Goal: Task Accomplishment & Management: Use online tool/utility

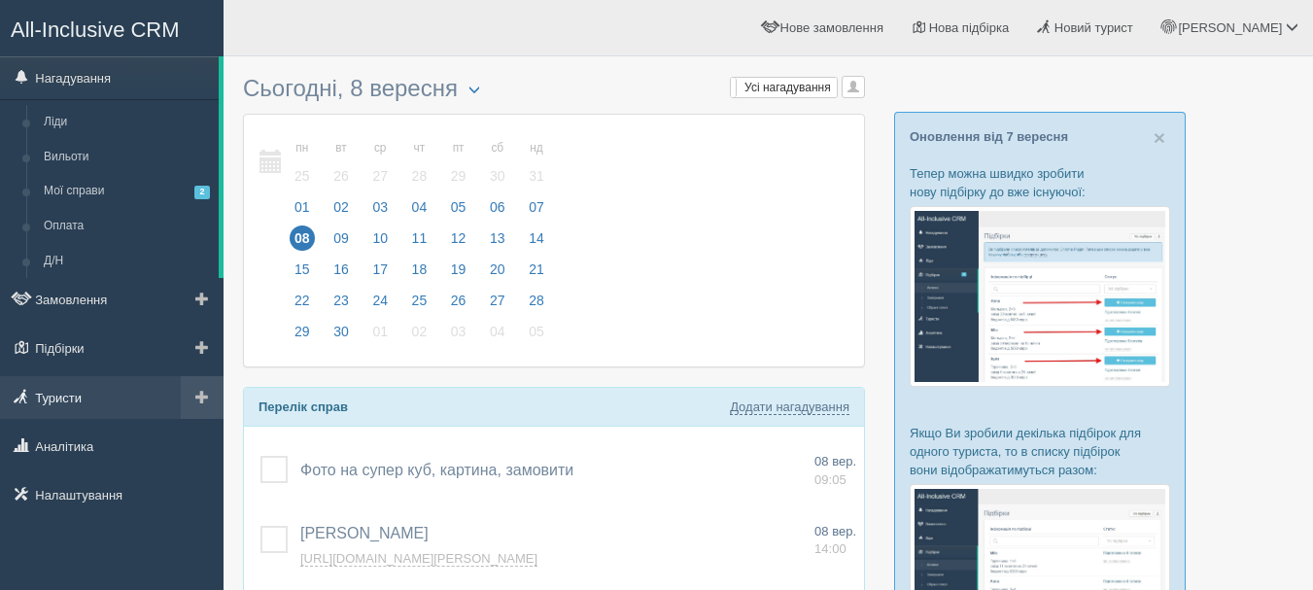
click at [122, 382] on link "Туристи" at bounding box center [112, 397] width 224 height 43
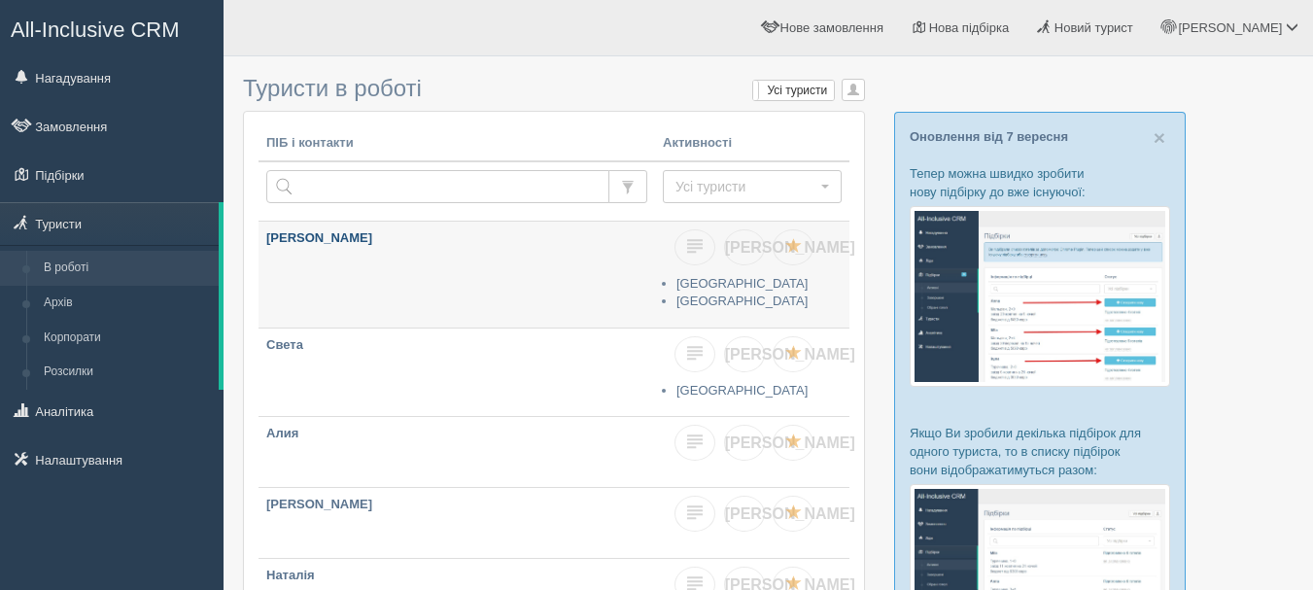
click at [401, 295] on link "[PERSON_NAME]" at bounding box center [457, 275] width 397 height 106
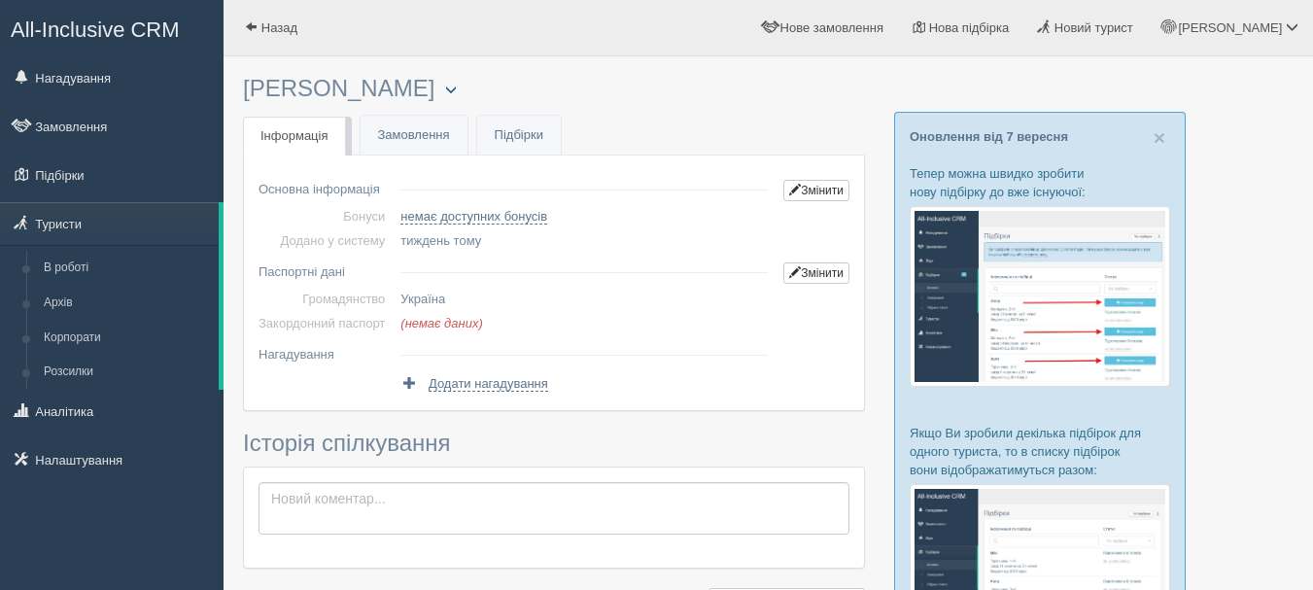
click at [434, 84] on button "button" at bounding box center [450, 90] width 33 height 23
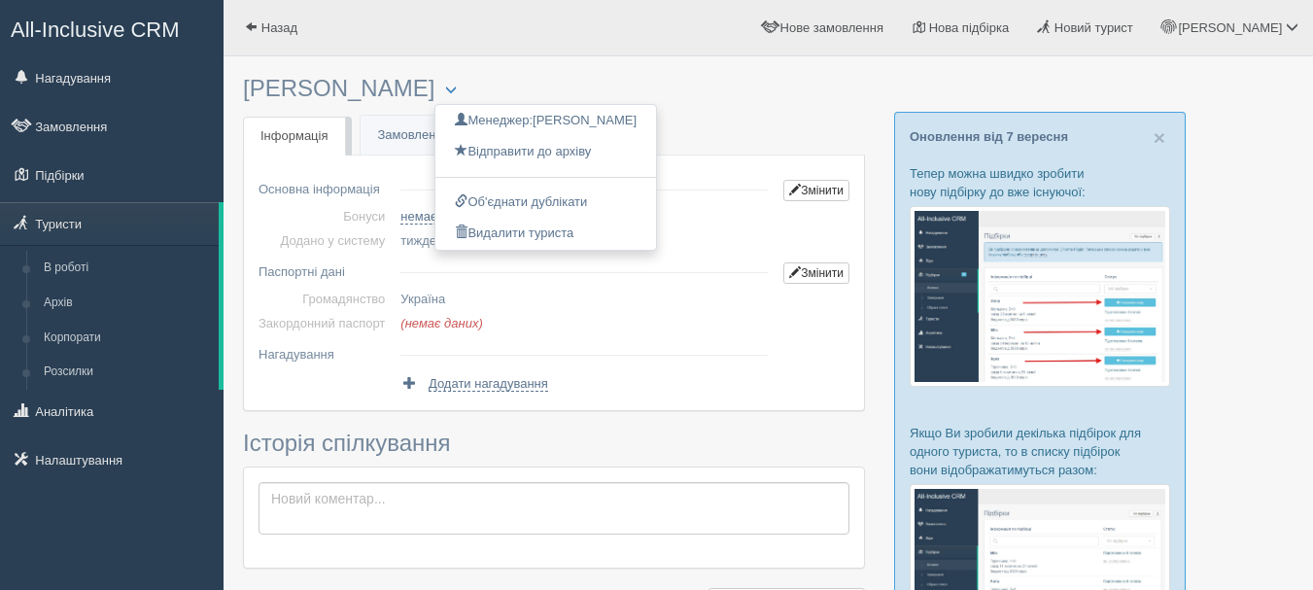
click at [168, 28] on span "All-Inclusive CRM" at bounding box center [95, 29] width 169 height 24
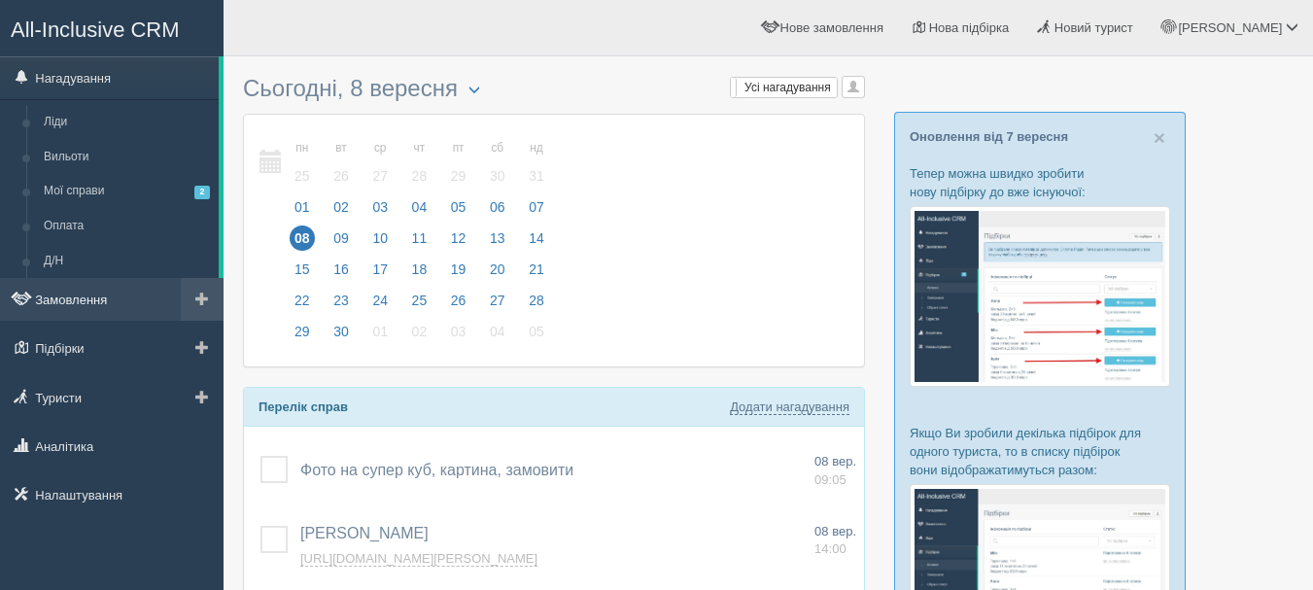
click at [101, 315] on link "Замовлення" at bounding box center [112, 299] width 224 height 43
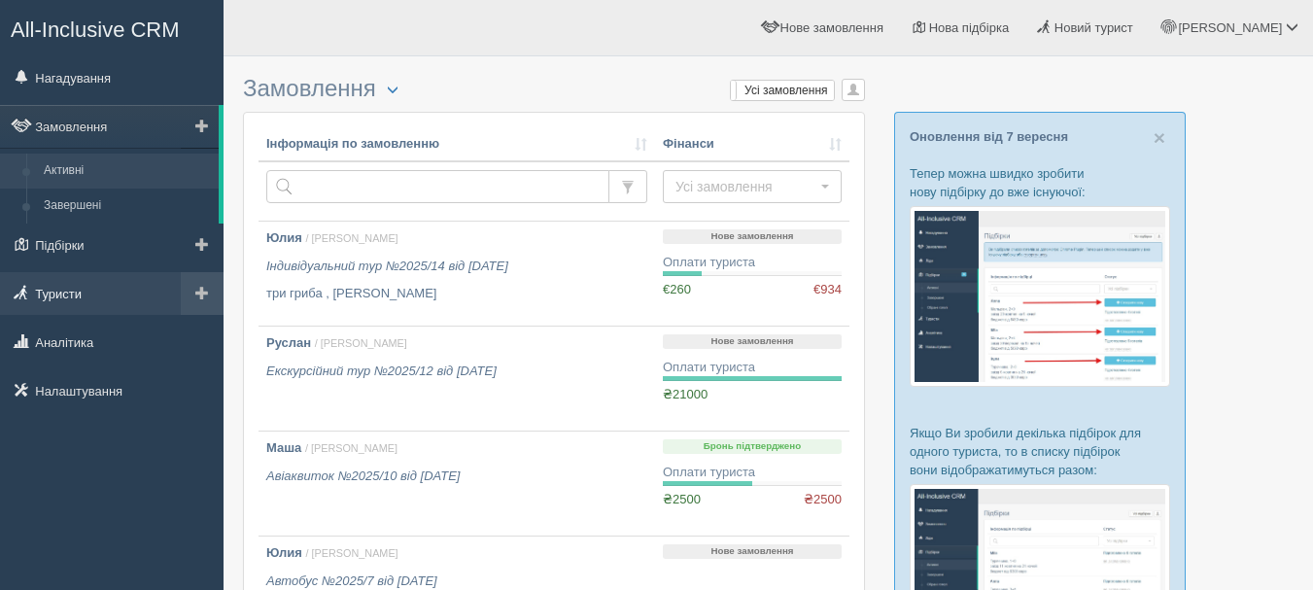
click at [131, 287] on link "Туристи" at bounding box center [112, 293] width 224 height 43
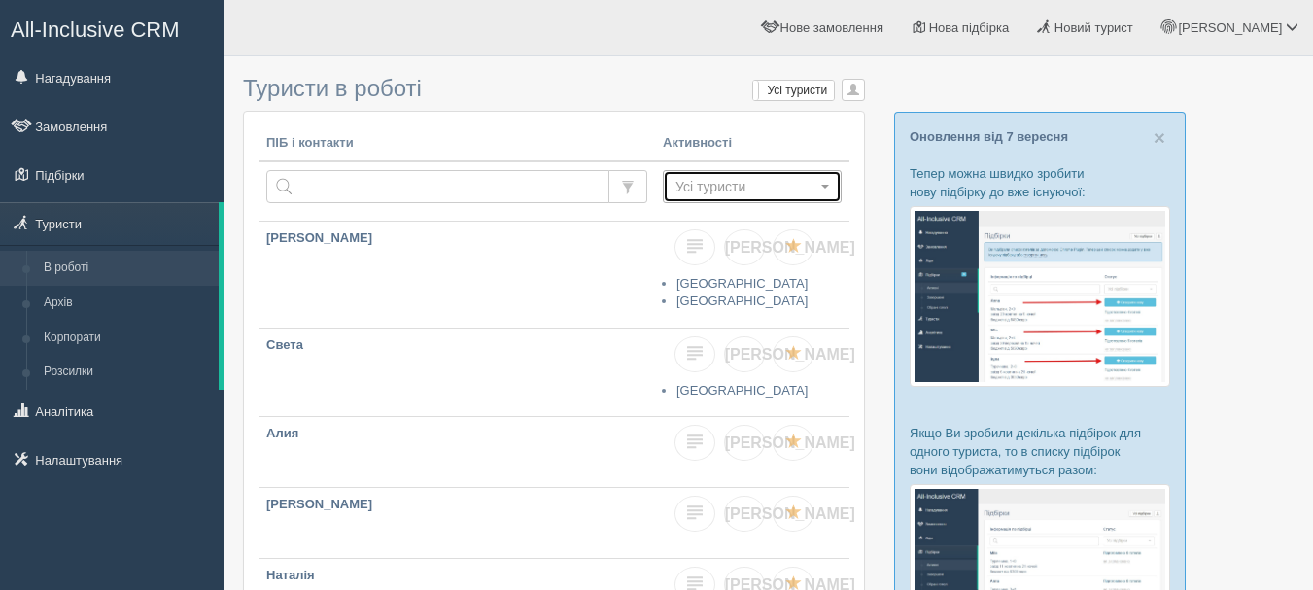
click at [830, 187] on button "Усі туристи" at bounding box center [752, 186] width 179 height 33
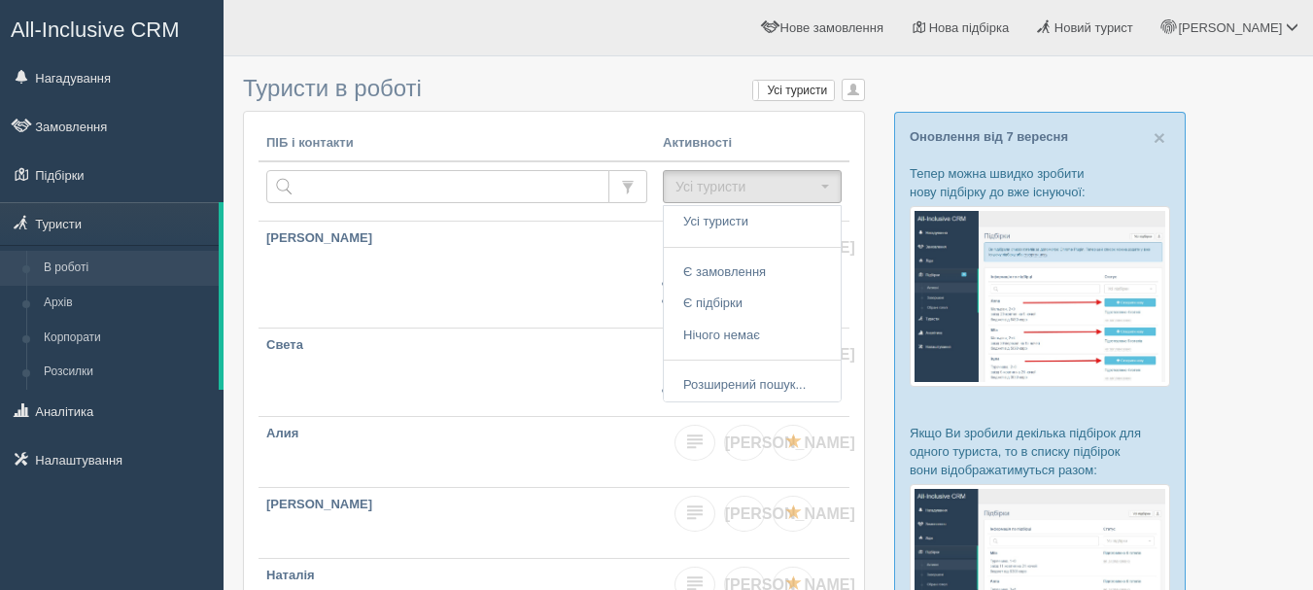
click at [541, 79] on h3 "Туристи в роботі Мої туристи Усі туристи Усі туристи Мої туристи Люсі Чен Степа…" at bounding box center [554, 88] width 622 height 25
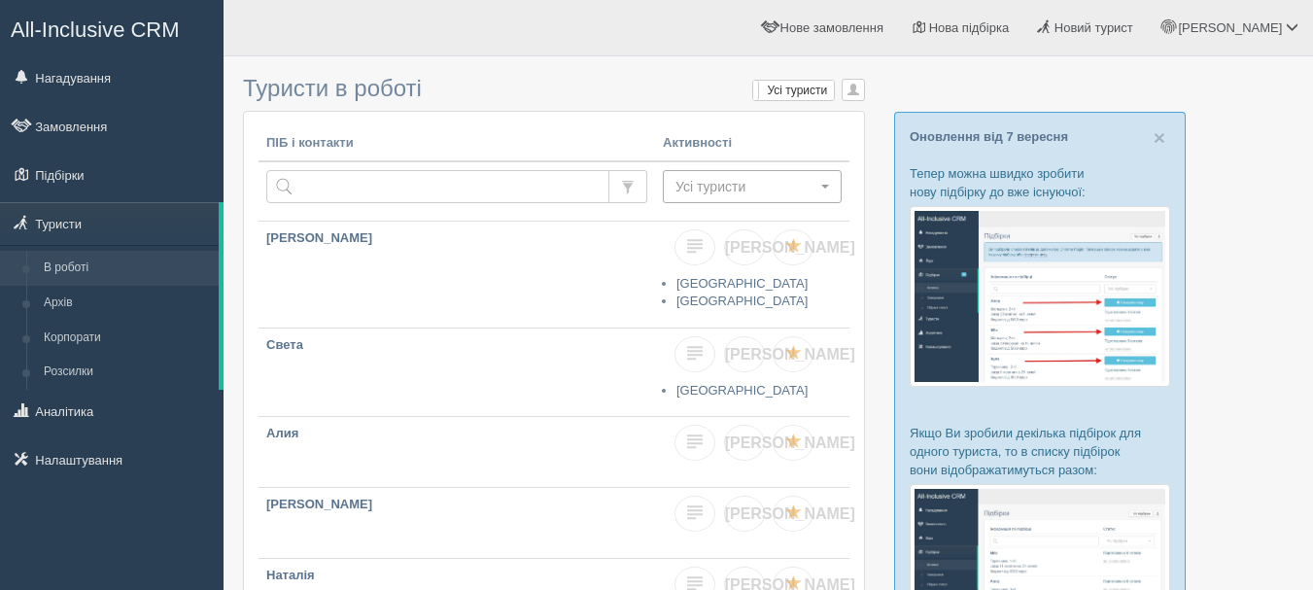
click at [742, 191] on span "Усі туристи" at bounding box center [745, 186] width 141 height 19
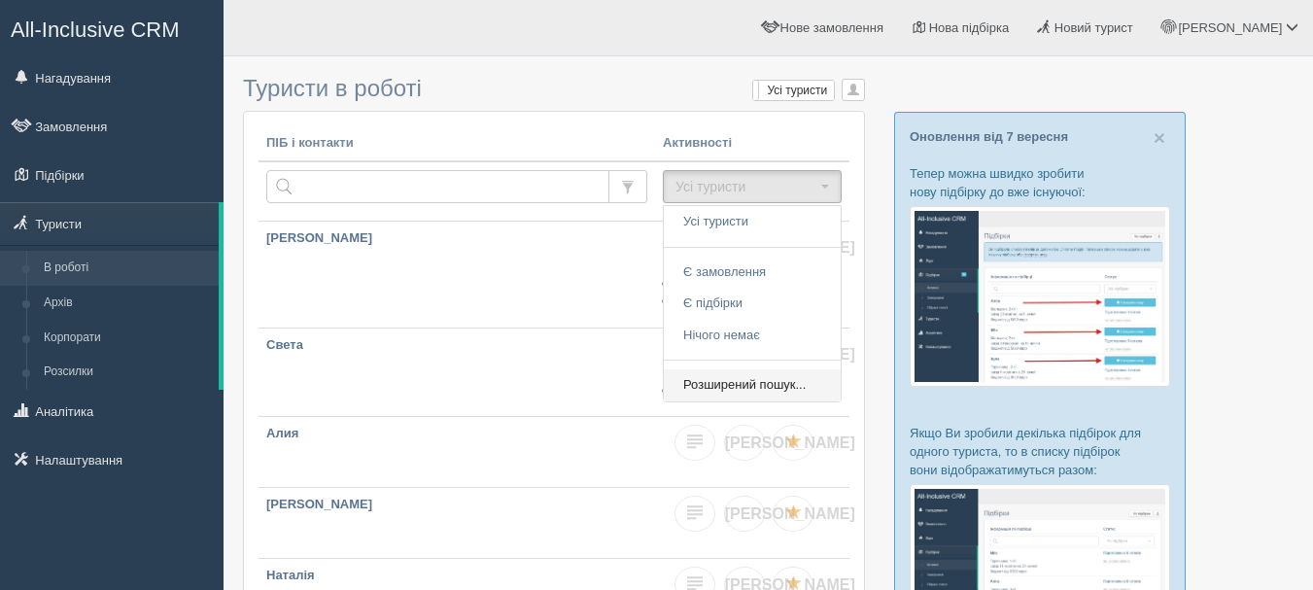
click at [822, 379] on link "Розширений пошук..." at bounding box center [752, 385] width 177 height 32
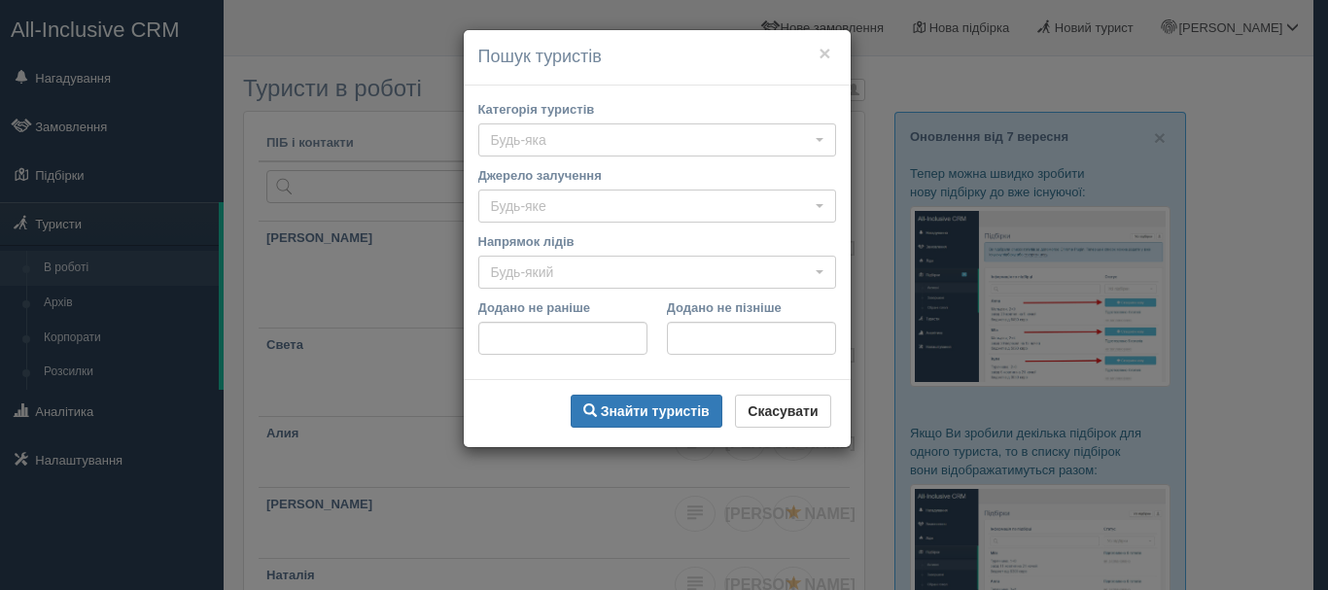
click at [880, 260] on div "× Пошук туристів Категорія туристів Будь-яка Будь-яка VIP горящие туры группа ш…" at bounding box center [664, 295] width 1328 height 590
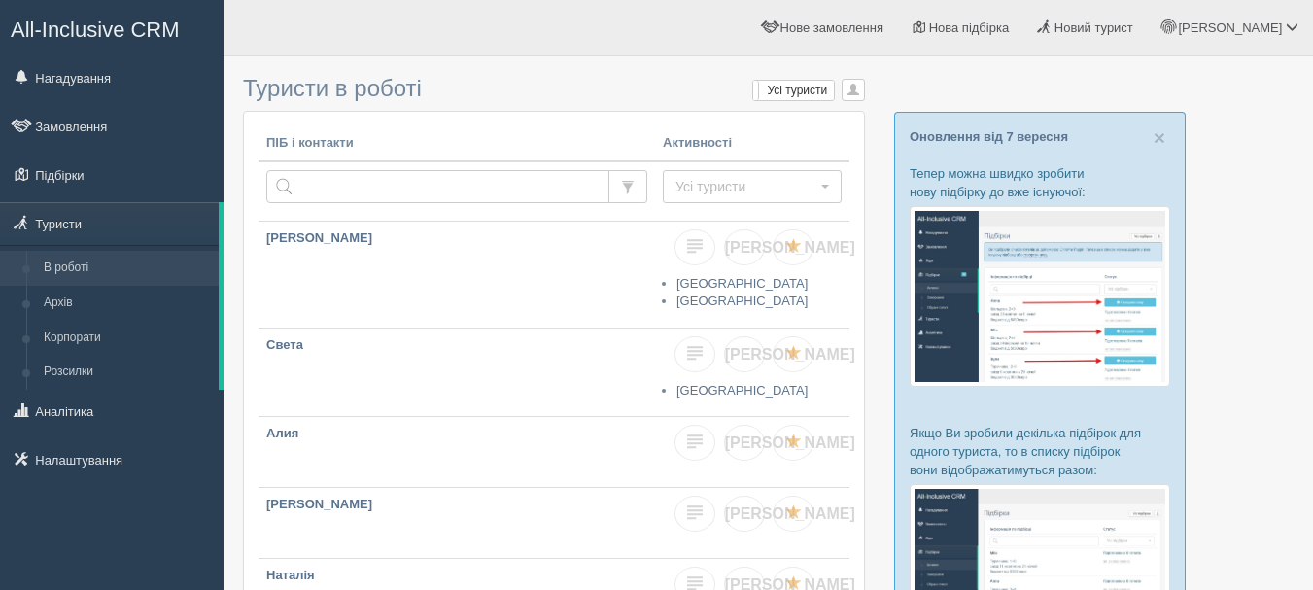
click at [170, 22] on span "All-Inclusive CRM" at bounding box center [95, 29] width 169 height 24
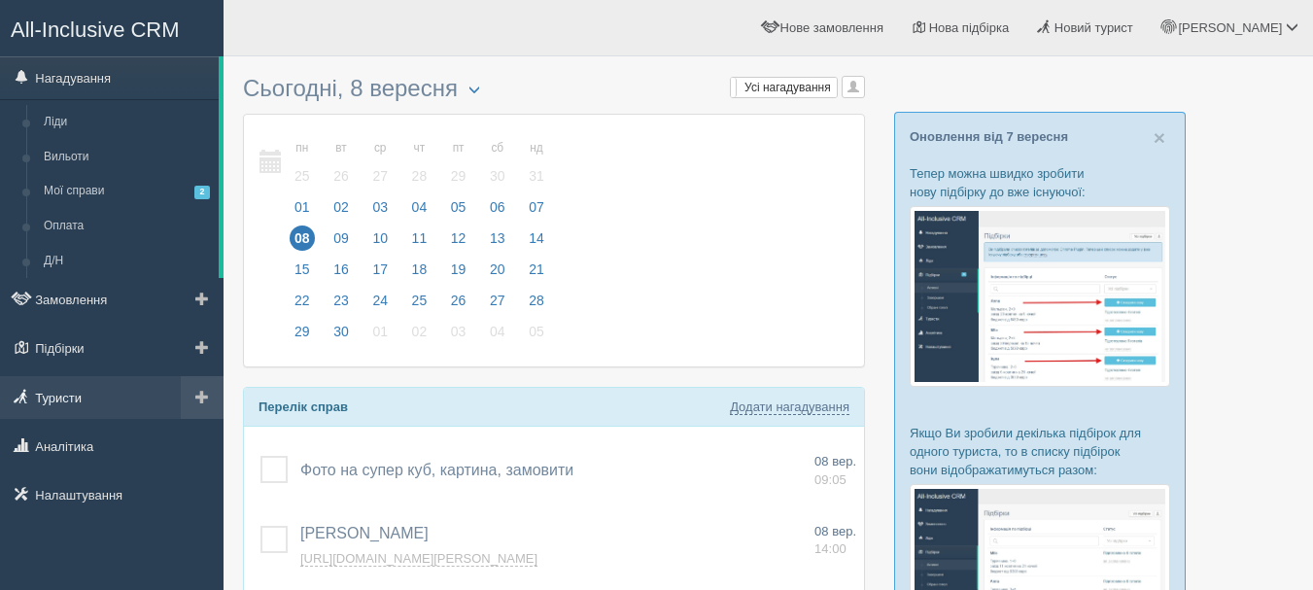
click at [85, 395] on link "Туристи" at bounding box center [112, 397] width 224 height 43
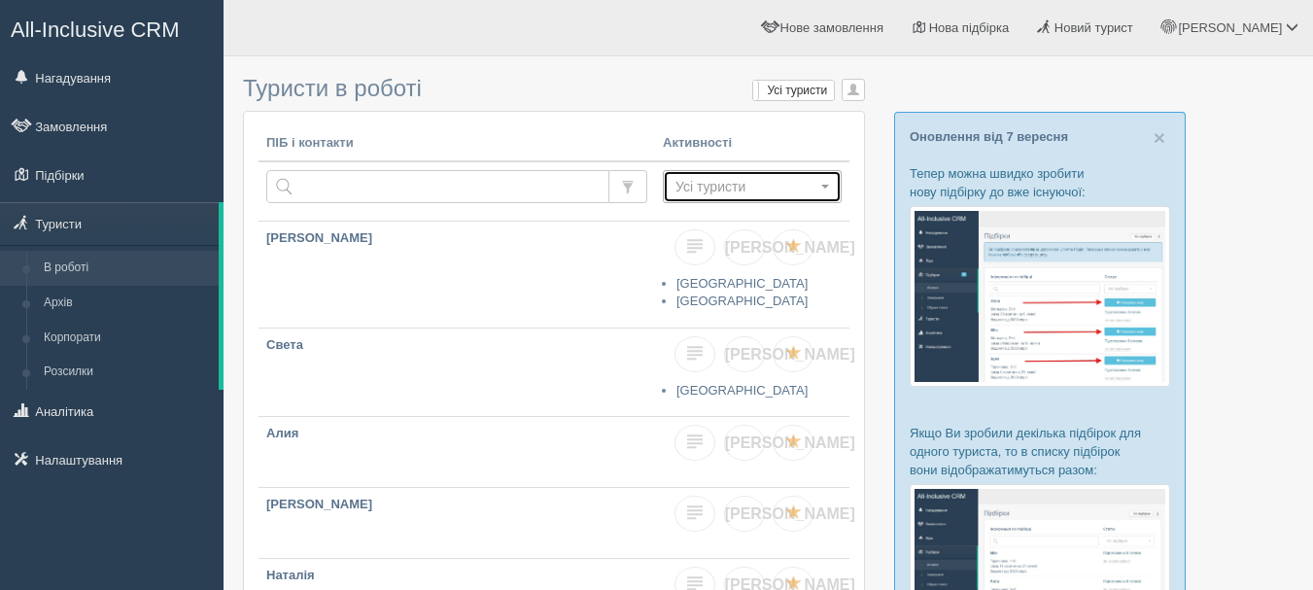
click at [825, 182] on button "Усі туристи" at bounding box center [752, 186] width 179 height 33
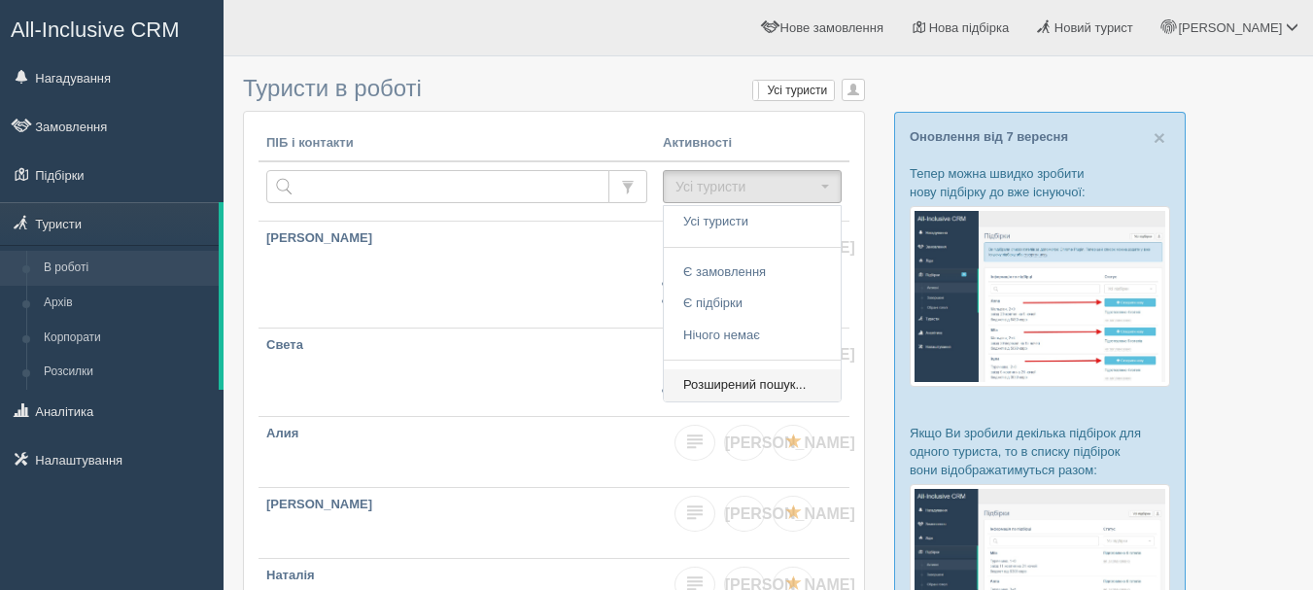
click at [816, 379] on link "Розширений пошук..." at bounding box center [752, 385] width 177 height 32
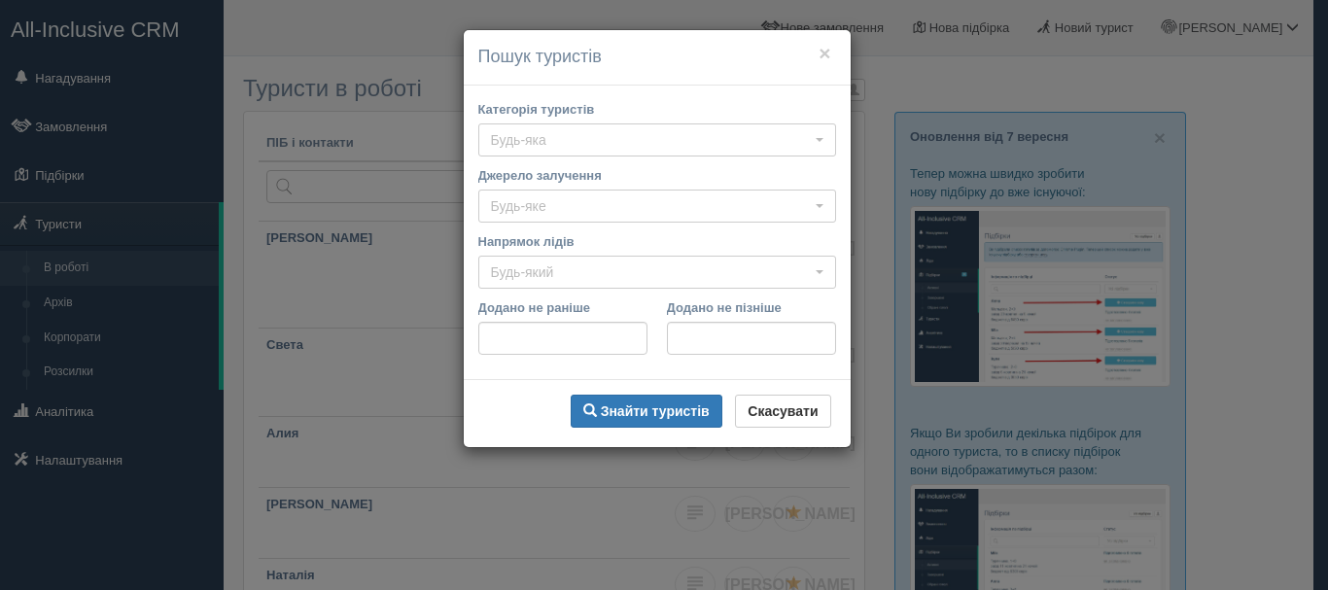
click at [876, 152] on div "× Пошук туристів Категорія туристів Будь-яка Будь-яка VIP горящие туры группа ш…" at bounding box center [664, 295] width 1328 height 590
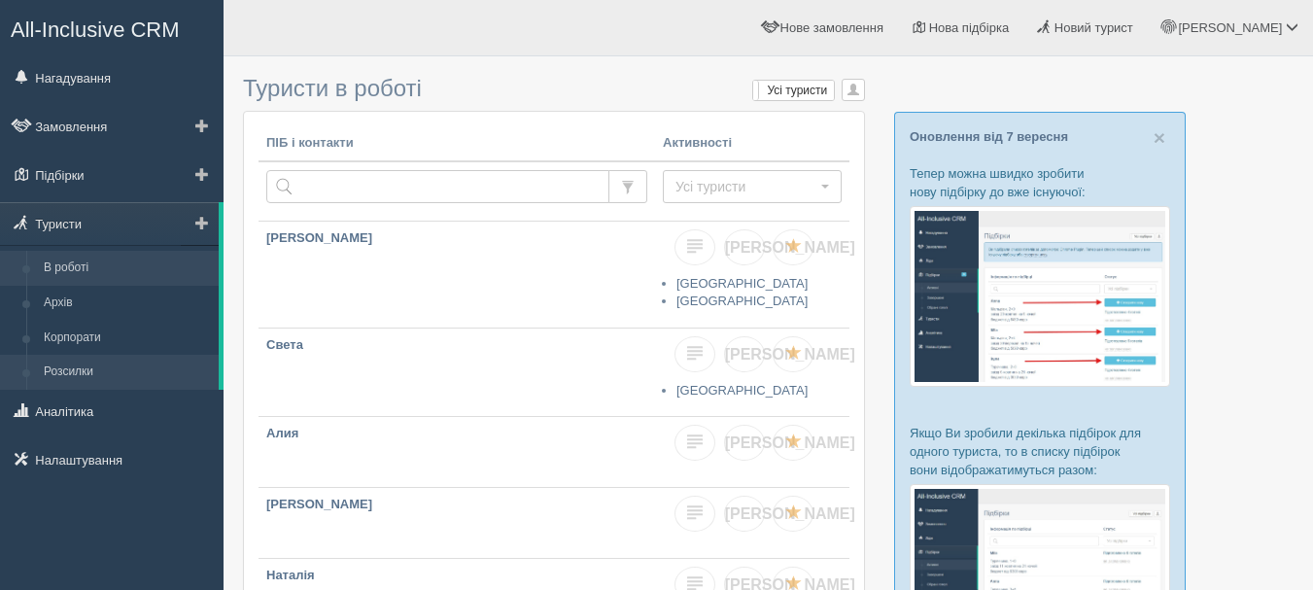
click at [132, 361] on link "Розсилки" at bounding box center [127, 372] width 184 height 35
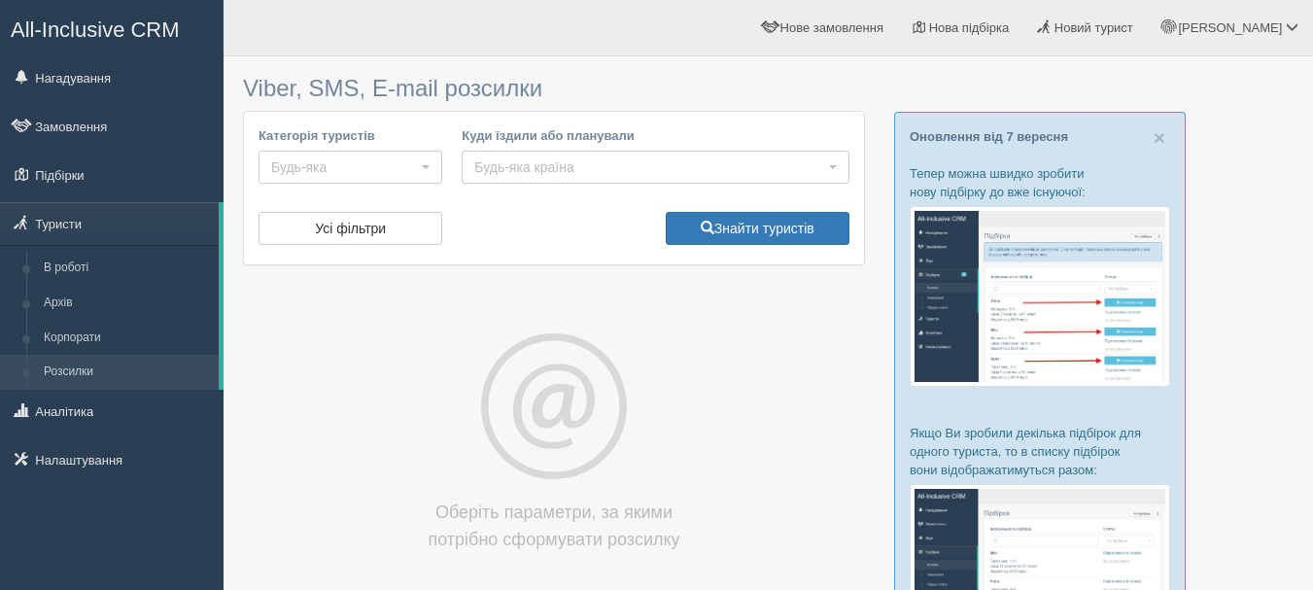
select select
click at [387, 168] on span "Будь-яка" at bounding box center [344, 166] width 146 height 19
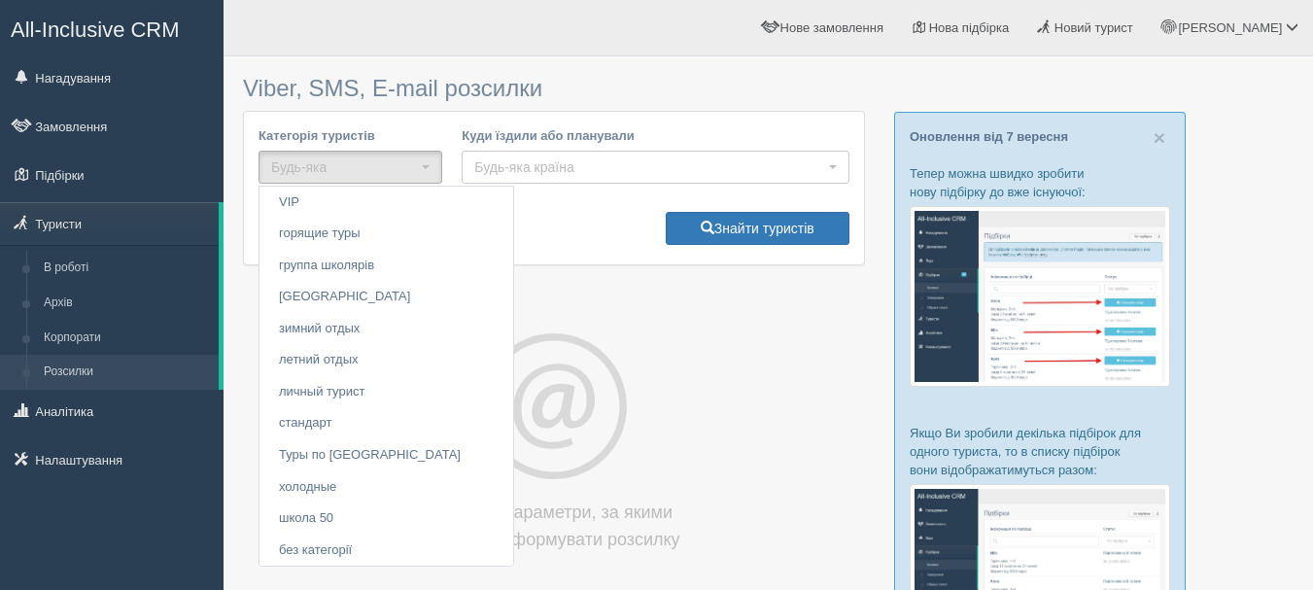
click at [532, 52] on div "Anna Мій профіль Моя аналітика Для туристів Допомога" at bounding box center [768, 28] width 1089 height 56
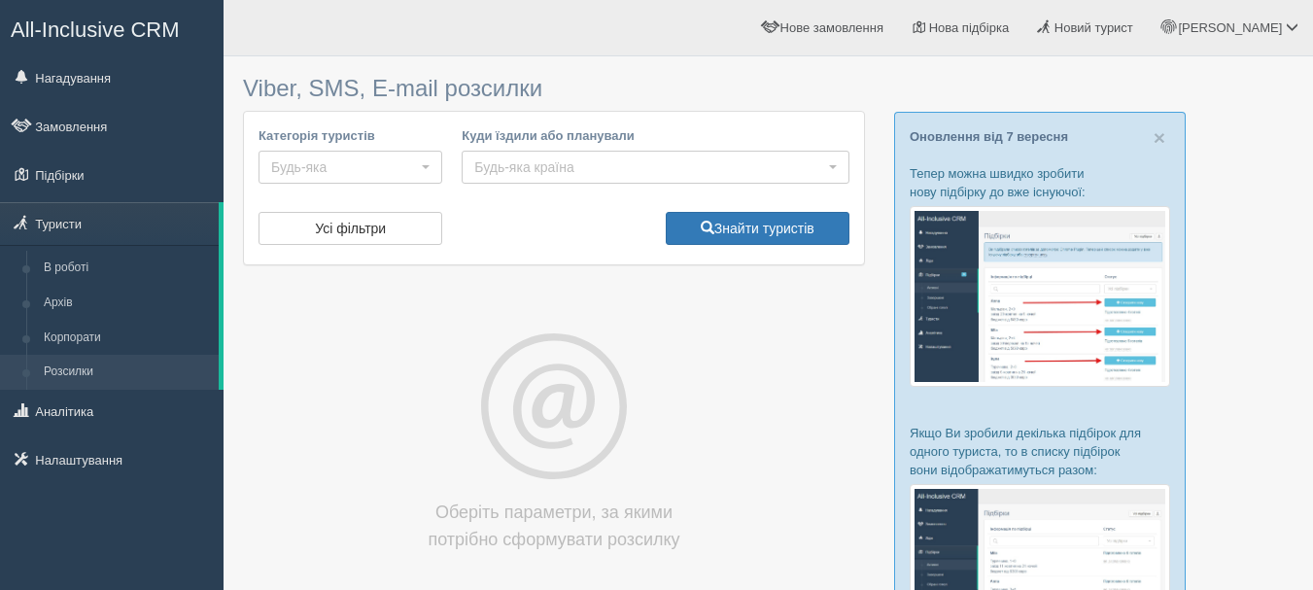
click at [169, 18] on span "All-Inclusive CRM" at bounding box center [95, 29] width 169 height 24
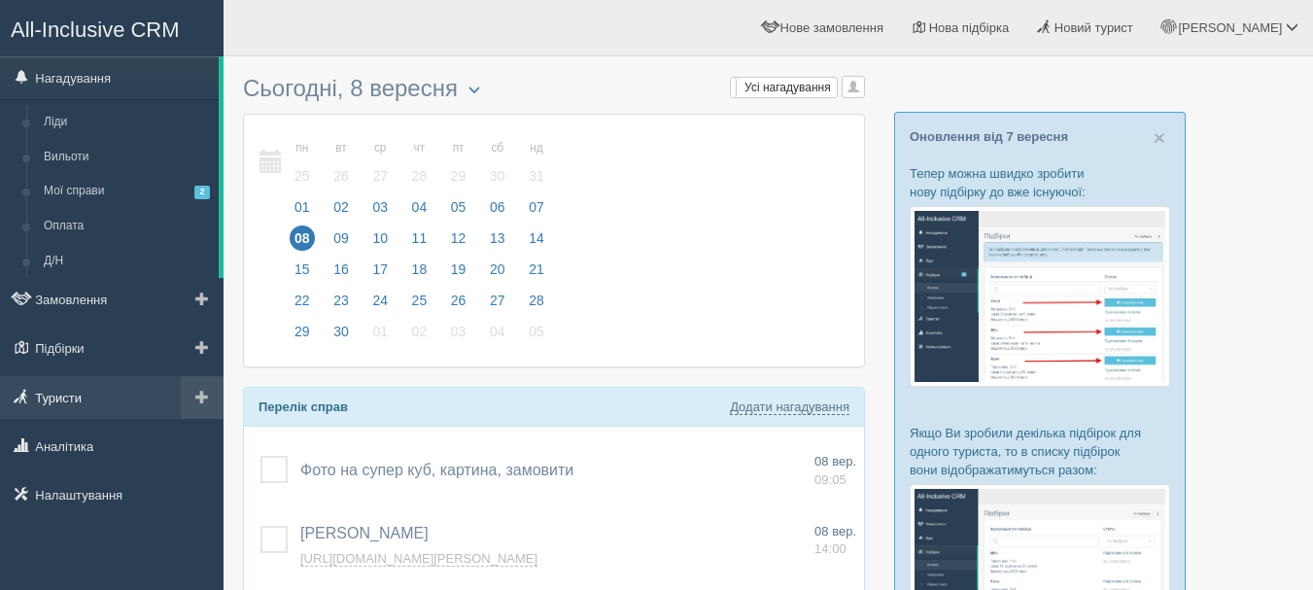
click at [109, 386] on link "Туристи" at bounding box center [112, 397] width 224 height 43
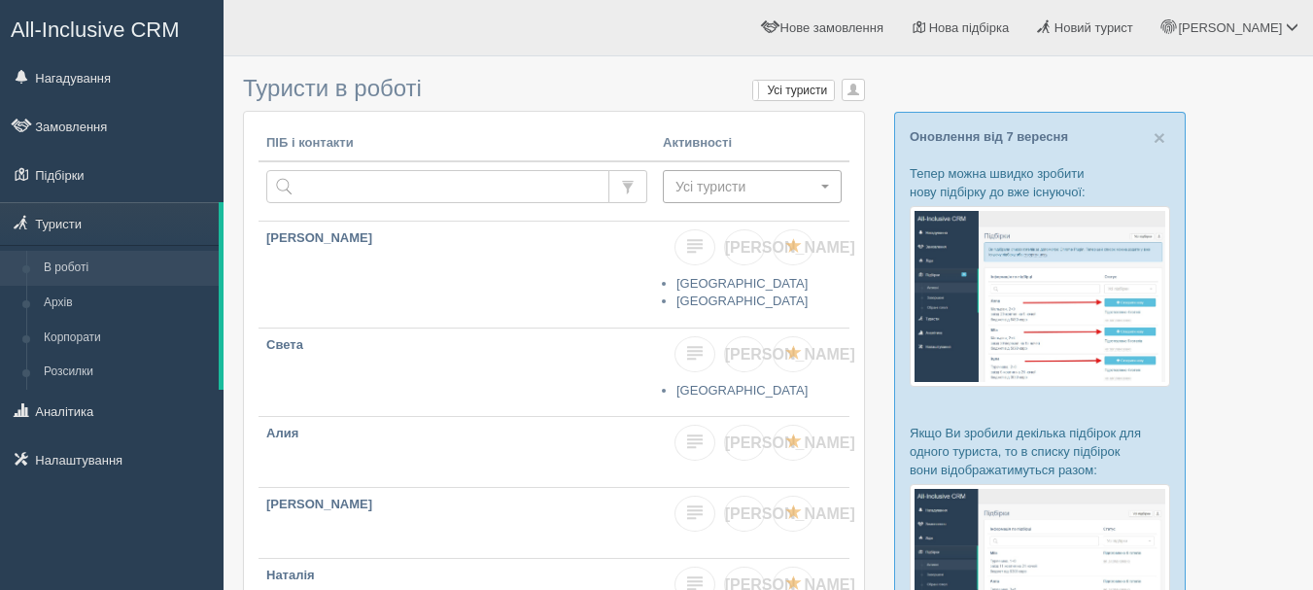
click at [813, 196] on button "Усі туристи" at bounding box center [752, 186] width 179 height 33
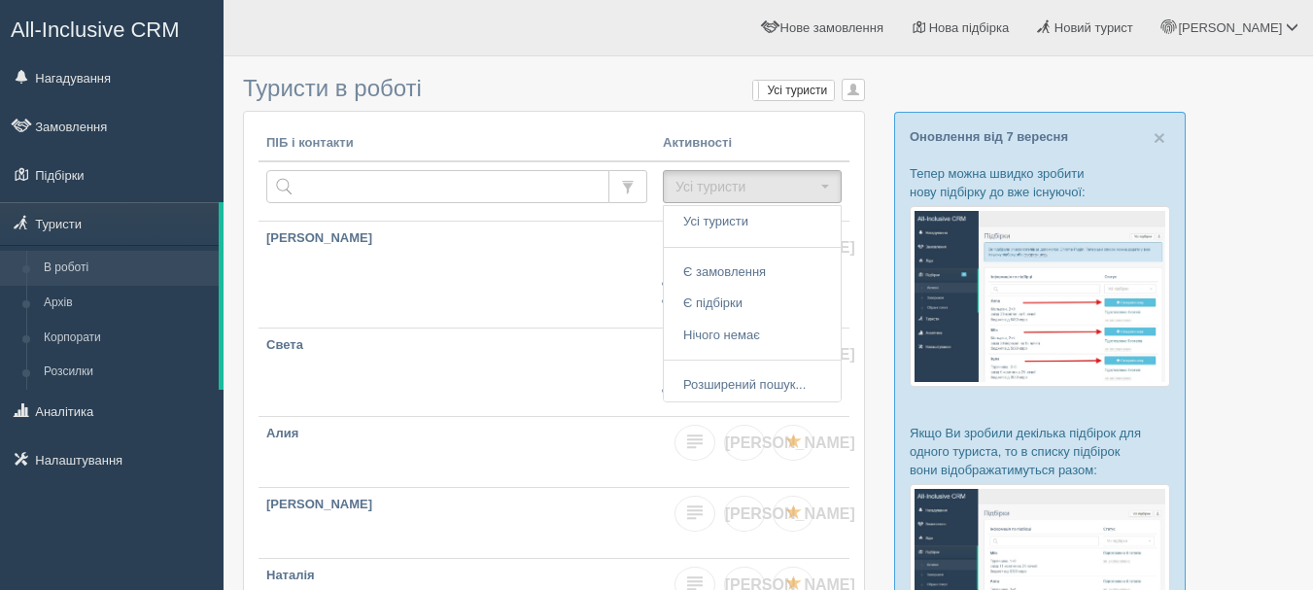
click at [59, 27] on span "All-Inclusive CRM" at bounding box center [95, 29] width 169 height 24
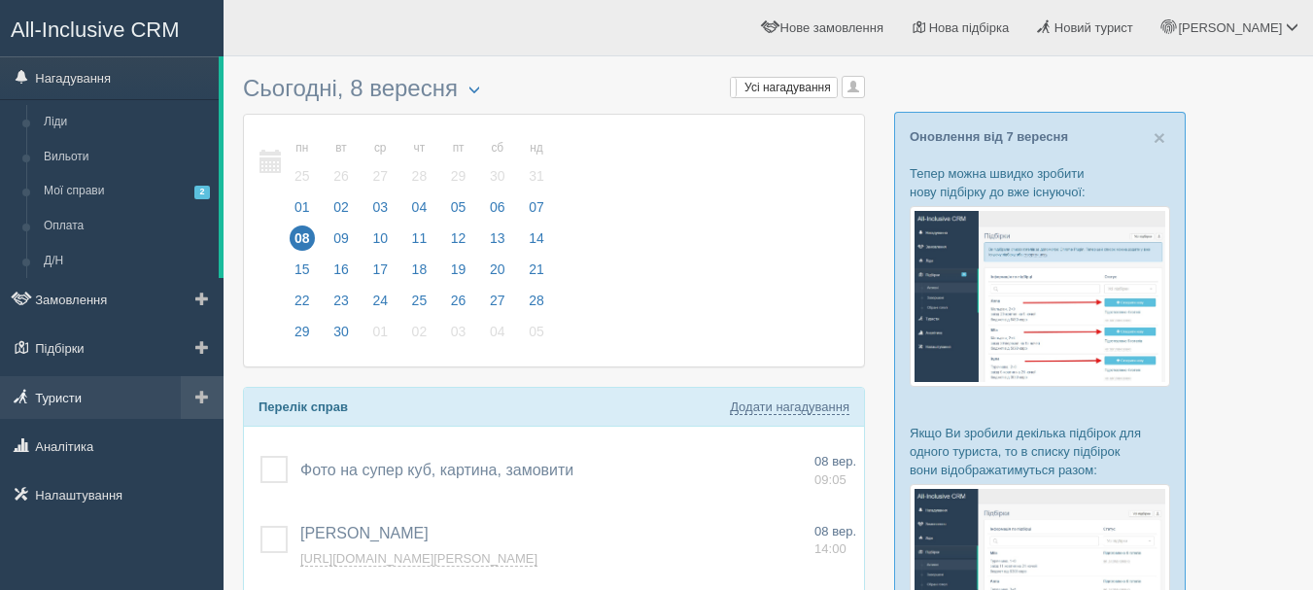
click at [106, 389] on link "Туристи" at bounding box center [112, 397] width 224 height 43
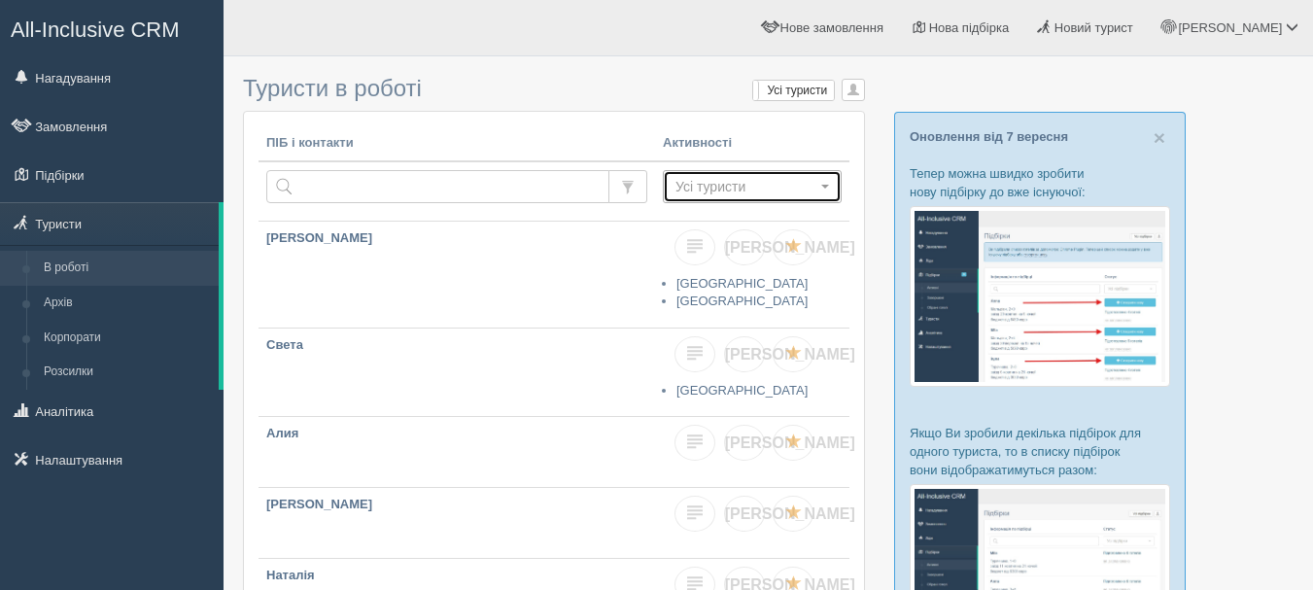
click at [829, 183] on button "Усі туристи" at bounding box center [752, 186] width 179 height 33
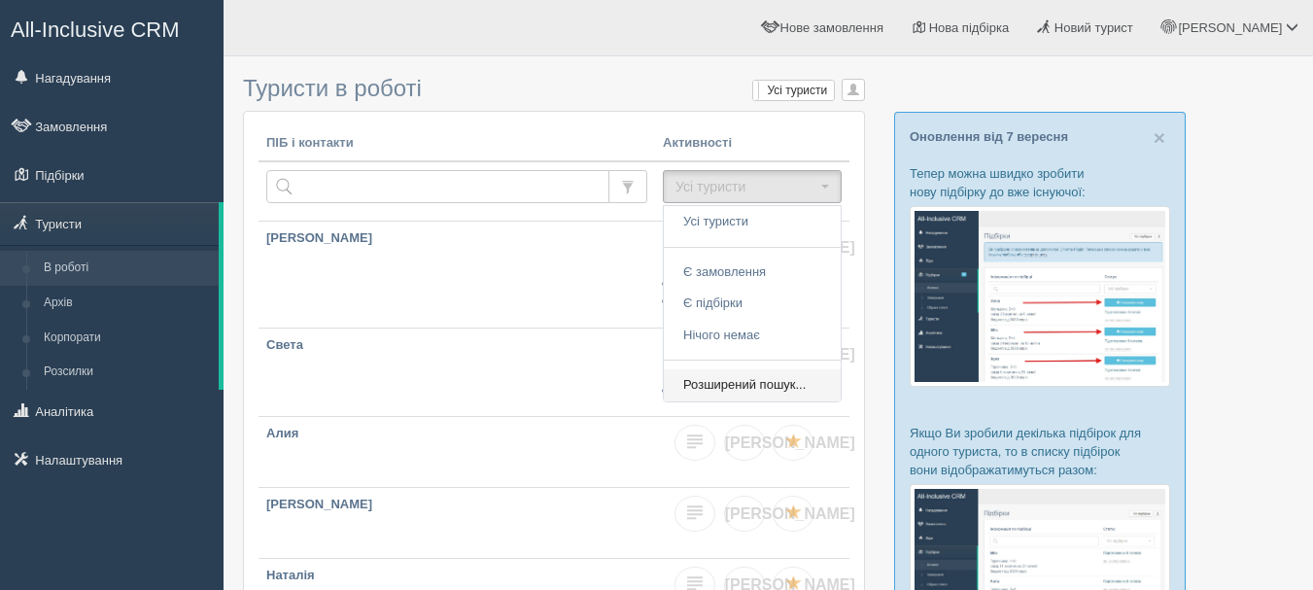
click at [809, 383] on link "Розширений пошук..." at bounding box center [752, 385] width 177 height 32
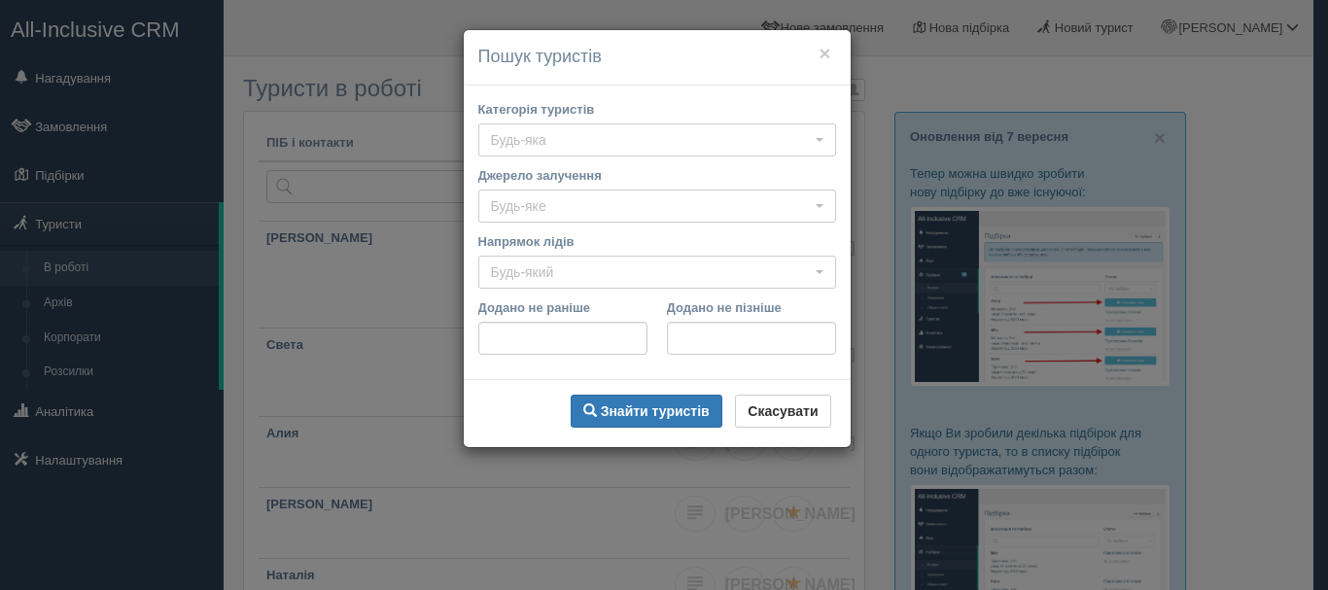
click at [806, 10] on div "× Пошук туристів Категорія туристів Будь-яка Будь-яка VIP горящие туры группа ш…" at bounding box center [664, 295] width 1328 height 590
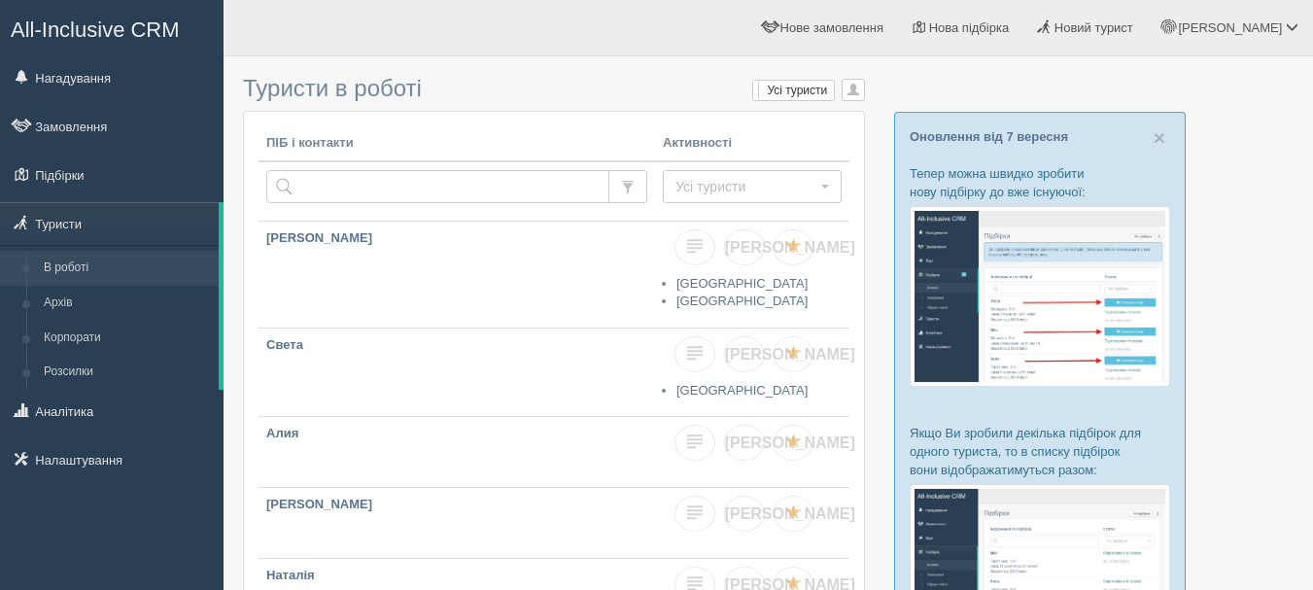
click at [150, 21] on span "All-Inclusive CRM" at bounding box center [95, 29] width 169 height 24
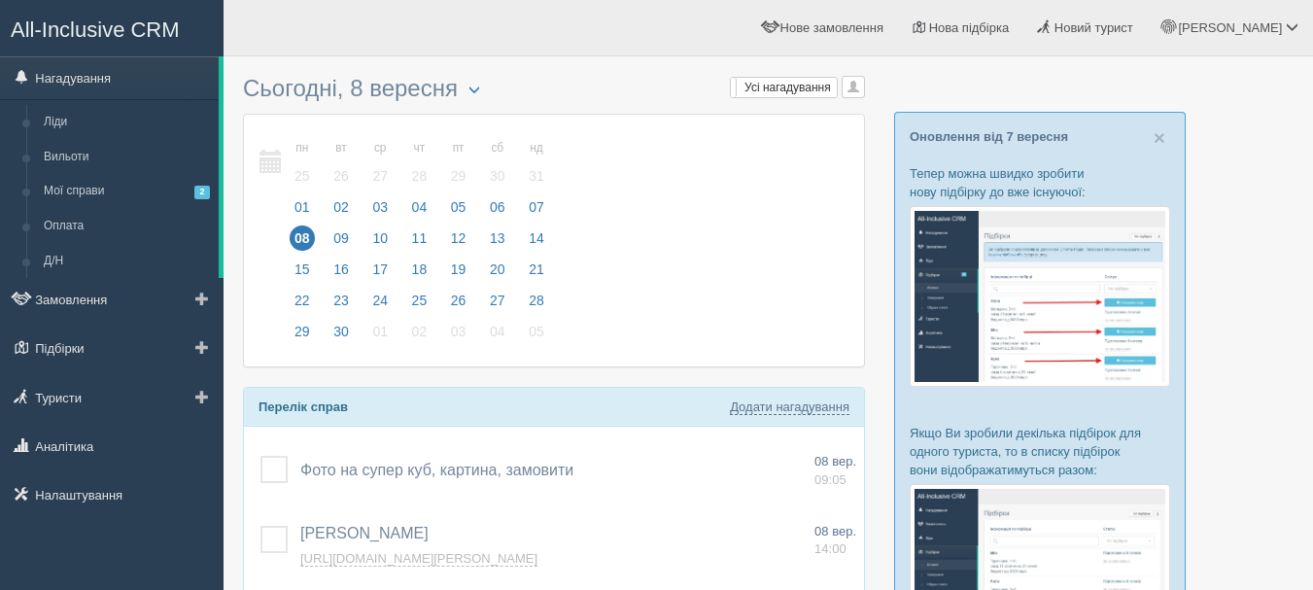
click at [98, 423] on ul "Нагадування Ліди Вильоти Мої справи 2 Оплата Д/Н" at bounding box center [112, 289] width 224 height 466
click at [90, 401] on link "Туристи" at bounding box center [112, 397] width 224 height 43
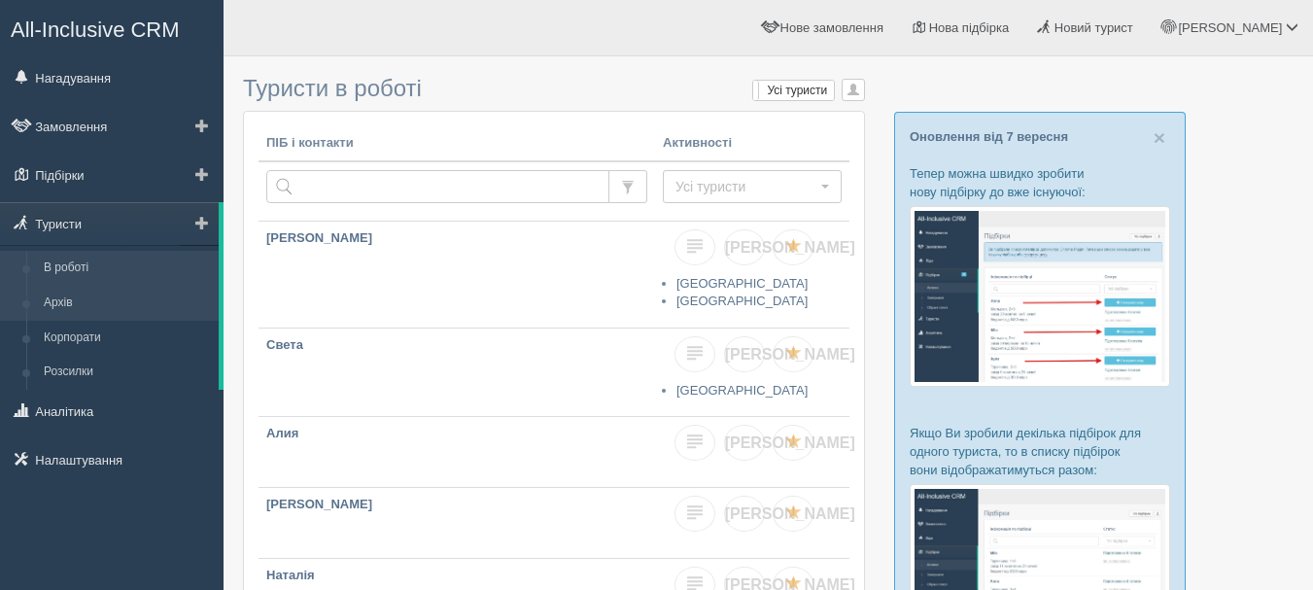
click at [74, 294] on link "Архів" at bounding box center [127, 303] width 184 height 35
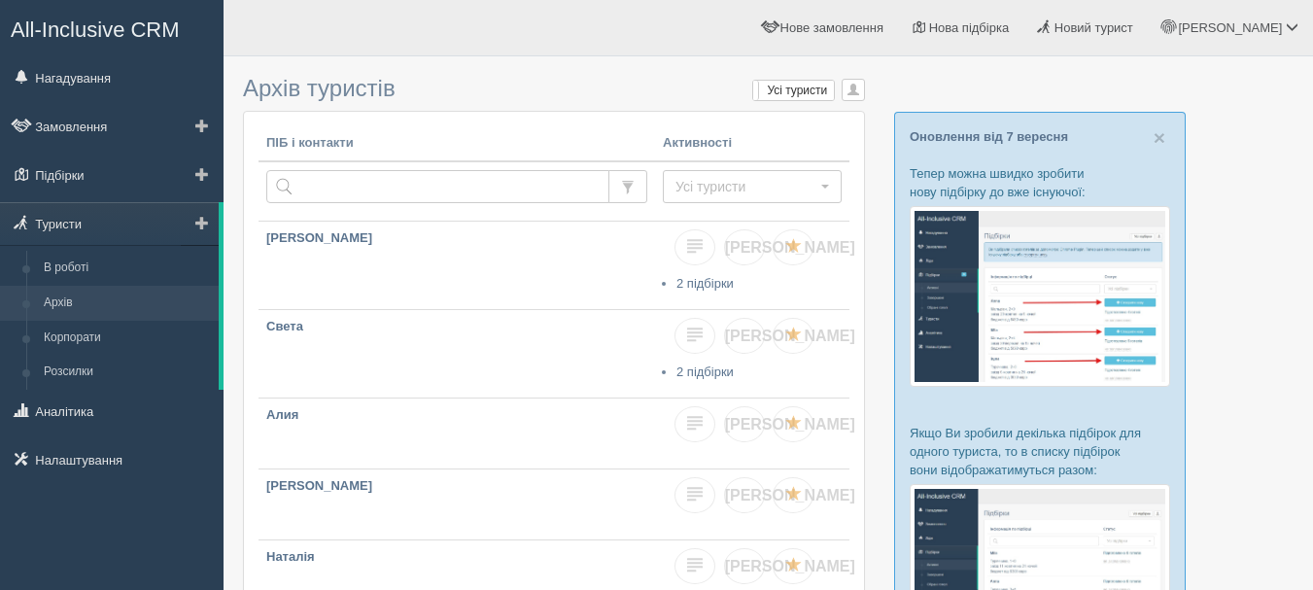
click at [112, 294] on link "Архів" at bounding box center [127, 303] width 184 height 35
click at [821, 186] on span "button" at bounding box center [825, 187] width 8 height 4
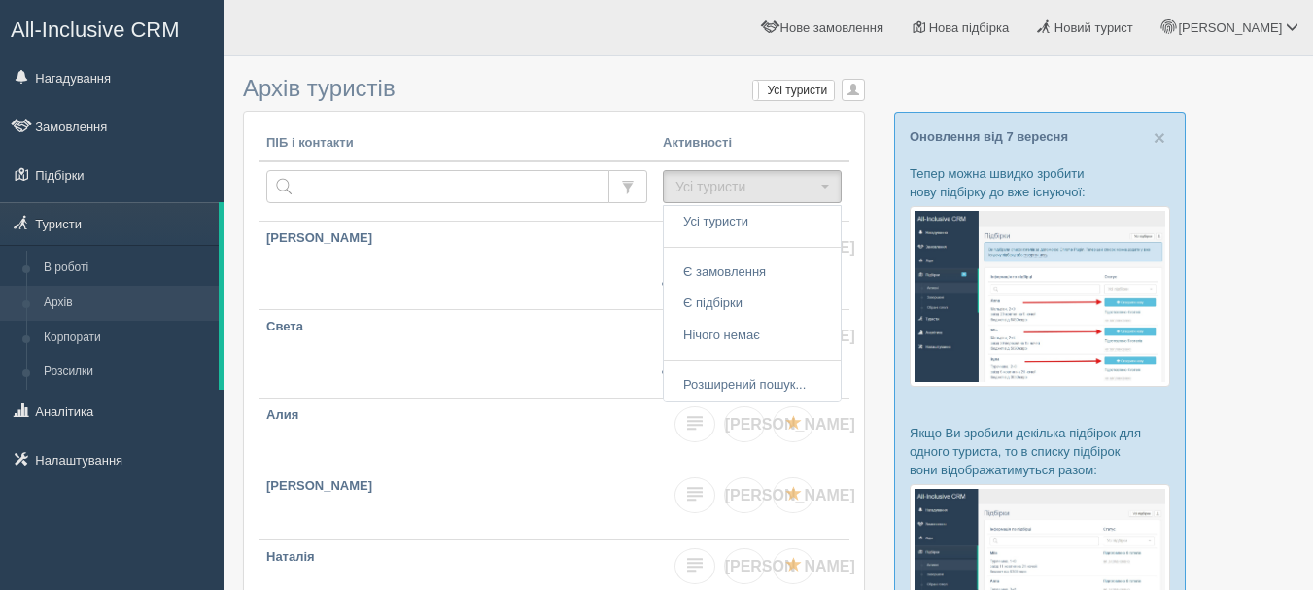
click at [895, 256] on div "× Оновлення від 7 вересня Тепер можна швидко зробити нову підбірку до вже існую…" at bounding box center [1040, 538] width 292 height 853
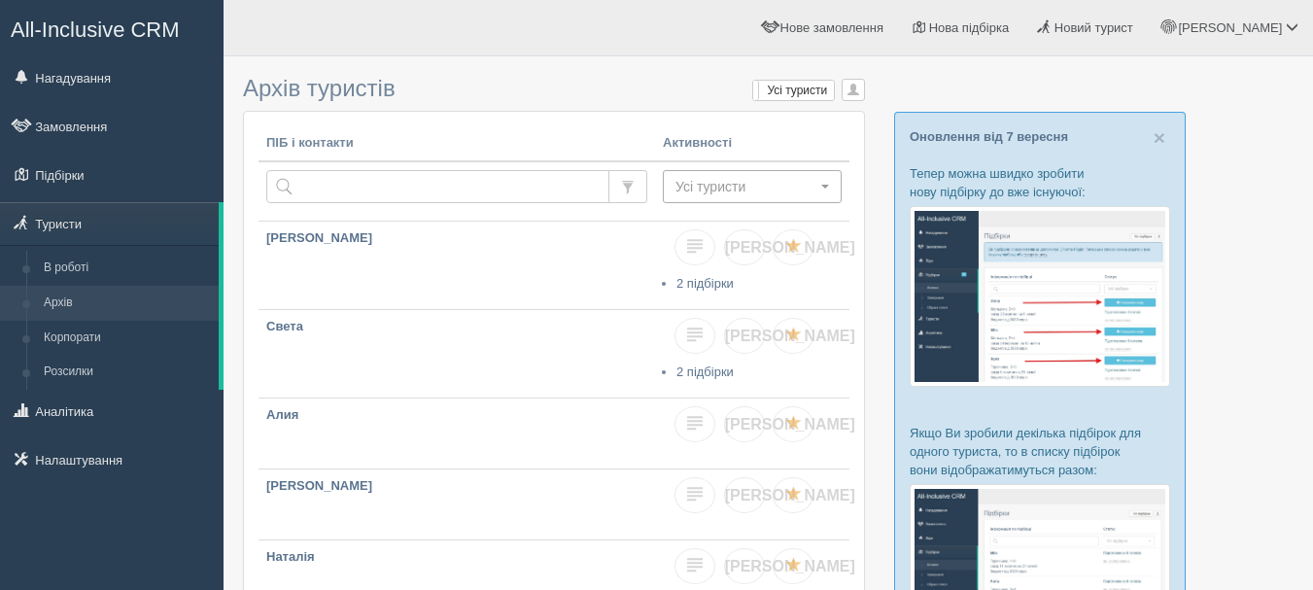
click at [822, 188] on span "button" at bounding box center [825, 187] width 8 height 4
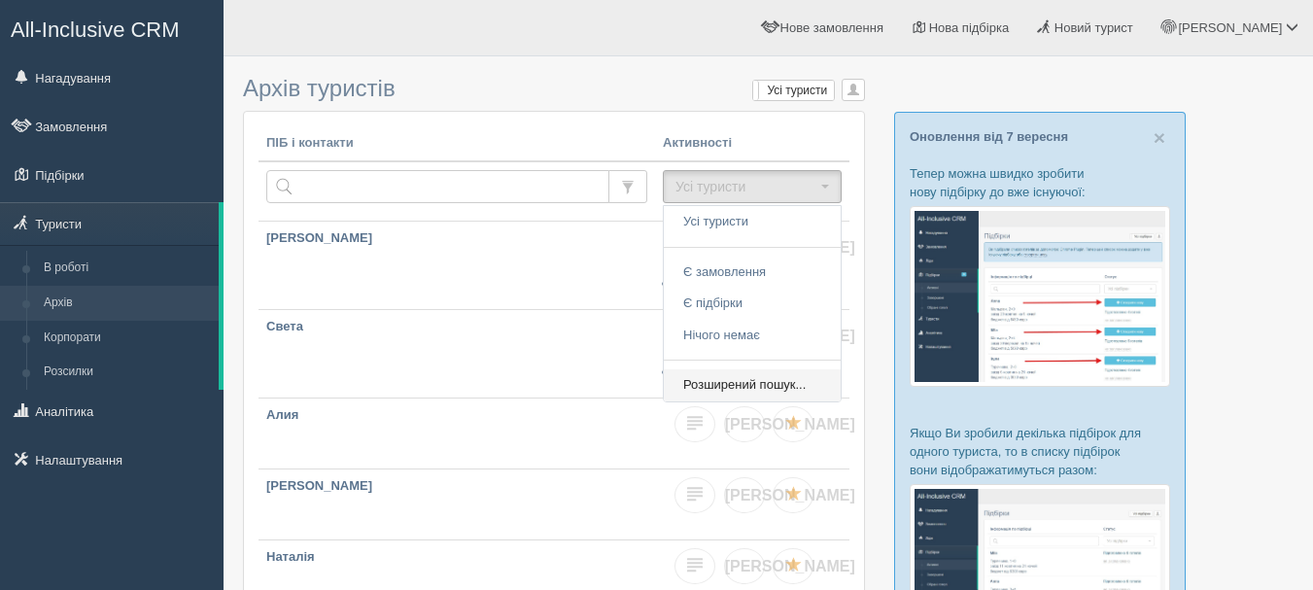
click at [809, 378] on link "Розширений пошук..." at bounding box center [752, 385] width 177 height 32
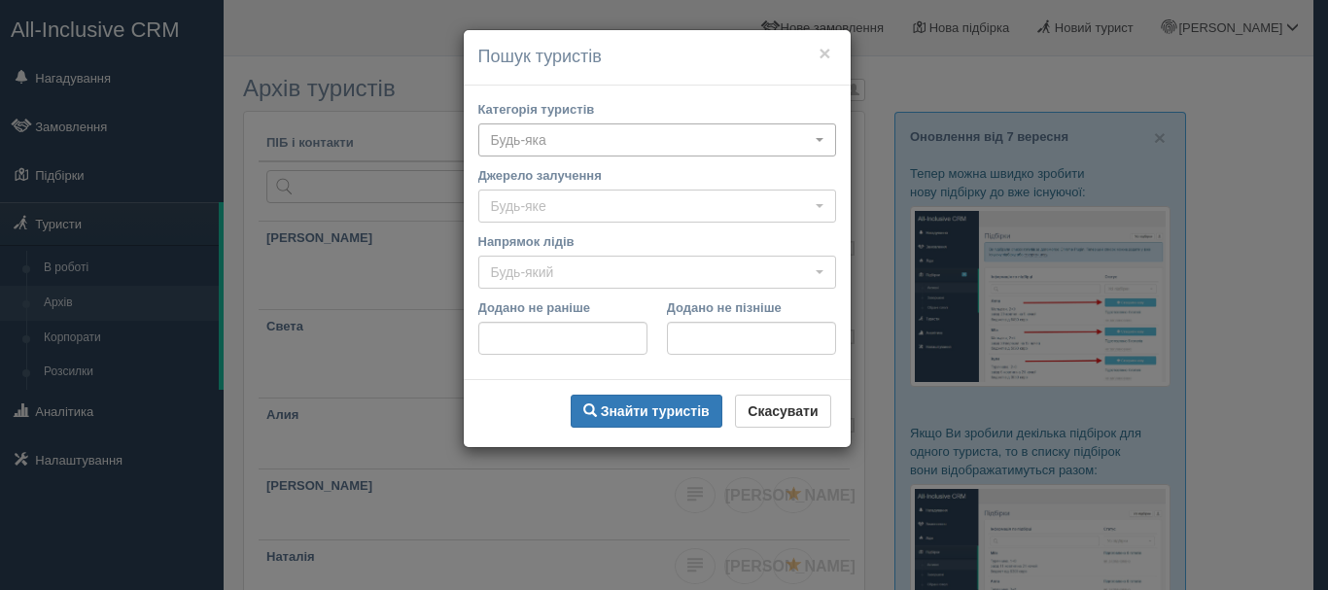
click at [807, 146] on span "Будь-яка" at bounding box center [651, 139] width 320 height 19
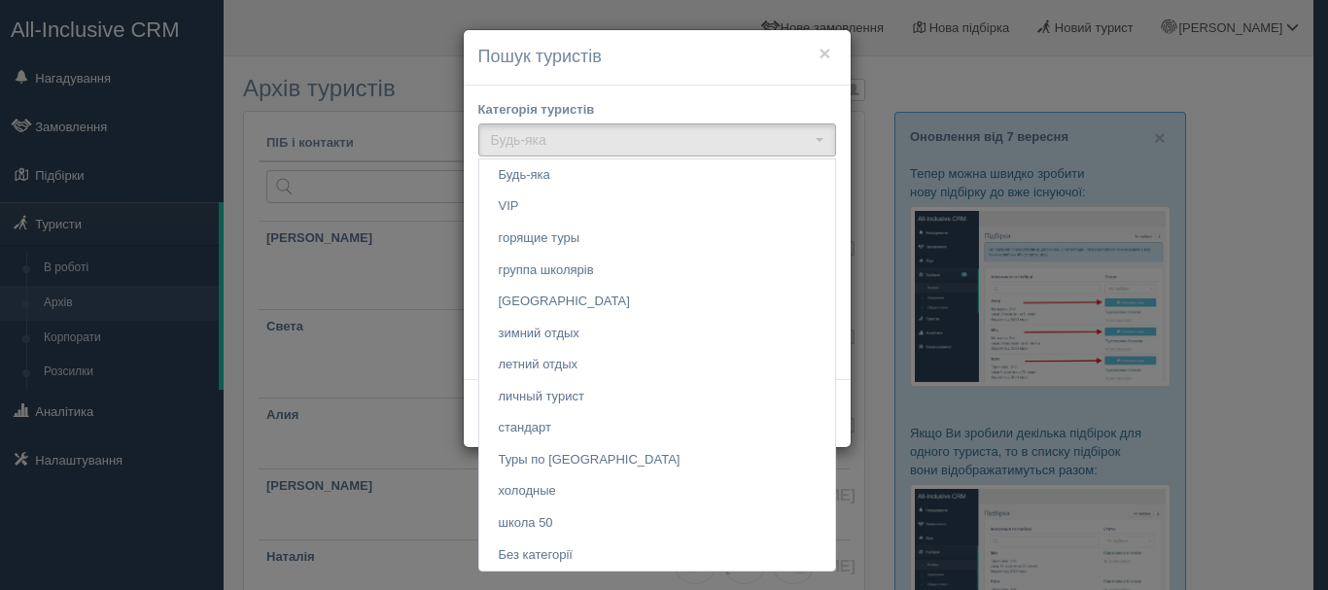
click at [841, 99] on div "Категорія туристів Будь-яка Будь-яка VIP горящие туры группа школярів Египет зи…" at bounding box center [657, 232] width 387 height 293
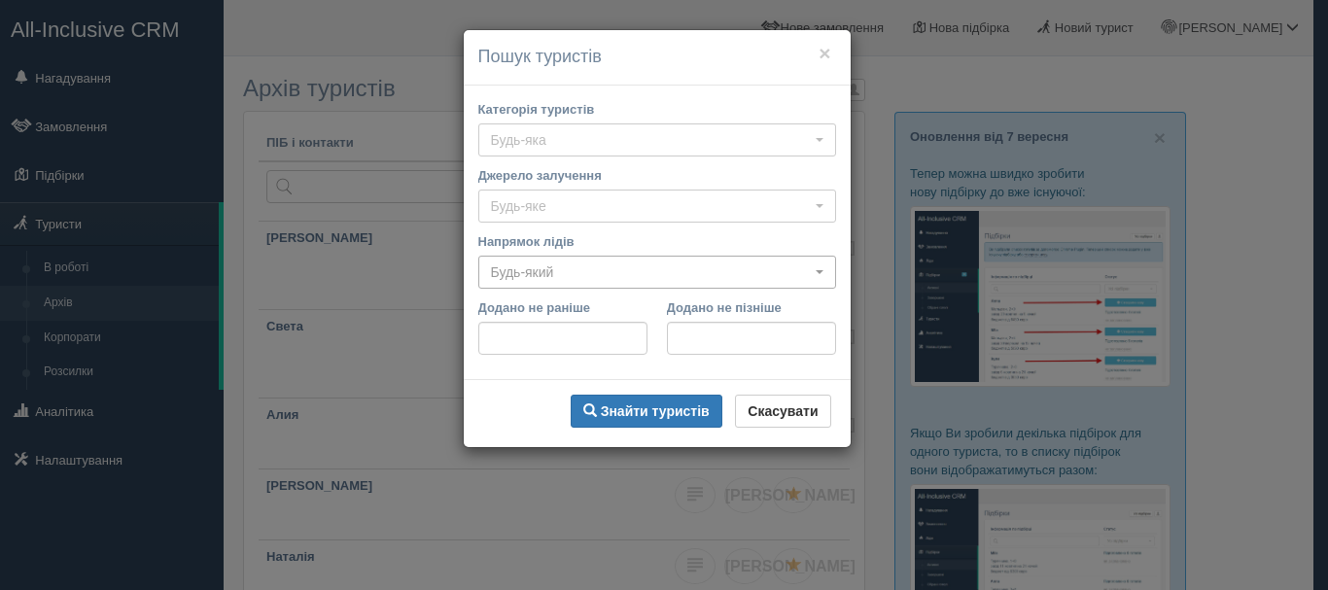
click at [655, 277] on span "Будь-який" at bounding box center [651, 271] width 320 height 19
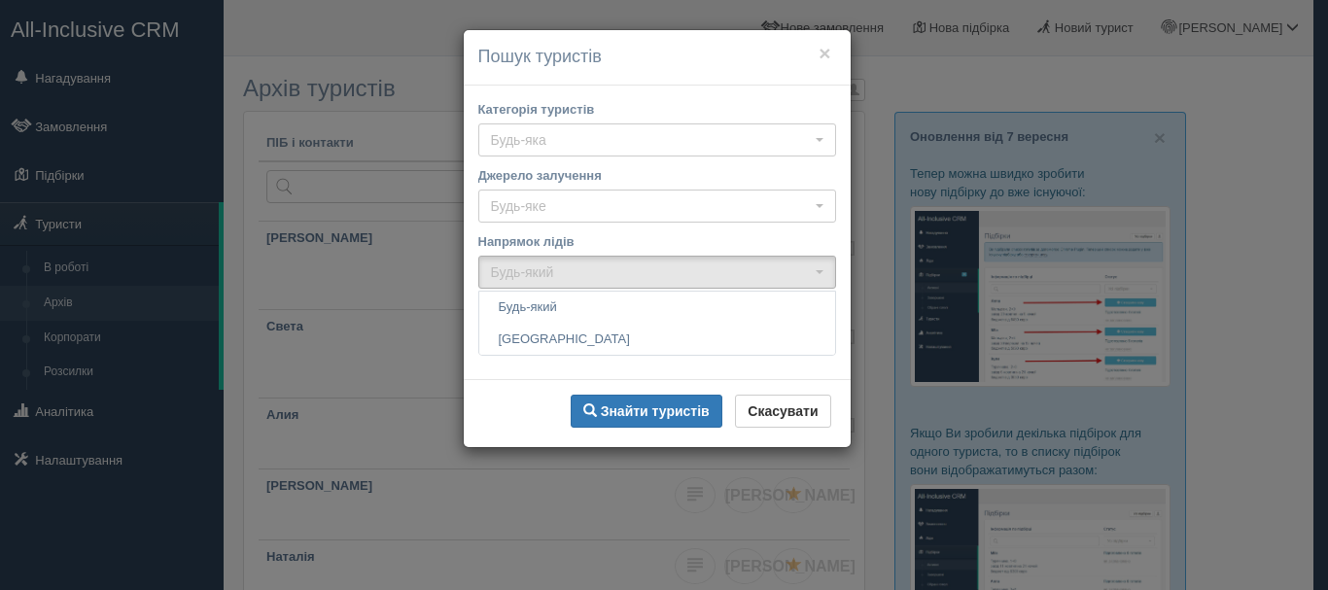
click at [881, 301] on div "× Пошук туристів Категорія туристів Будь-яка Будь-яка VIP горящие туры группа ш…" at bounding box center [664, 295] width 1328 height 590
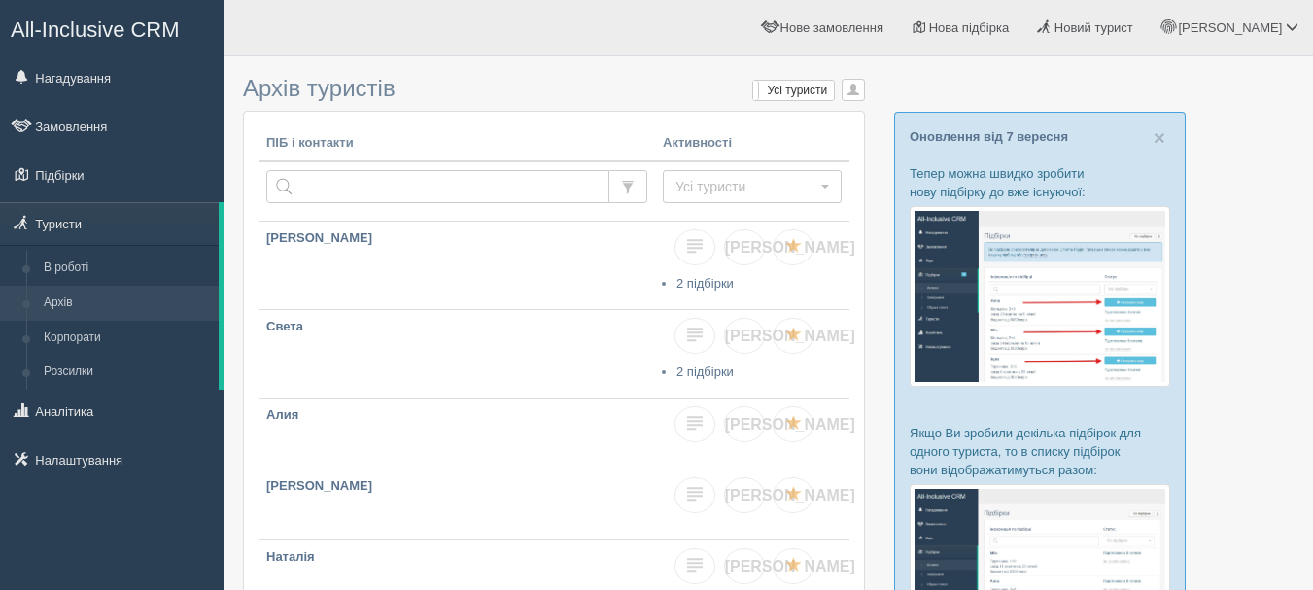
click at [168, 29] on span "All-Inclusive CRM" at bounding box center [95, 29] width 169 height 24
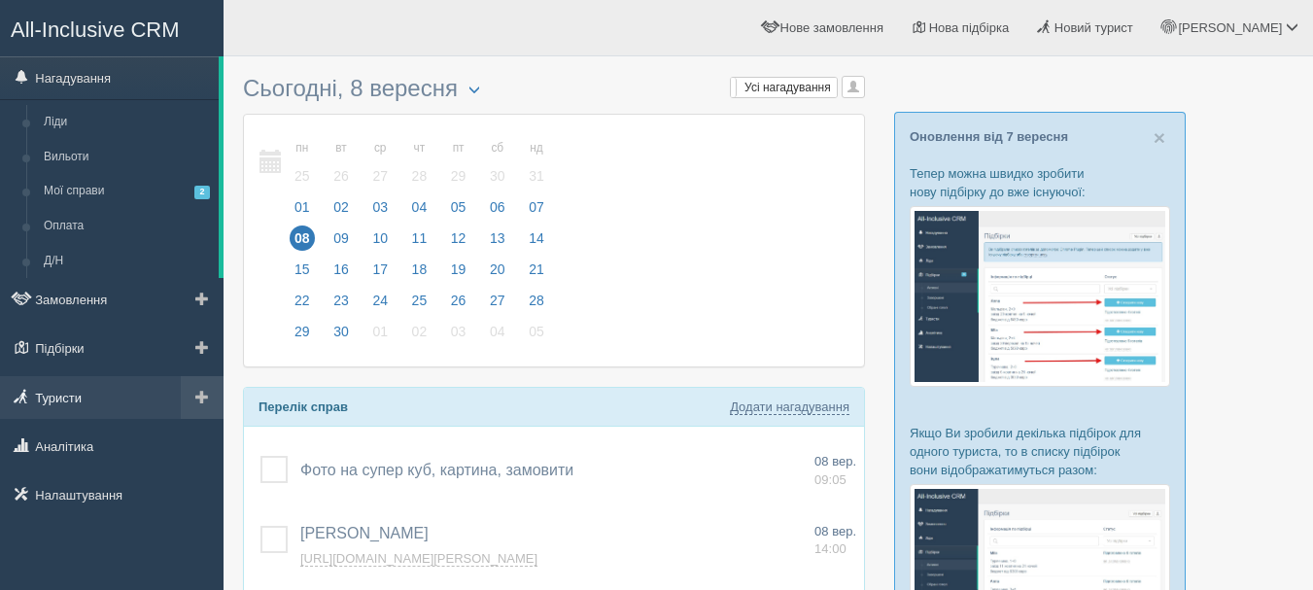
click at [121, 391] on link "Туристи" at bounding box center [112, 397] width 224 height 43
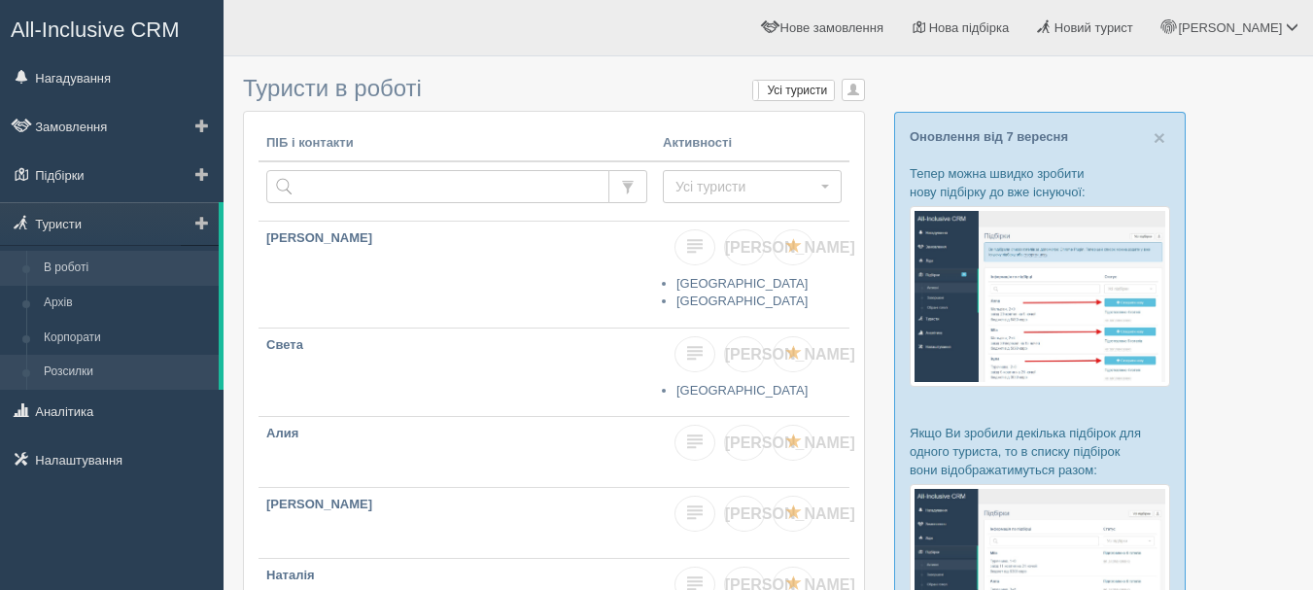
click at [136, 374] on link "Розсилки" at bounding box center [127, 372] width 184 height 35
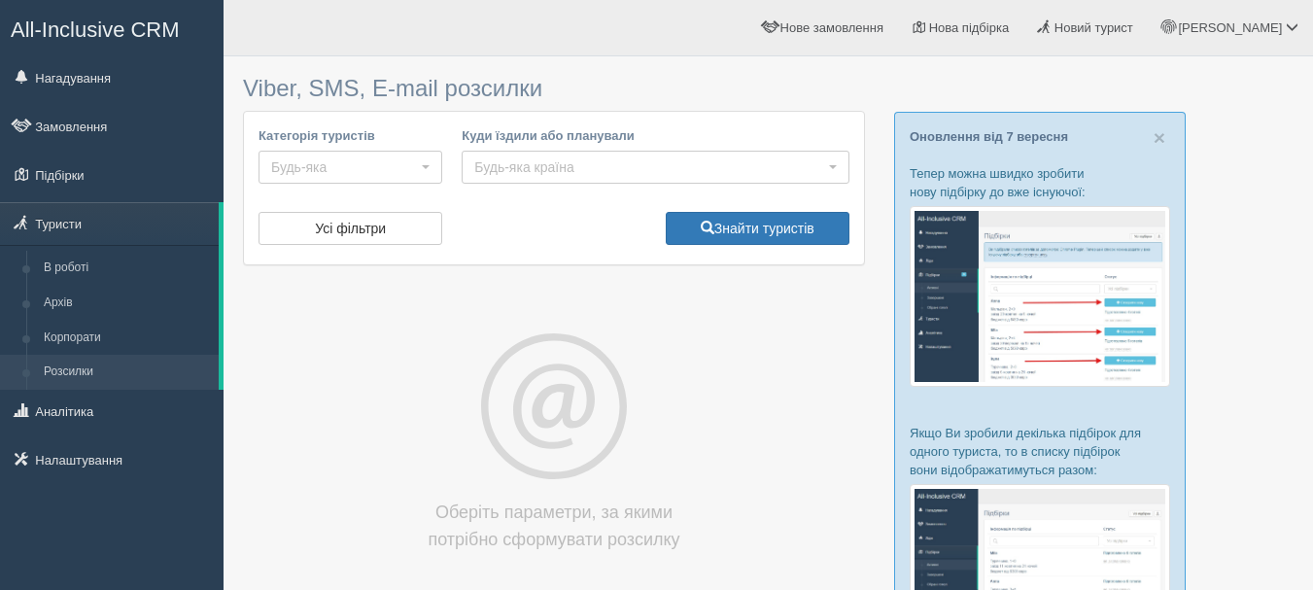
select select
click at [427, 161] on button "Будь-яка" at bounding box center [351, 167] width 184 height 33
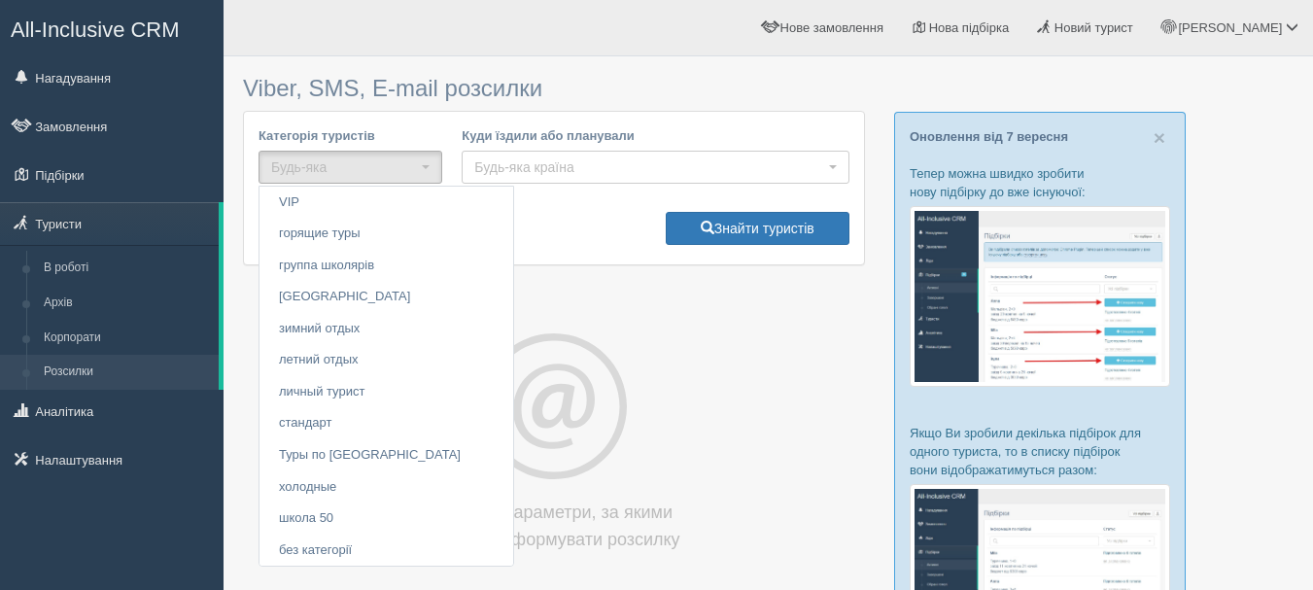
click at [497, 241] on div "Усі фільтри Знайти туристів" at bounding box center [554, 231] width 610 height 38
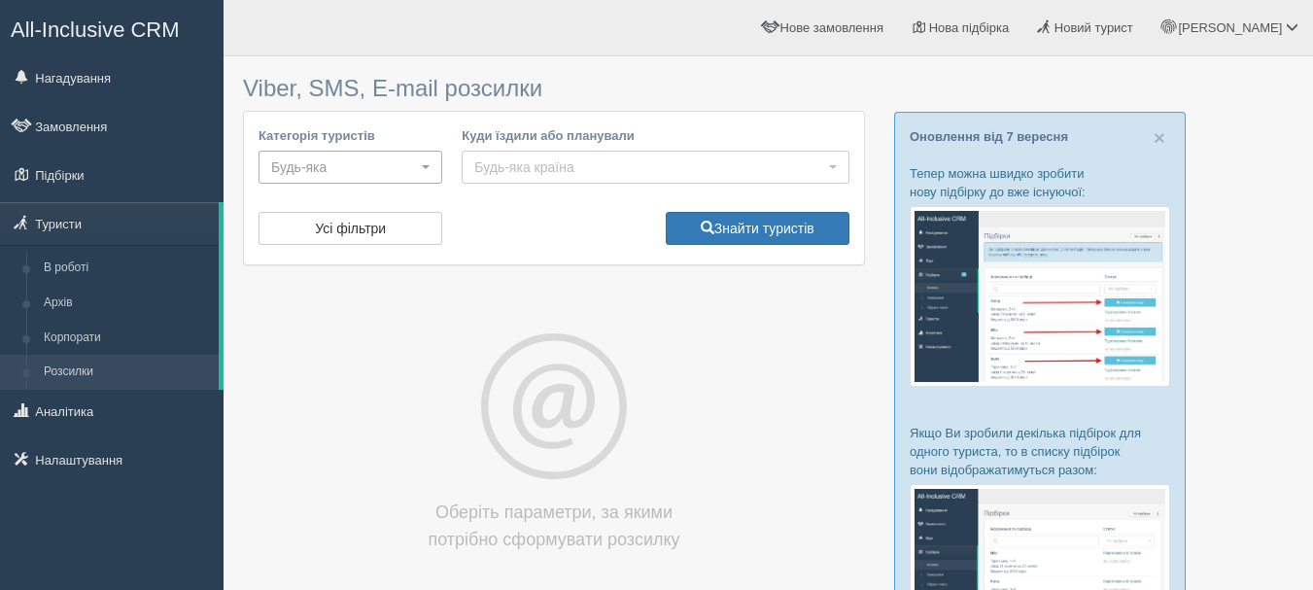
click at [398, 168] on span "Будь-яка" at bounding box center [344, 166] width 146 height 19
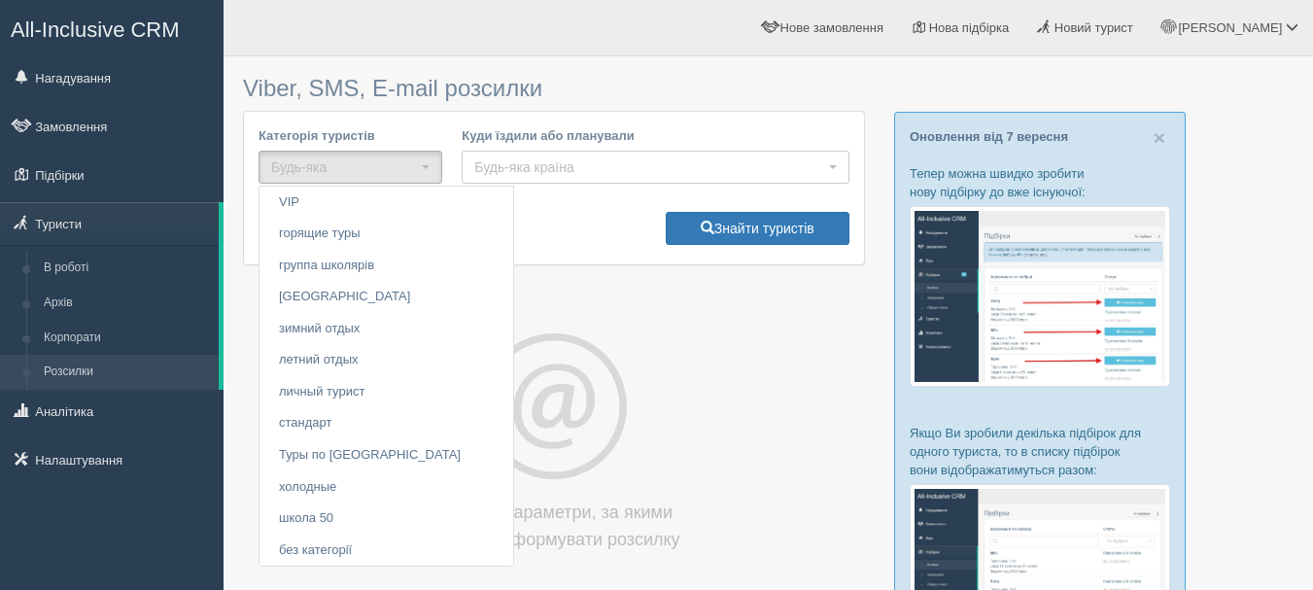
click at [466, 227] on div "Усі фільтри Знайти туристів" at bounding box center [554, 231] width 610 height 38
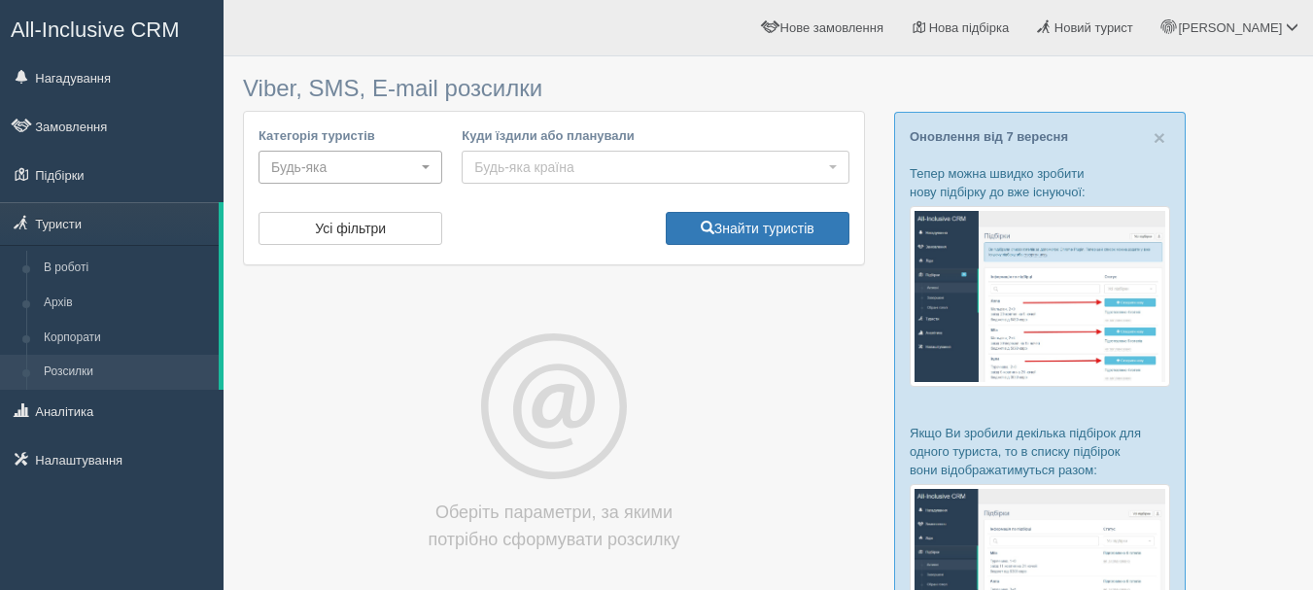
click at [409, 176] on span "Будь-яка" at bounding box center [344, 166] width 146 height 19
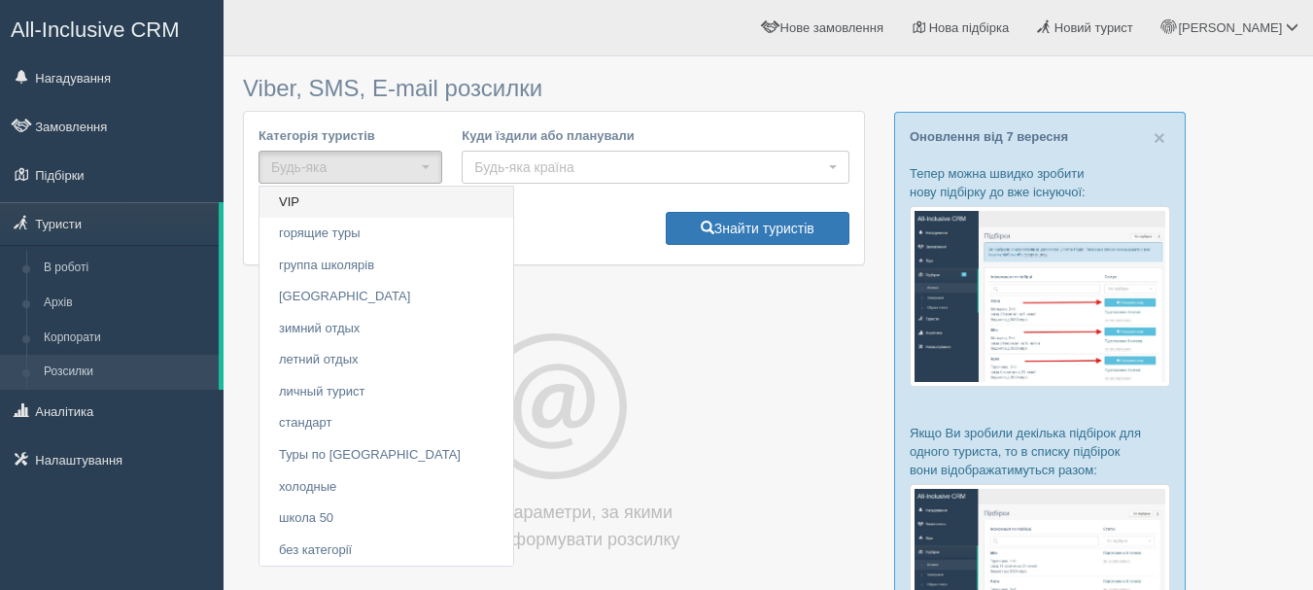
click at [384, 203] on link "VIP" at bounding box center [386, 203] width 254 height 32
select select "175"
click at [674, 230] on button "Знайти туристів" at bounding box center [758, 228] width 184 height 33
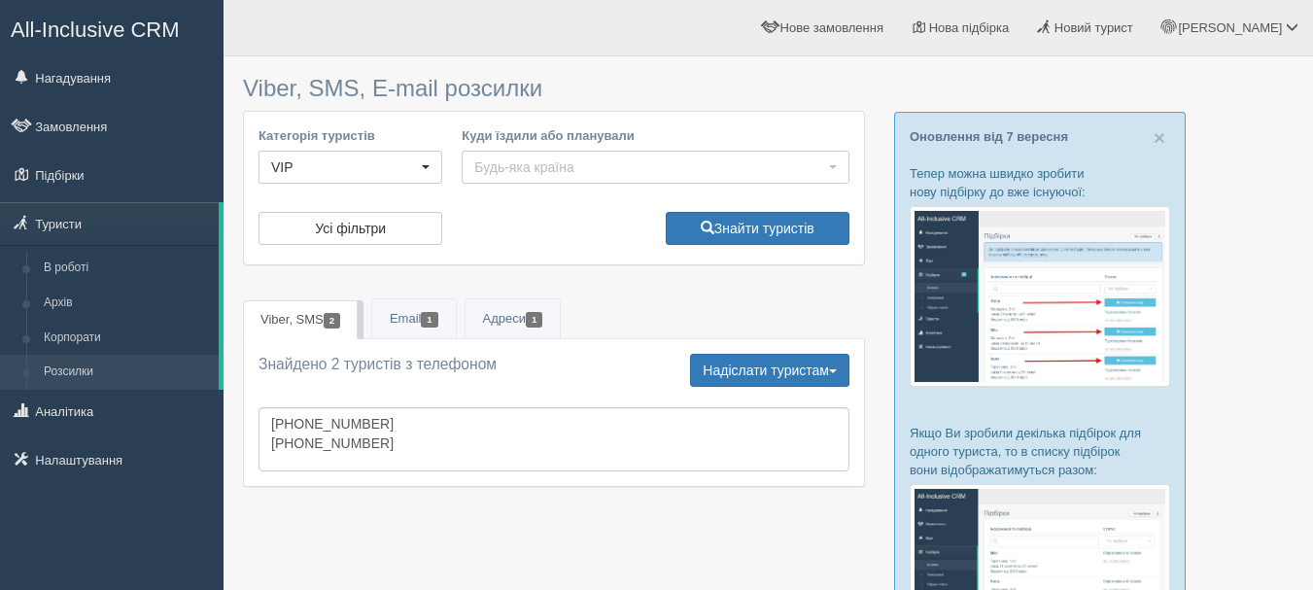
select select
click at [146, 17] on link "All-Inclusive CRM" at bounding box center [112, 27] width 222 height 53
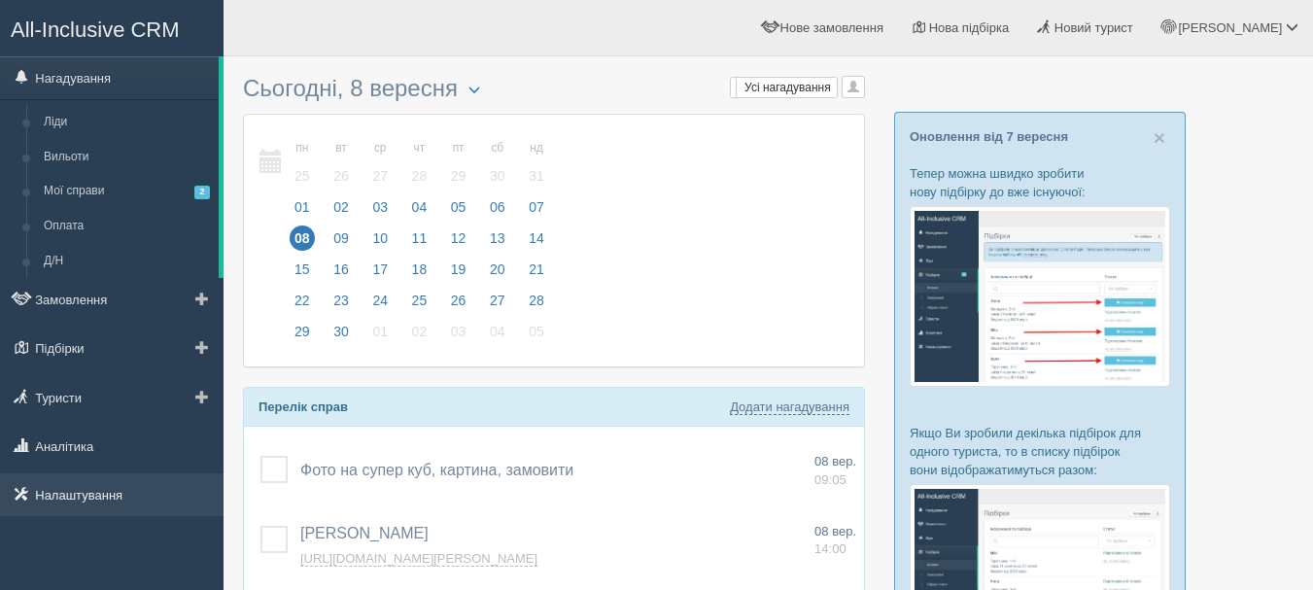
click at [105, 500] on link "Налаштування" at bounding box center [112, 494] width 224 height 43
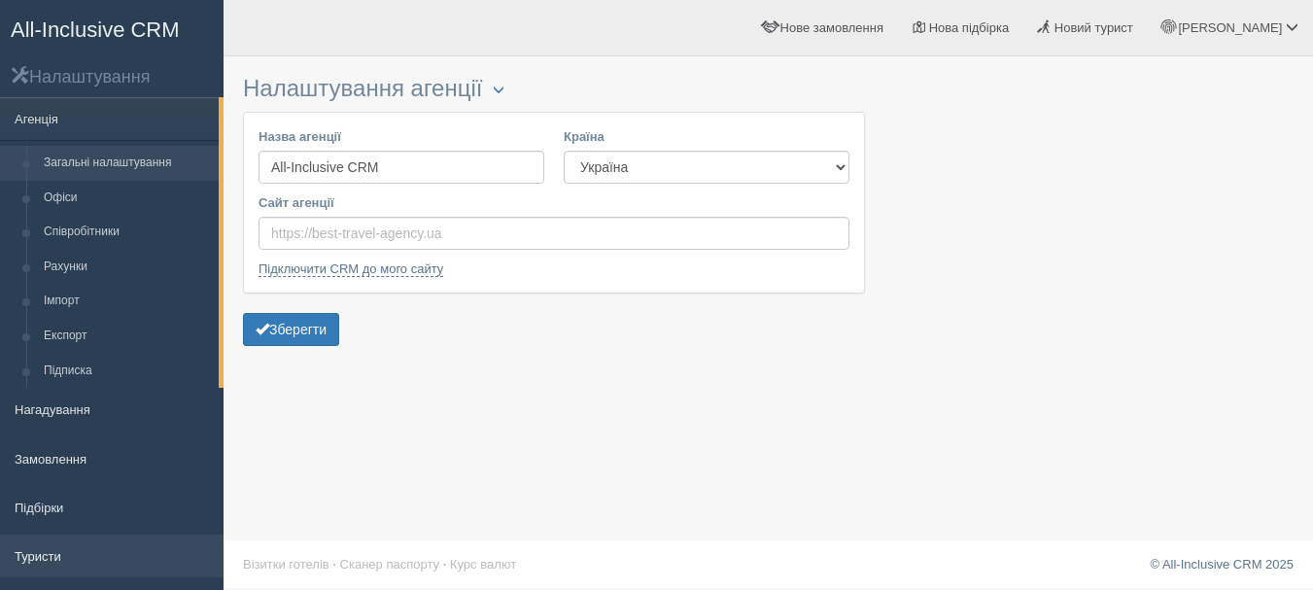
click at [102, 535] on link "Туристи" at bounding box center [112, 556] width 224 height 43
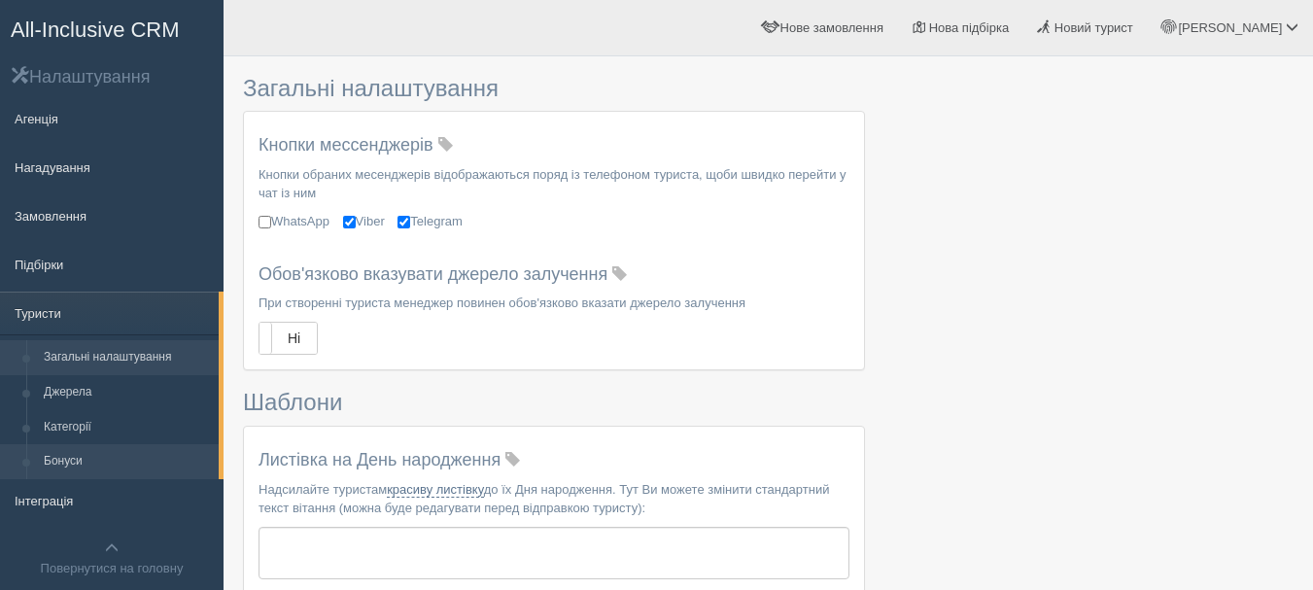
click at [74, 463] on link "Бонуси" at bounding box center [127, 461] width 184 height 35
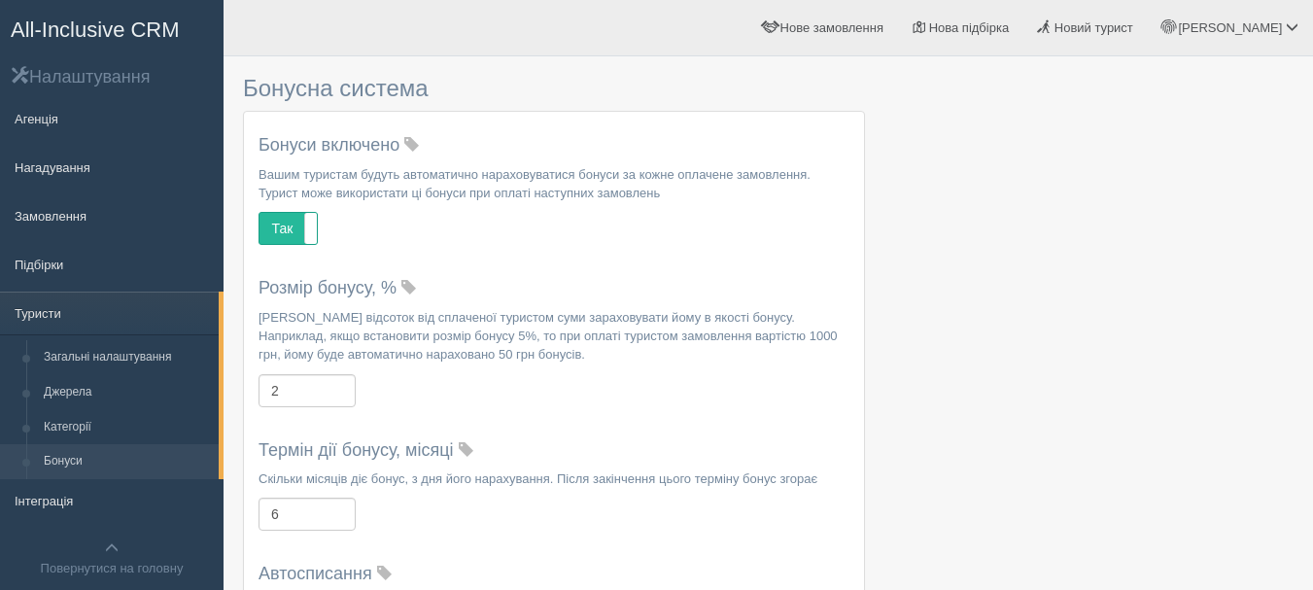
click at [60, 21] on span "All-Inclusive CRM" at bounding box center [95, 29] width 169 height 24
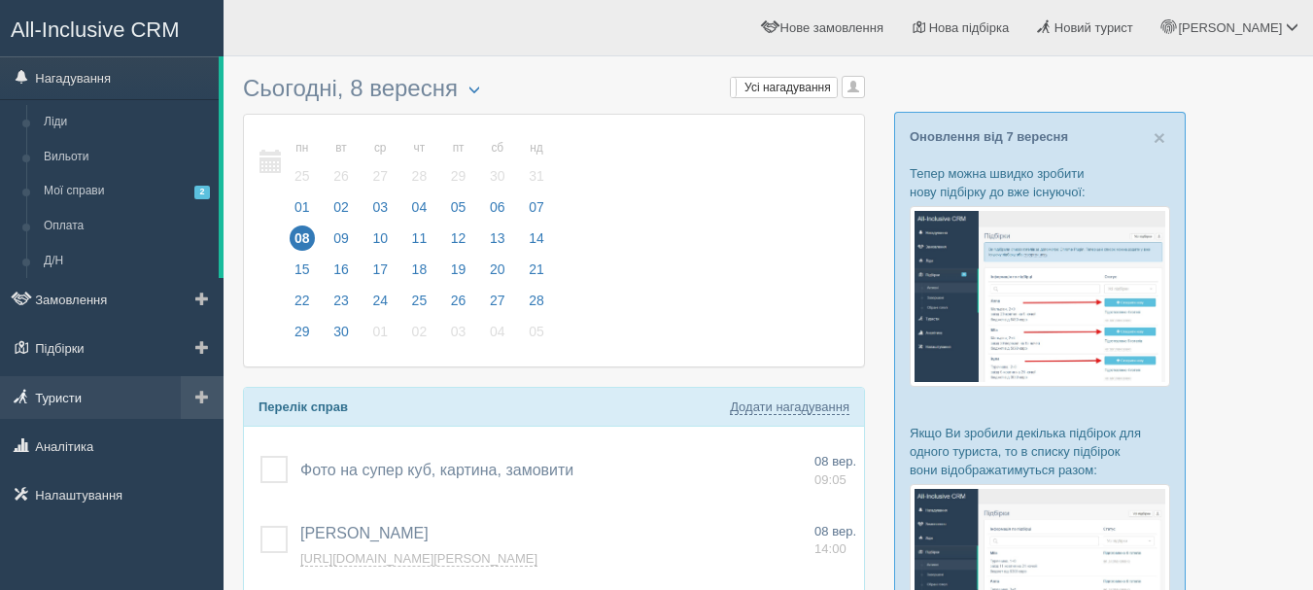
click at [107, 399] on link "Туристи" at bounding box center [112, 397] width 224 height 43
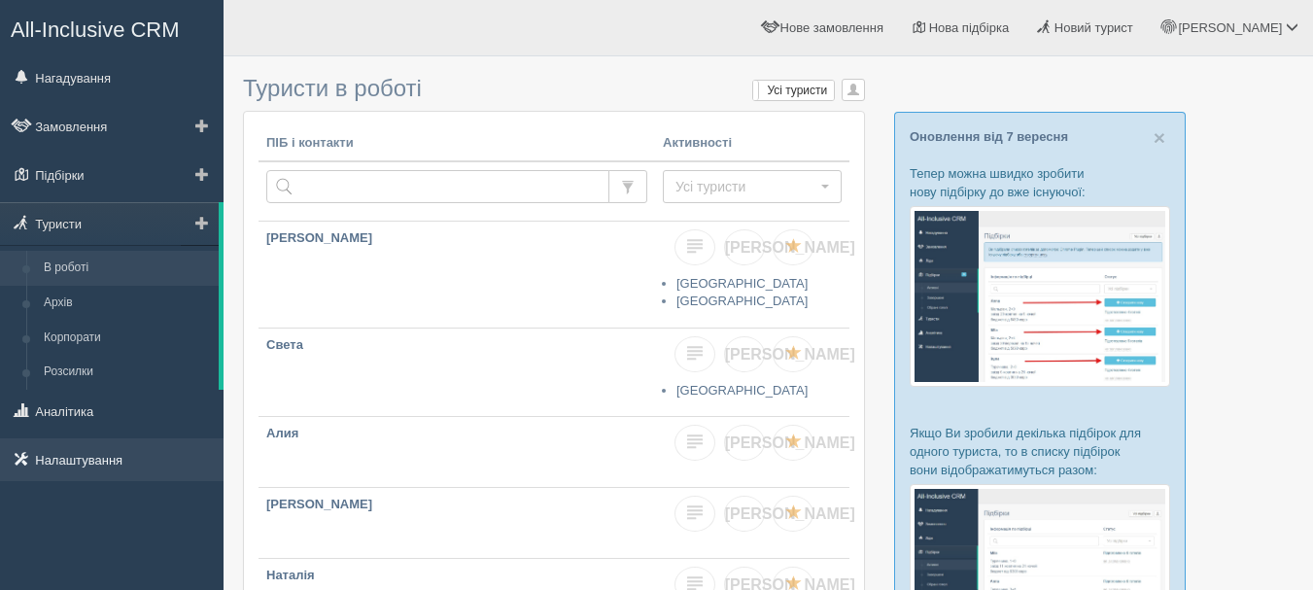
click at [138, 453] on link "Налаштування" at bounding box center [112, 459] width 224 height 43
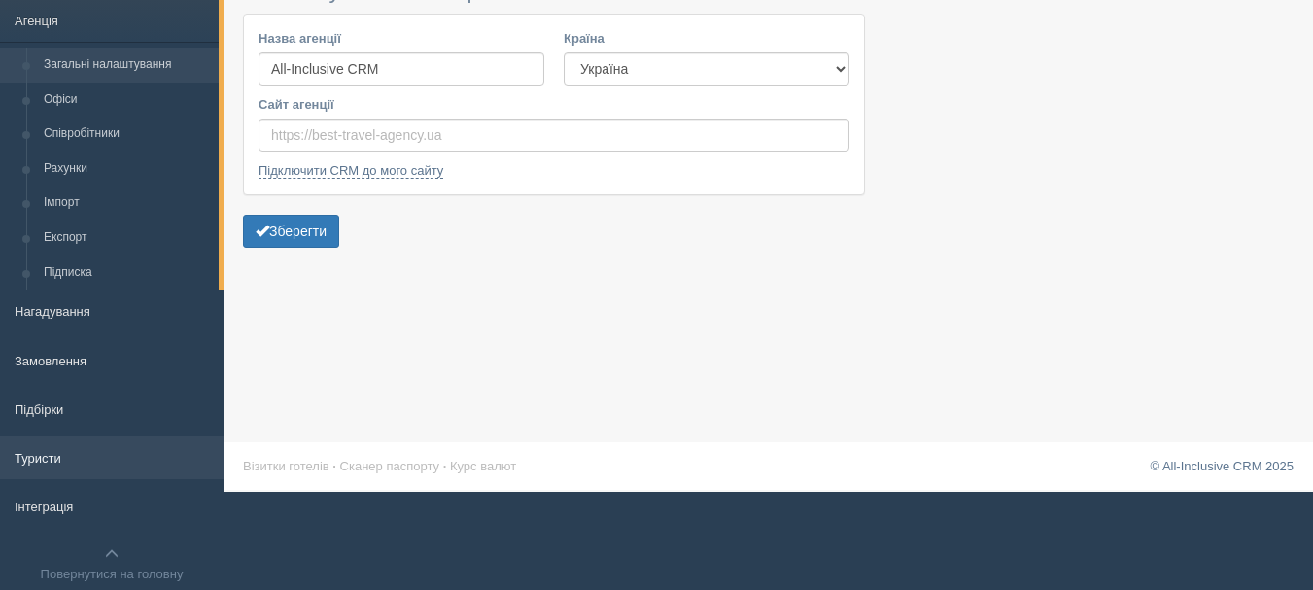
scroll to position [143, 0]
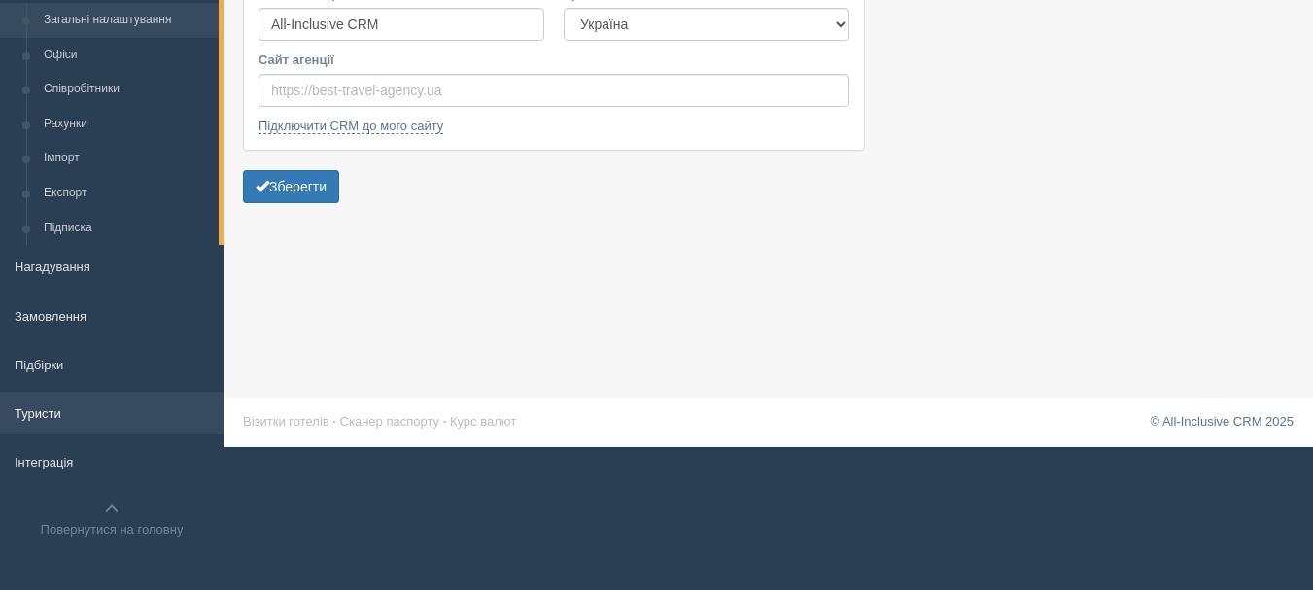
click at [128, 414] on link "Туристи" at bounding box center [112, 413] width 224 height 43
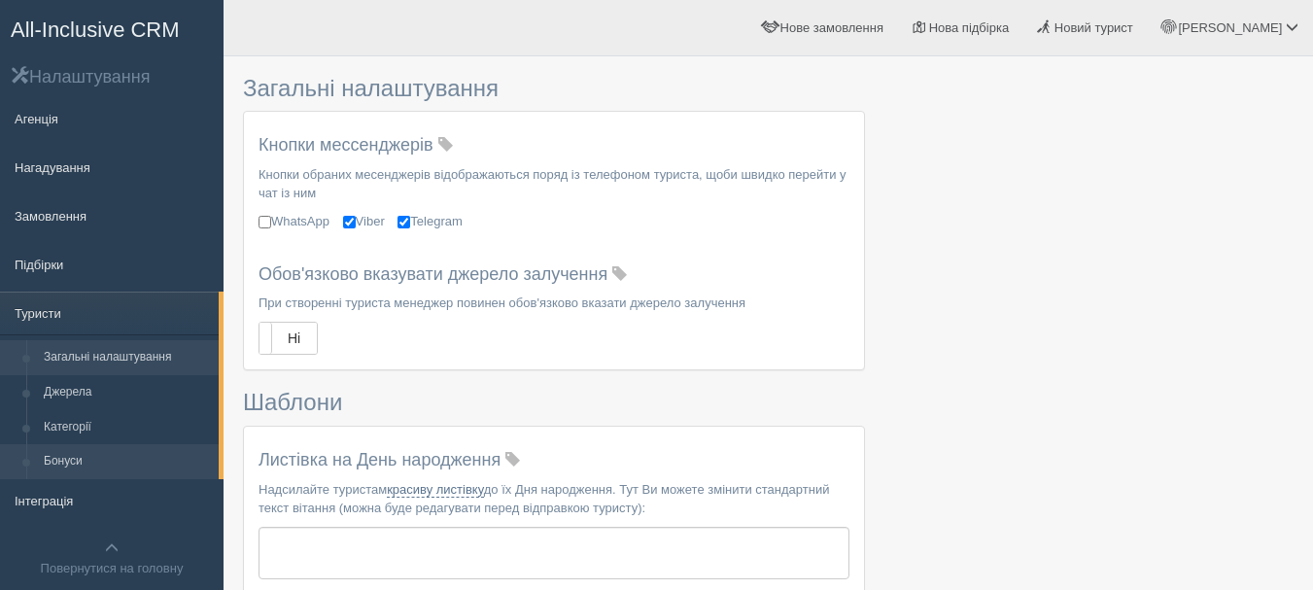
click at [142, 463] on link "Бонуси" at bounding box center [127, 461] width 184 height 35
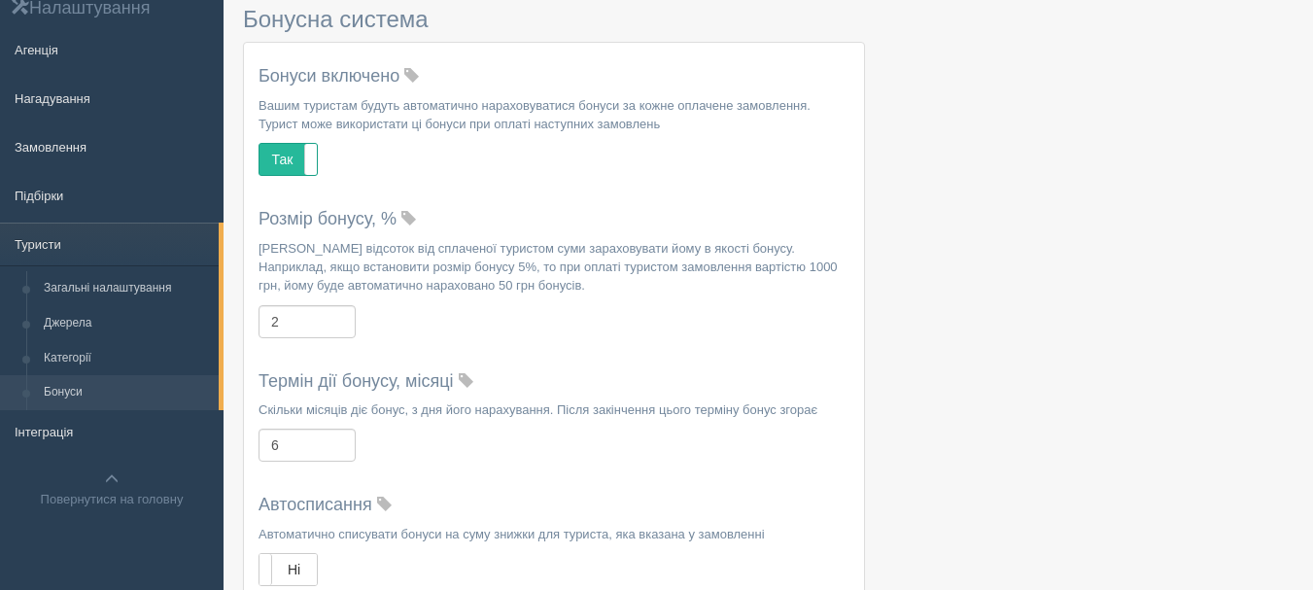
scroll to position [97, 0]
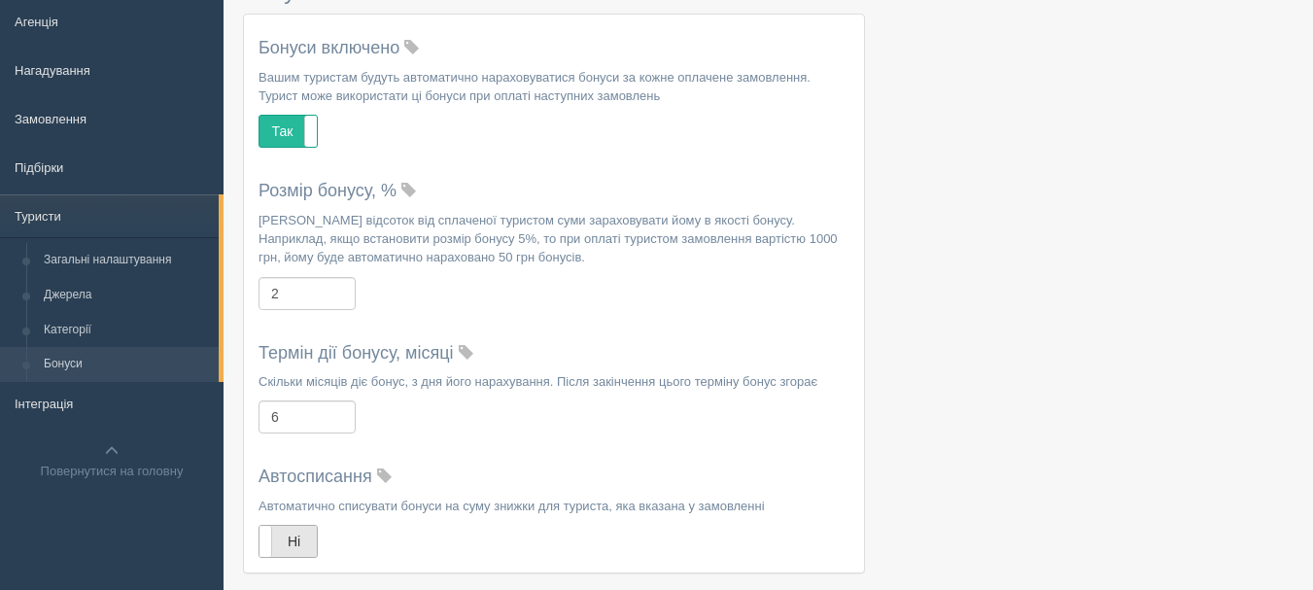
click at [303, 537] on label "Ні" at bounding box center [287, 541] width 57 height 31
click at [286, 534] on label "Так" at bounding box center [287, 541] width 57 height 31
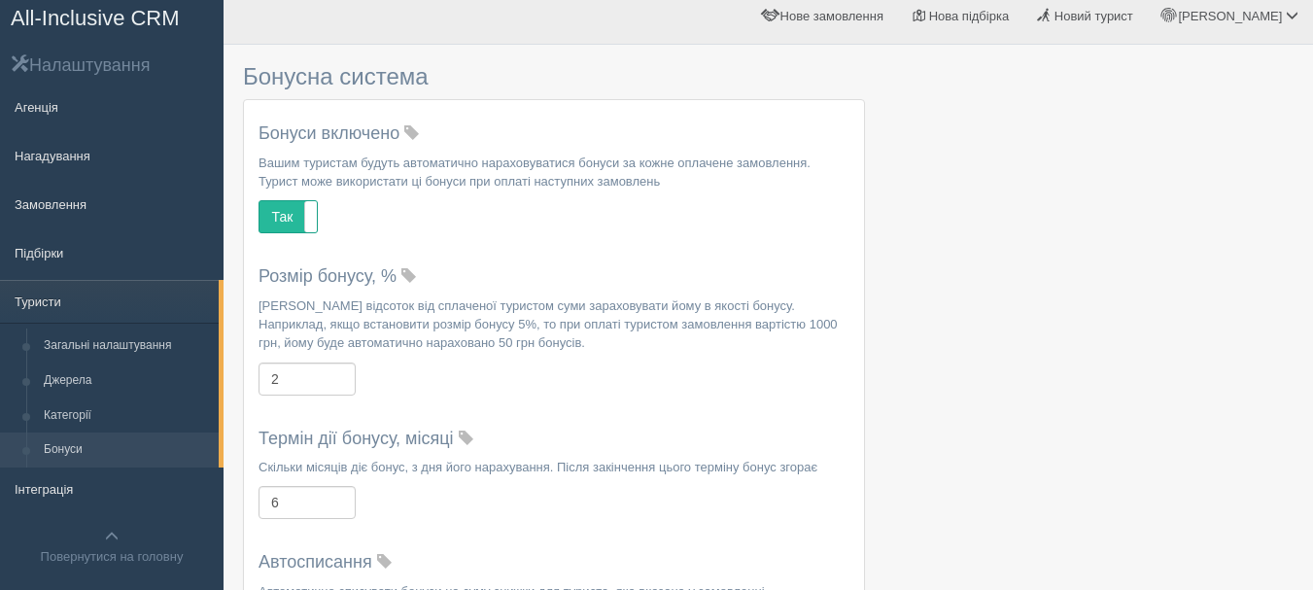
scroll to position [0, 0]
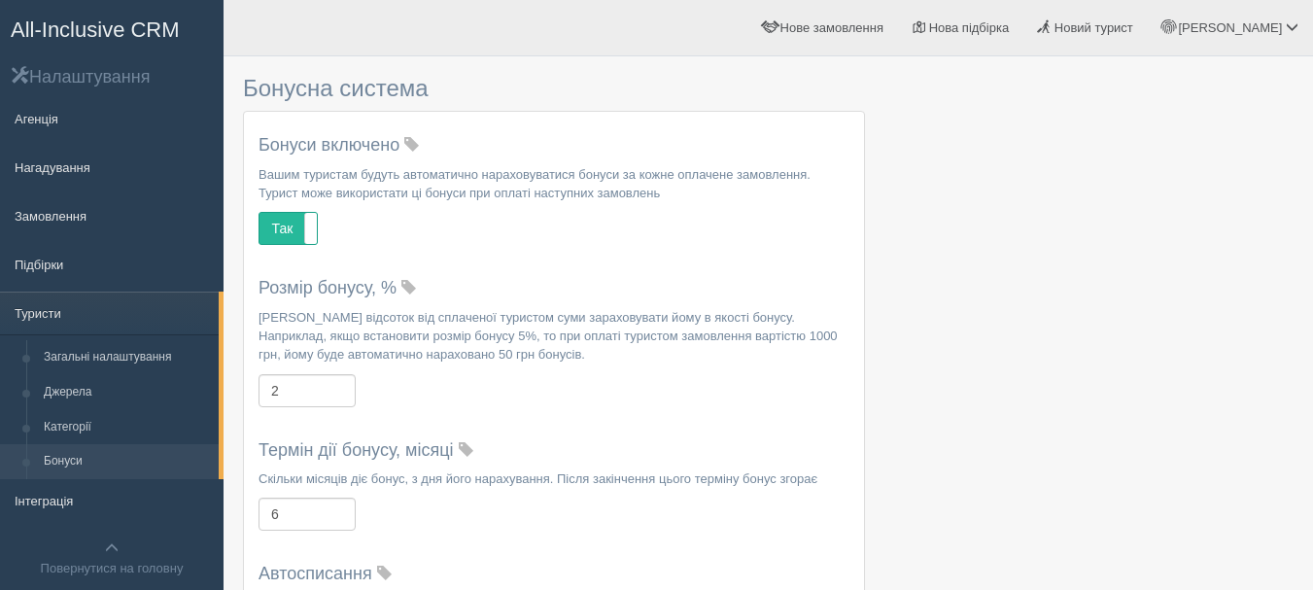
click at [44, 34] on span "All-Inclusive CRM" at bounding box center [95, 29] width 169 height 24
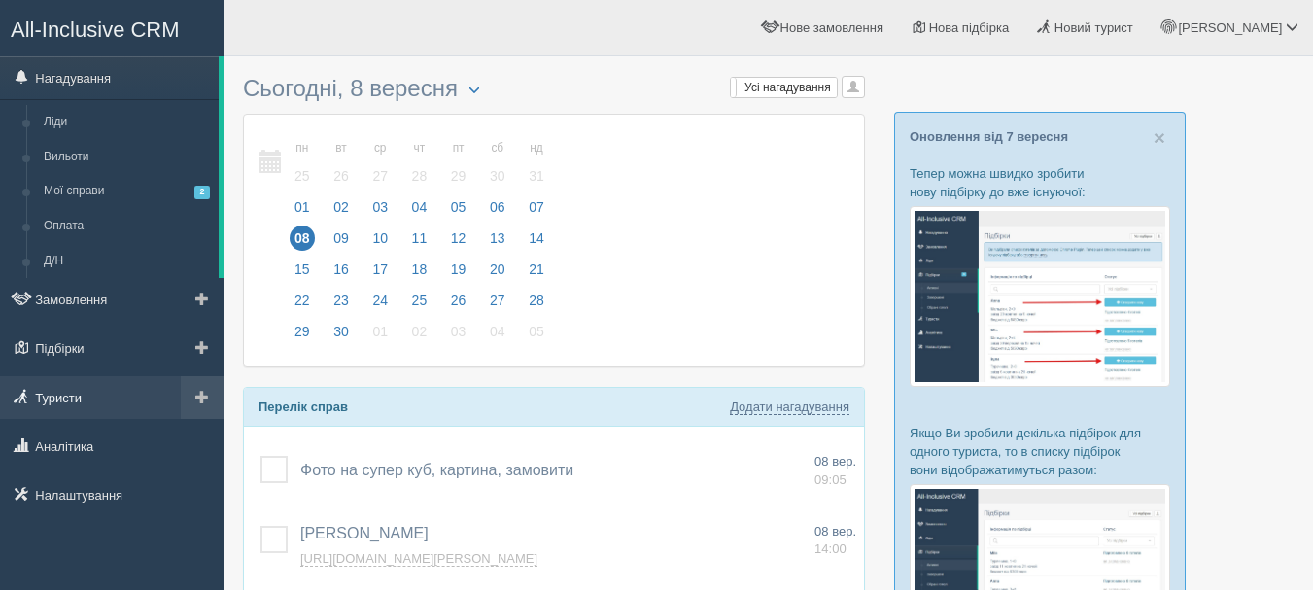
click at [110, 397] on link "Туристи" at bounding box center [112, 397] width 224 height 43
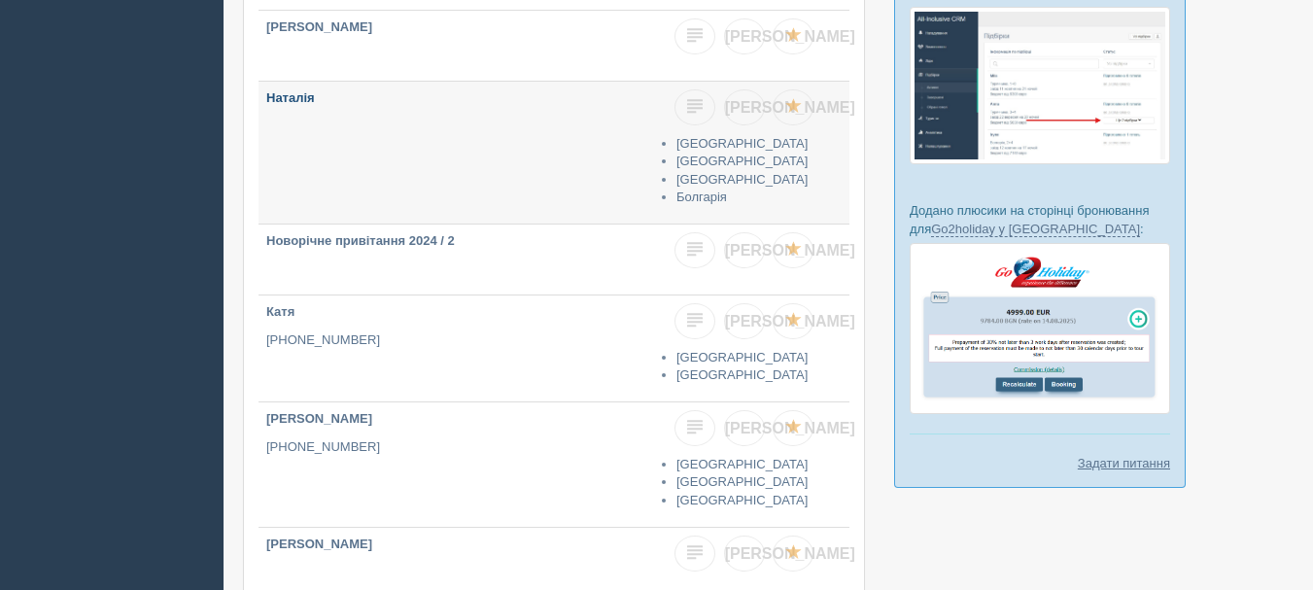
scroll to position [389, 0]
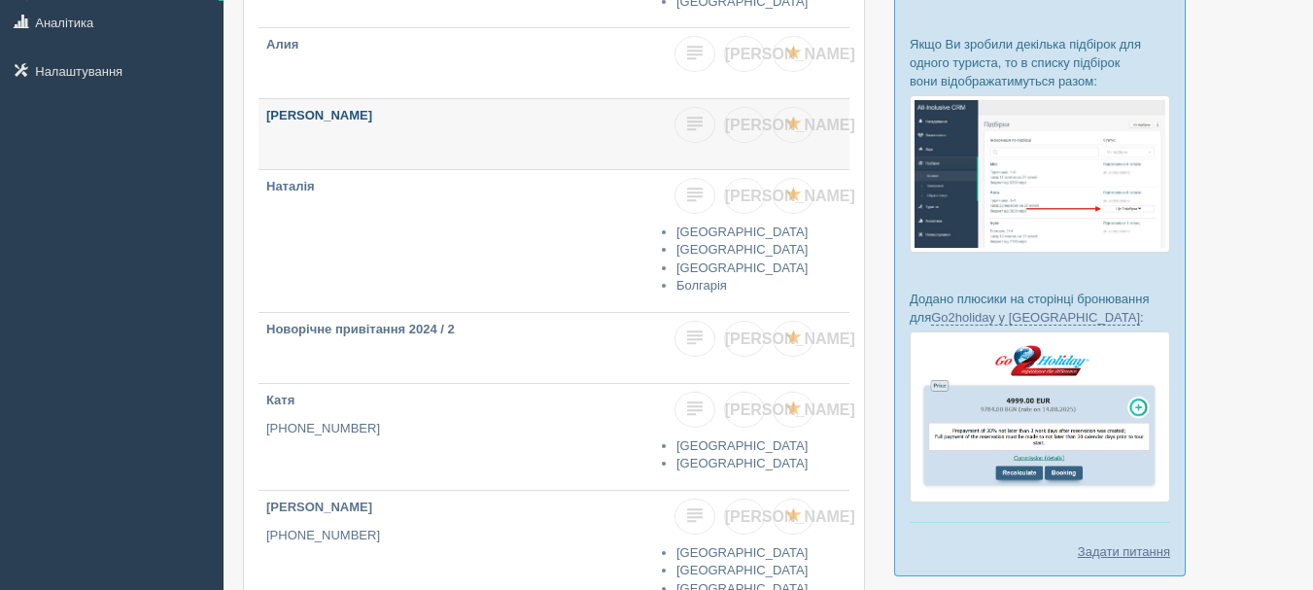
click at [368, 114] on p "[PERSON_NAME]" at bounding box center [456, 116] width 381 height 18
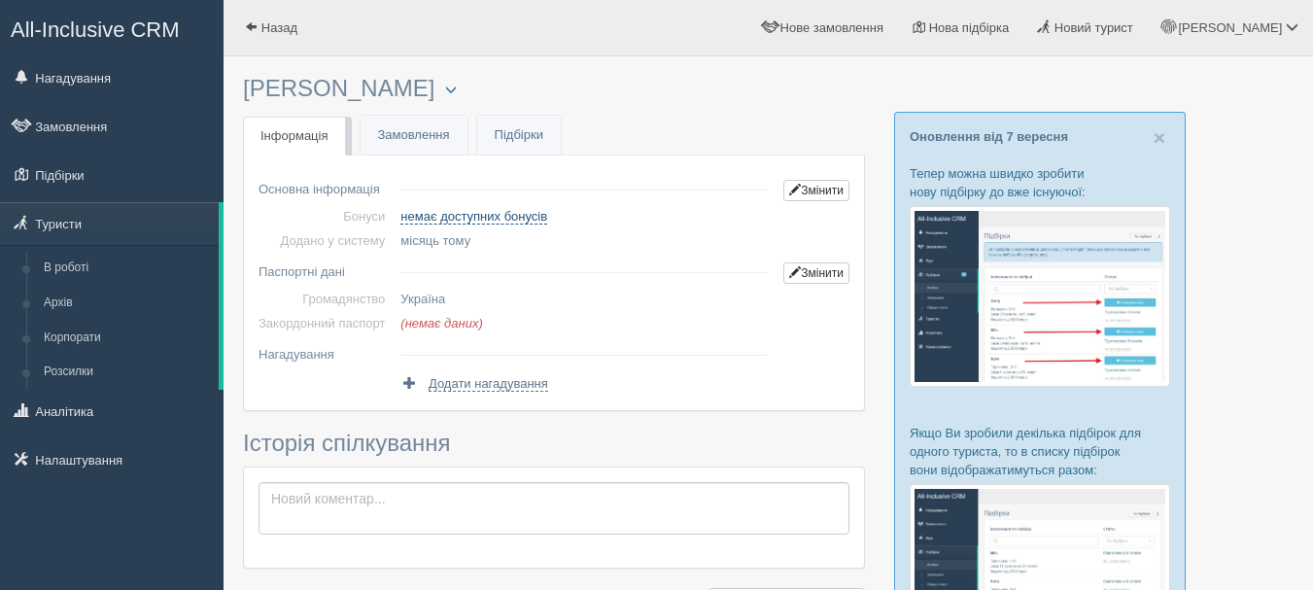
click at [492, 217] on span "немає доступних бонусів" at bounding box center [473, 217] width 147 height 16
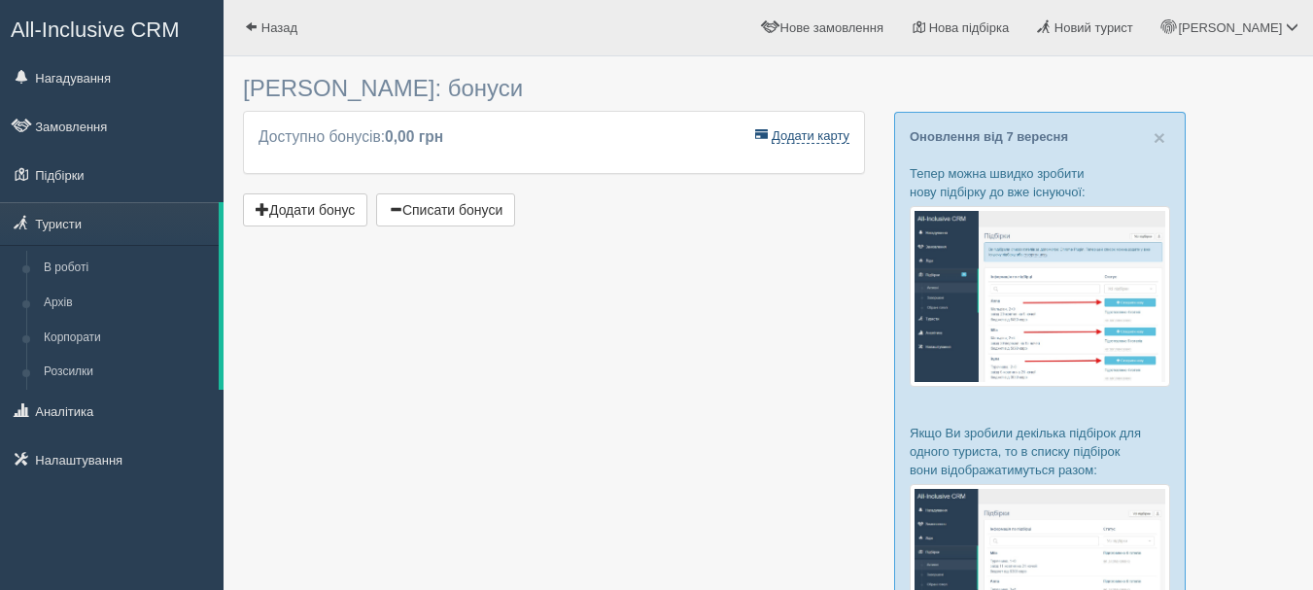
click at [820, 132] on span "Додати карту" at bounding box center [811, 136] width 78 height 16
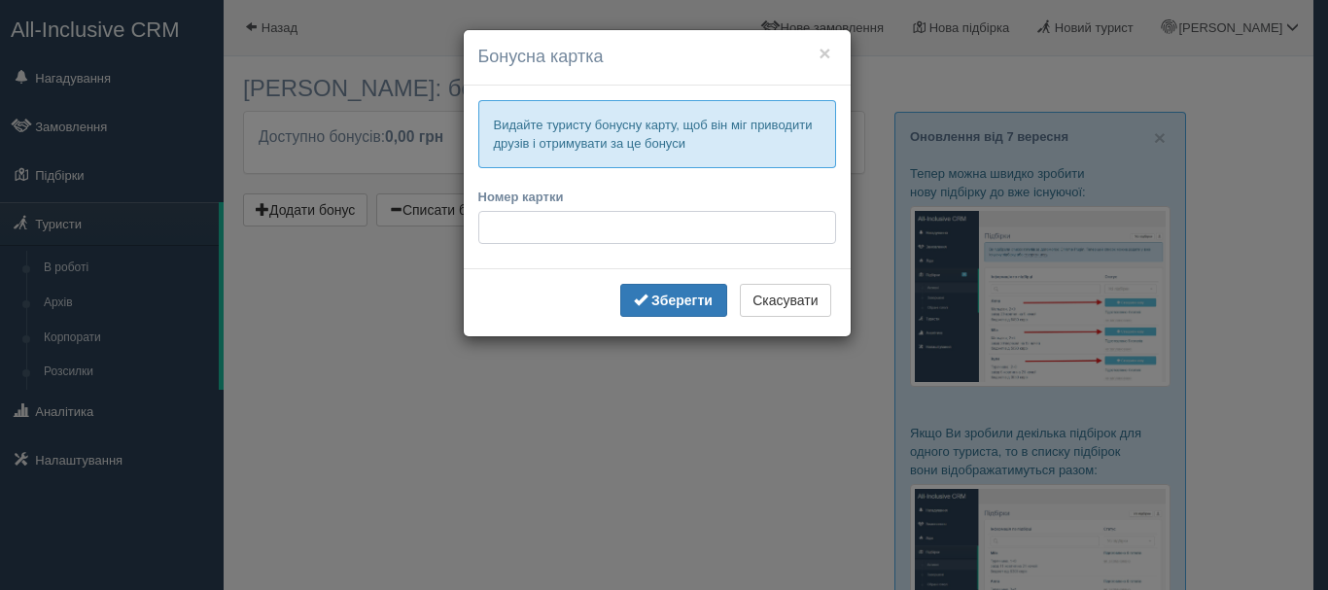
click at [727, 223] on input "Номер картки" at bounding box center [657, 227] width 358 height 33
click at [711, 303] on b "Зберегти" at bounding box center [681, 301] width 61 height 16
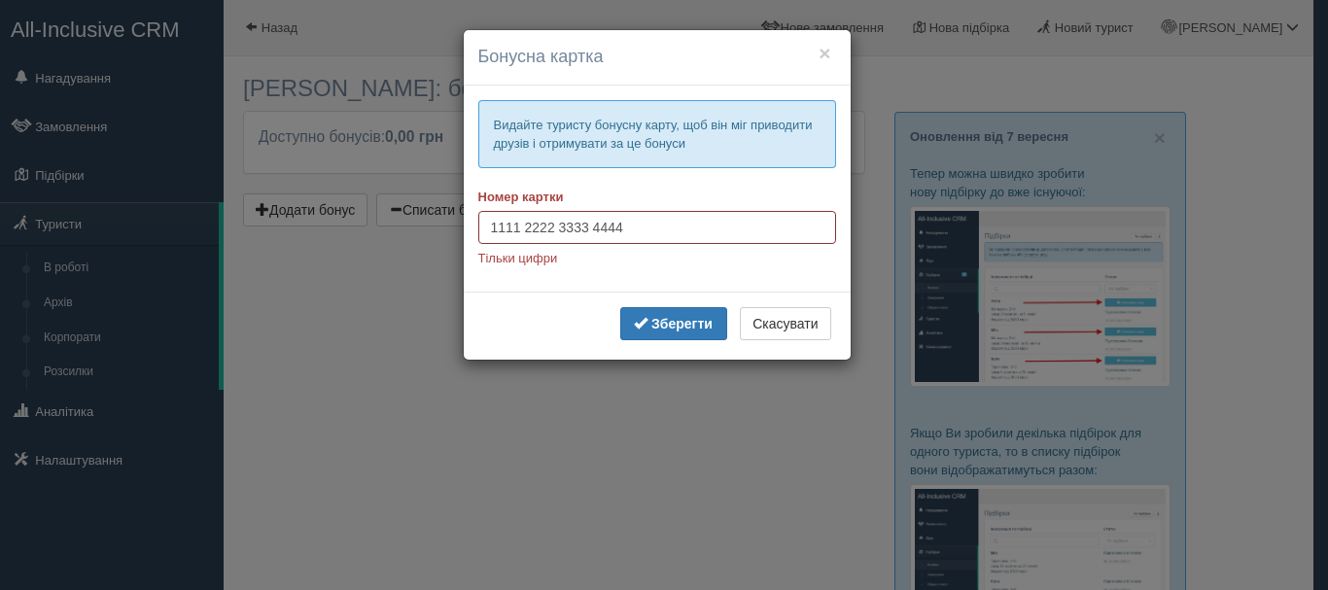
click at [656, 233] on input "1111 2222 3333 4444" at bounding box center [657, 227] width 358 height 33
type input "1111 2222 3333 4444 5555"
click at [684, 316] on b "Зберегти" at bounding box center [681, 324] width 61 height 16
drag, startPoint x: 673, startPoint y: 230, endPoint x: 264, endPoint y: 102, distance: 428.8
click at [264, 102] on div "× Бонусна картка Видайте туристу бонусну карту, щоб він міг приводити друзів і …" at bounding box center [664, 295] width 1328 height 590
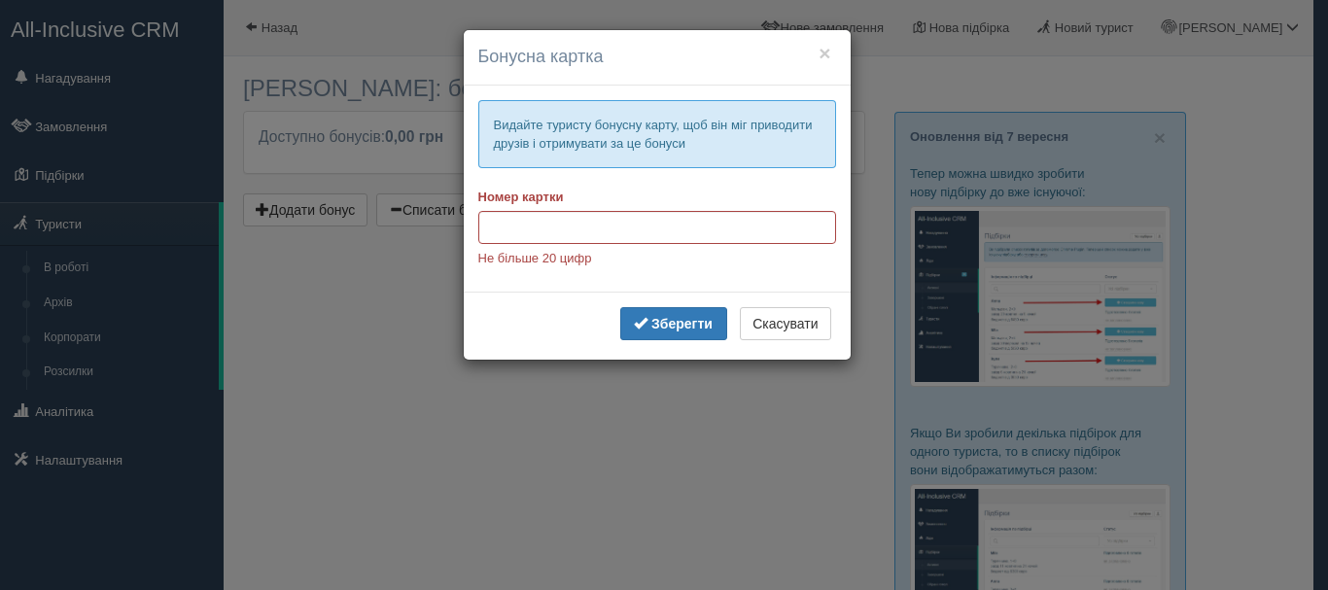
click at [563, 407] on div "× Бонусна картка Видайте туристу бонусну карту, щоб він міг приводити друзів і …" at bounding box center [664, 295] width 1328 height 590
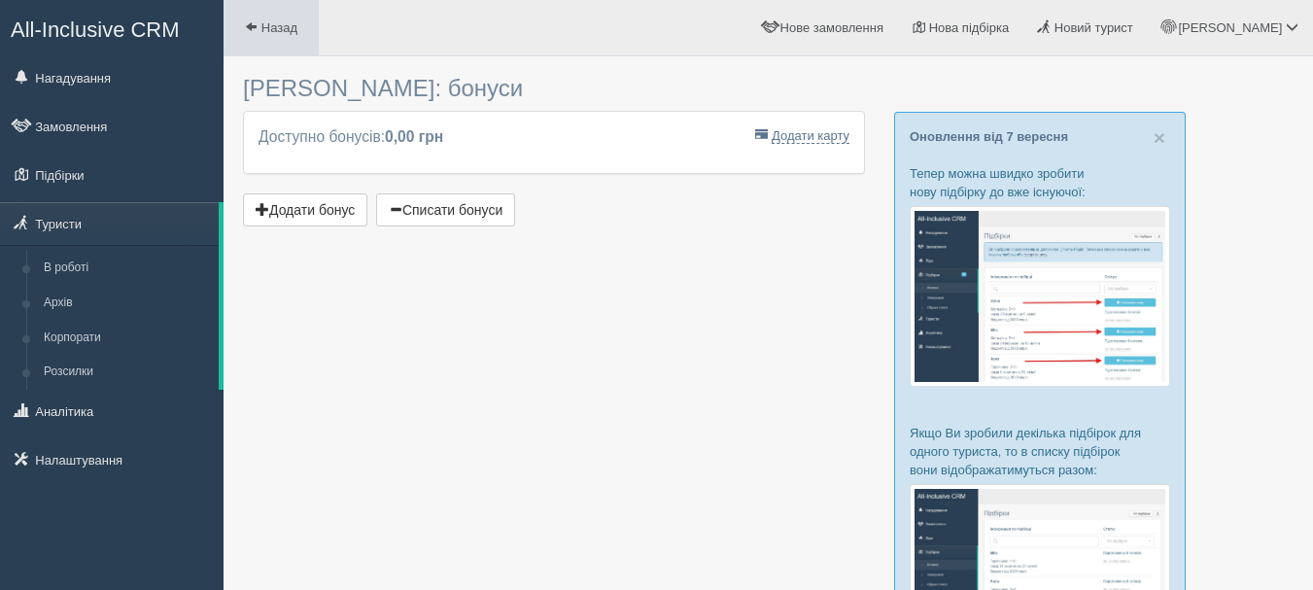
click at [256, 16] on link "Назад" at bounding box center [271, 27] width 95 height 55
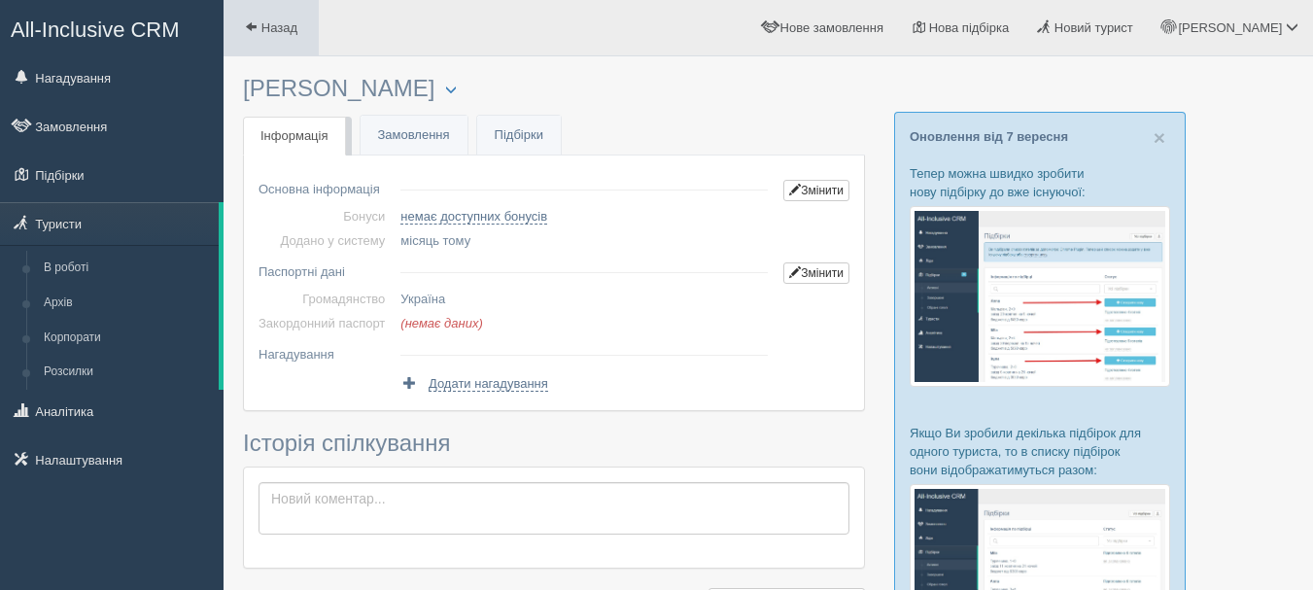
click at [297, 22] on span "Назад" at bounding box center [279, 27] width 36 height 15
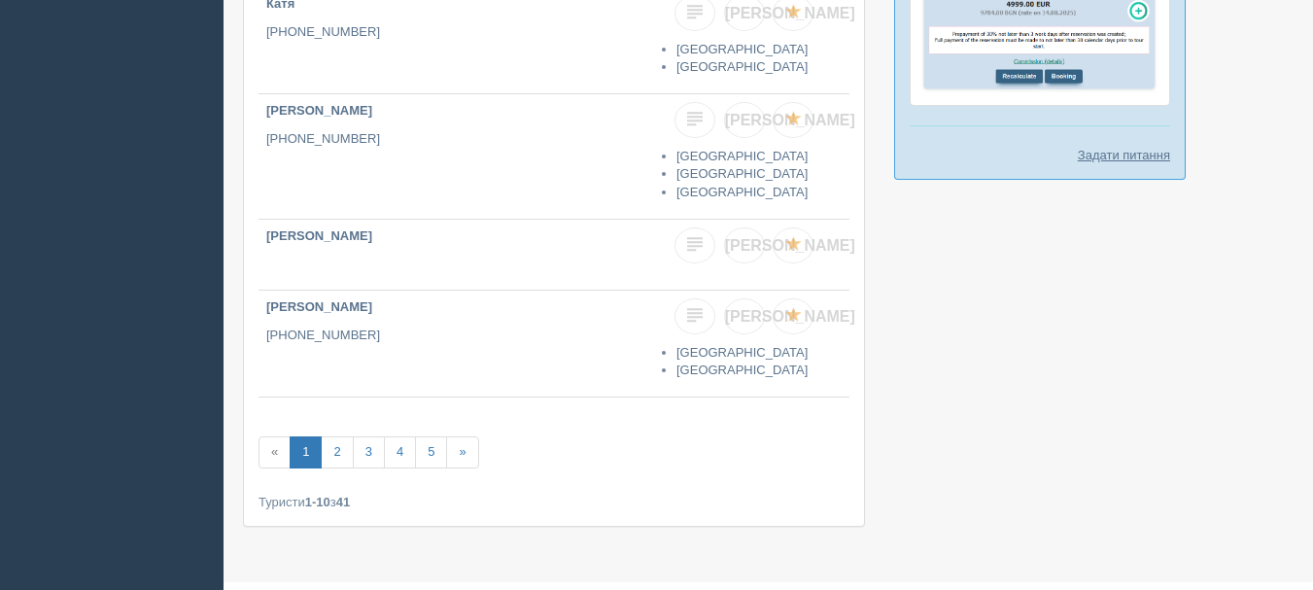
scroll to position [829, 0]
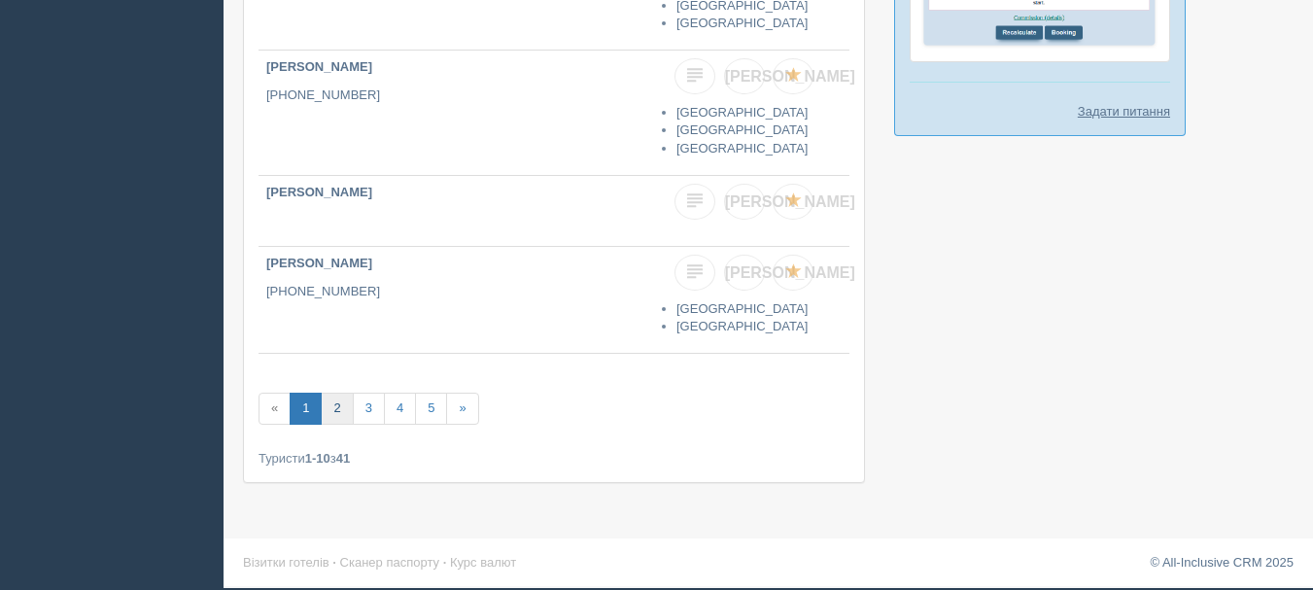
click at [336, 411] on link "2" at bounding box center [337, 409] width 32 height 32
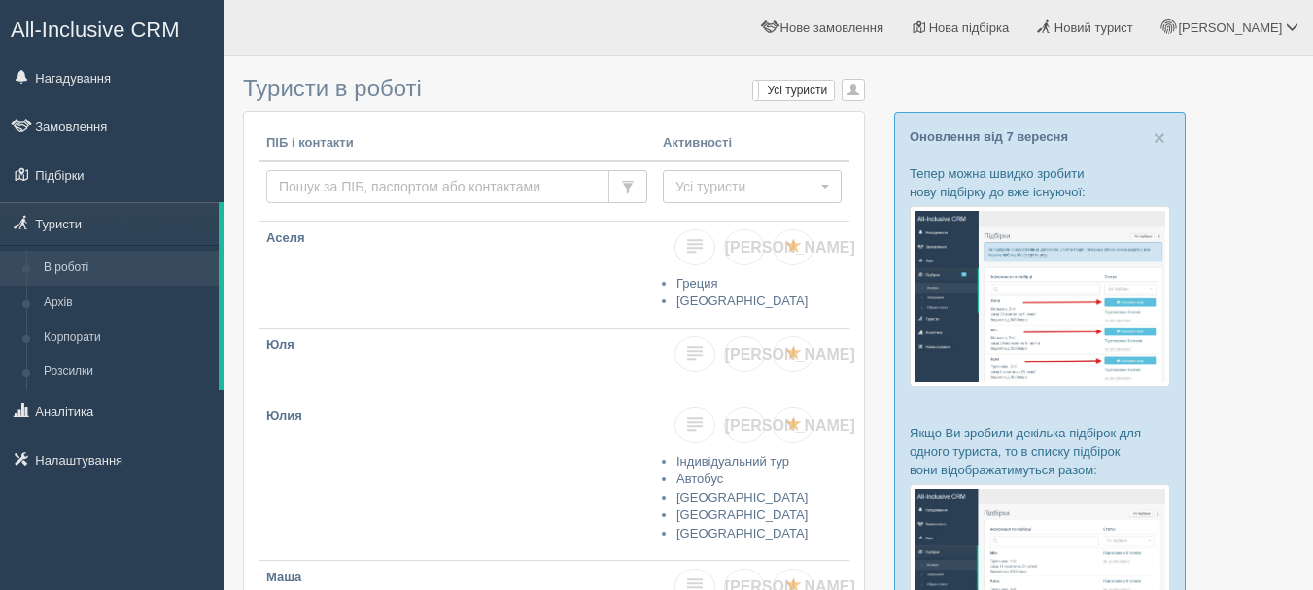
click at [433, 176] on input "text" at bounding box center [437, 186] width 343 height 33
type input "[PERSON_NAME]"
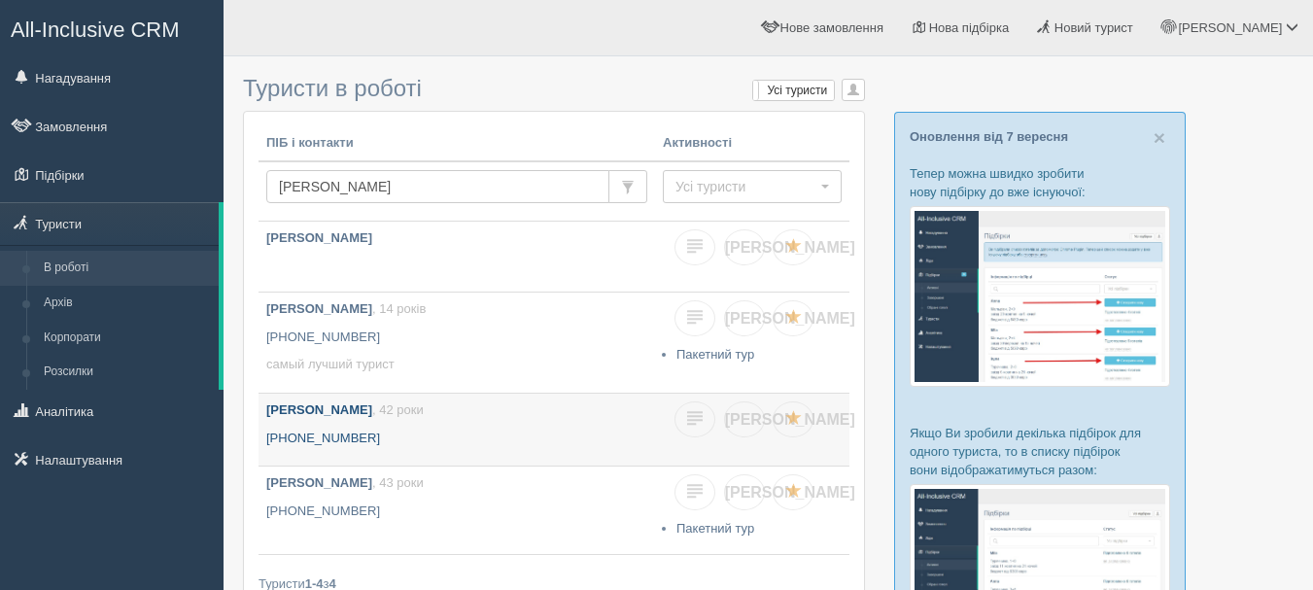
click at [372, 414] on b "Тихонюк Анна Николаевна" at bounding box center [319, 409] width 106 height 15
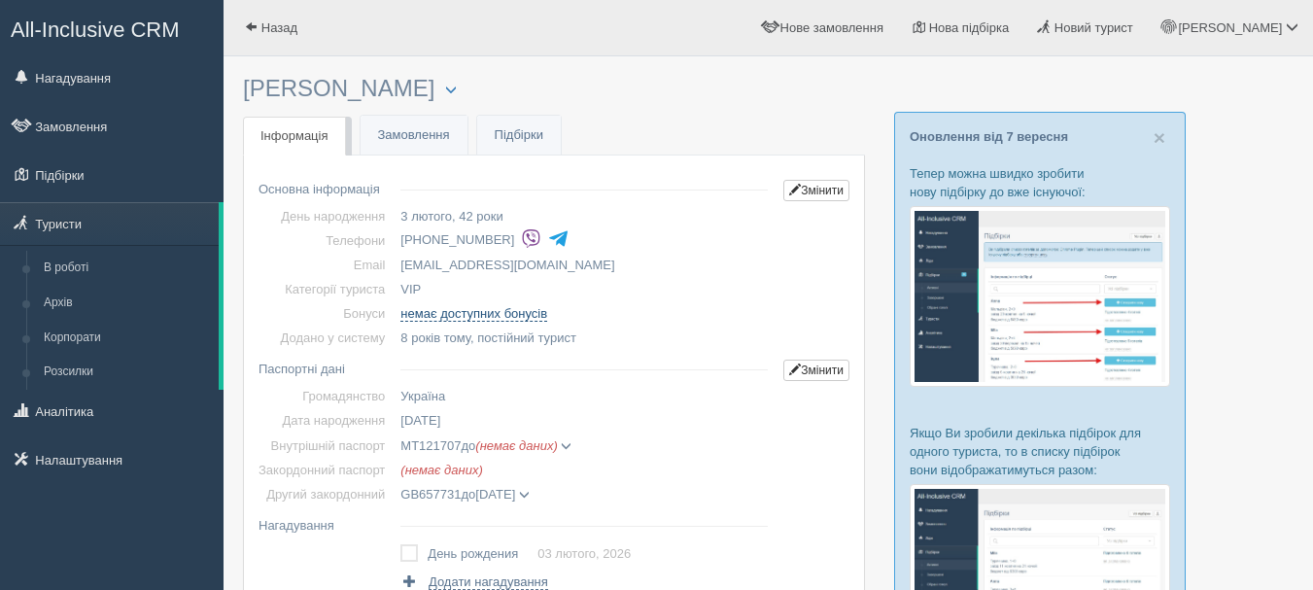
click at [531, 314] on span "немає доступних бонусів" at bounding box center [473, 314] width 147 height 16
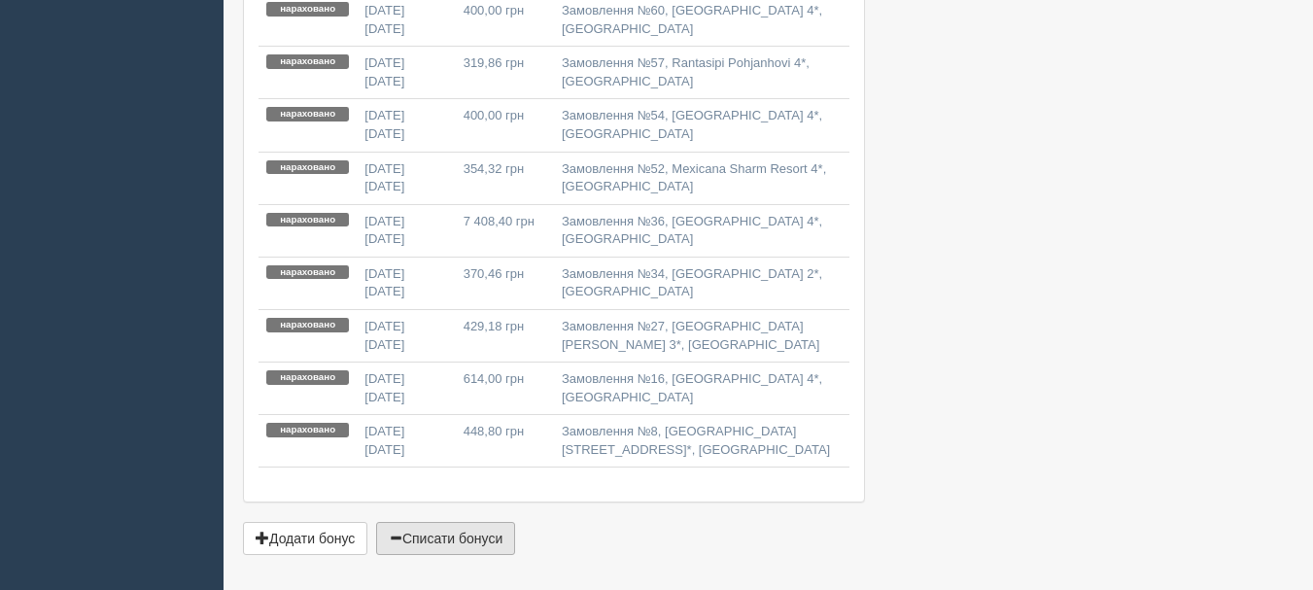
scroll to position [1393, 0]
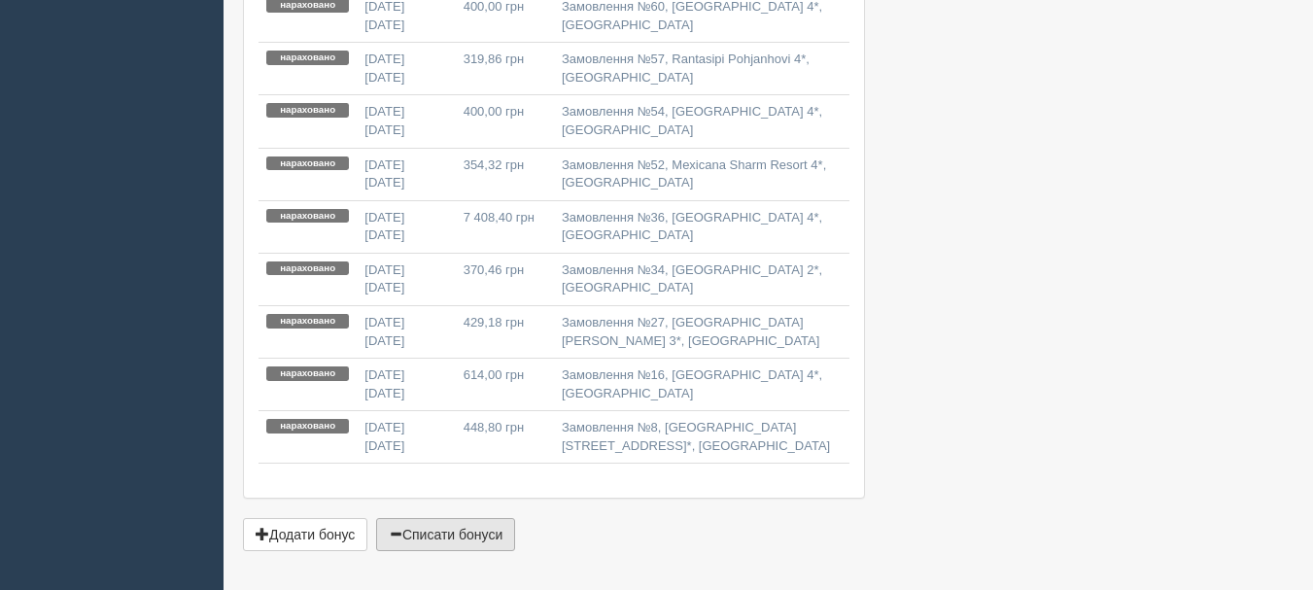
click at [434, 518] on button "Списати бонуси" at bounding box center [445, 534] width 139 height 33
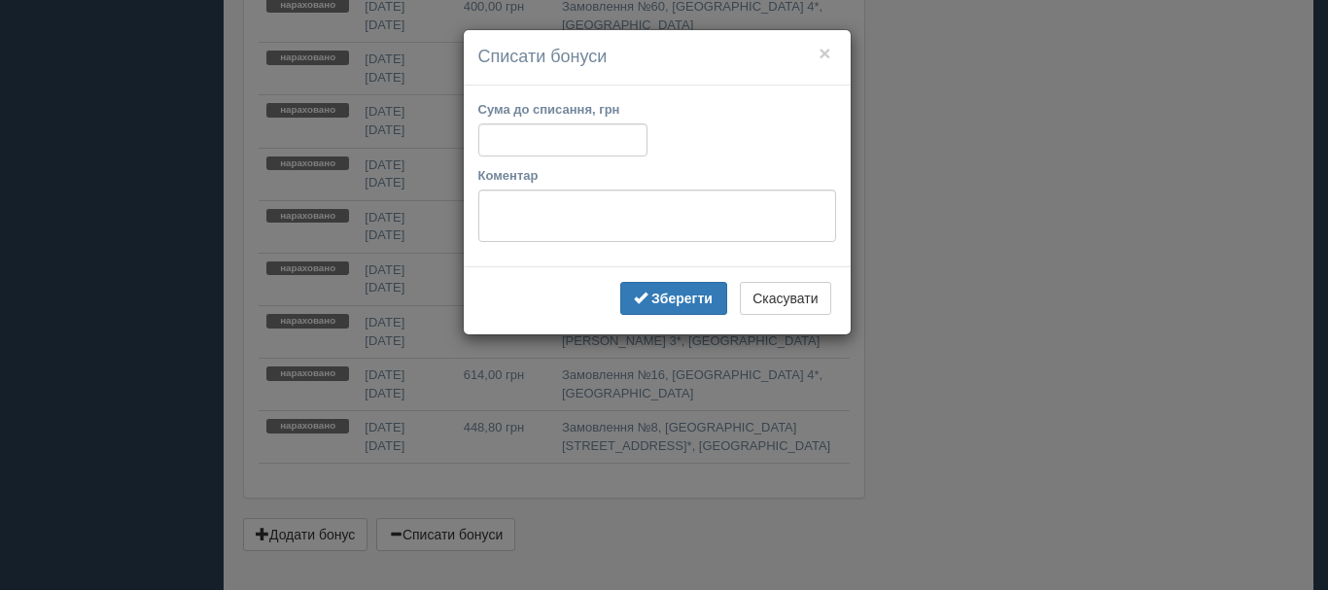
click at [833, 571] on div "× Списати бонуси Сума до списання, грн Коментар Зберегти Скасувати" at bounding box center [664, 295] width 1328 height 590
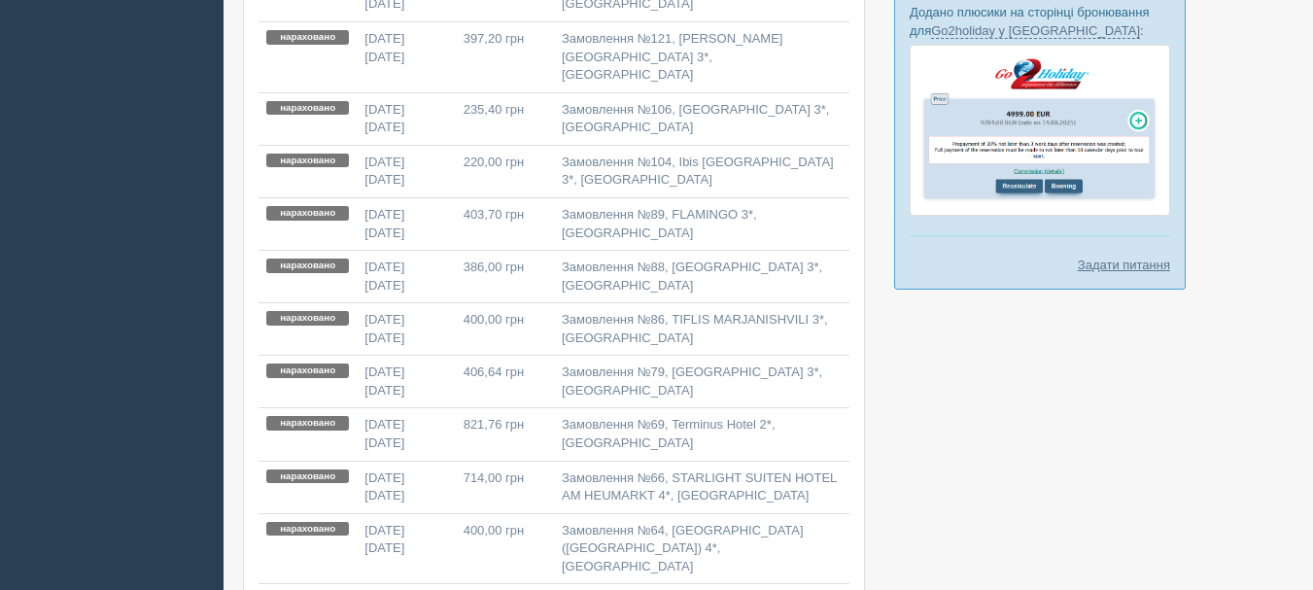
scroll to position [0, 0]
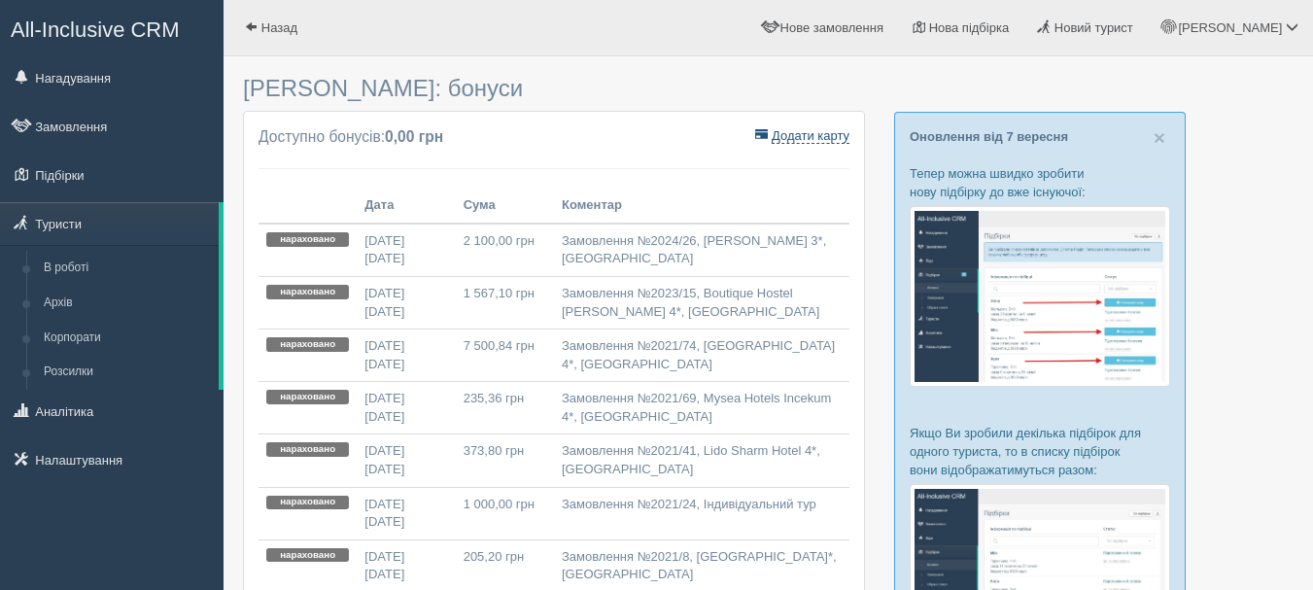
click at [782, 143] on span "Додати карту" at bounding box center [811, 136] width 78 height 16
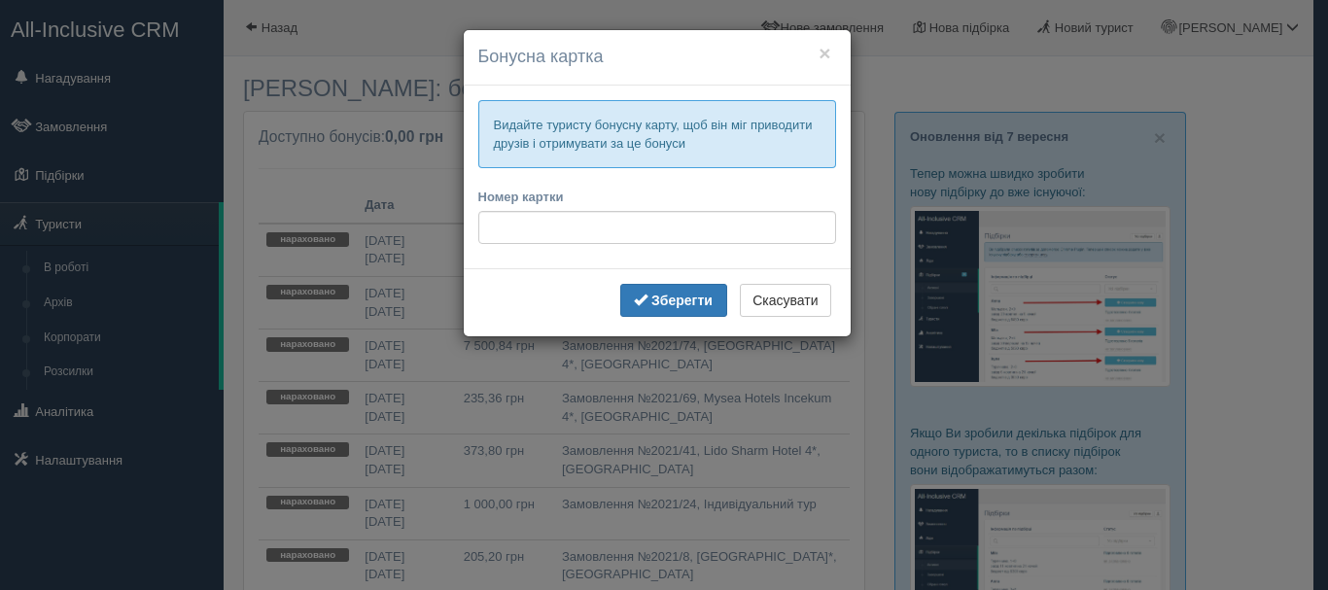
click at [885, 121] on div "× Бонусна картка Видайте туристу бонусну карту, щоб він міг приводити друзів і …" at bounding box center [664, 295] width 1328 height 590
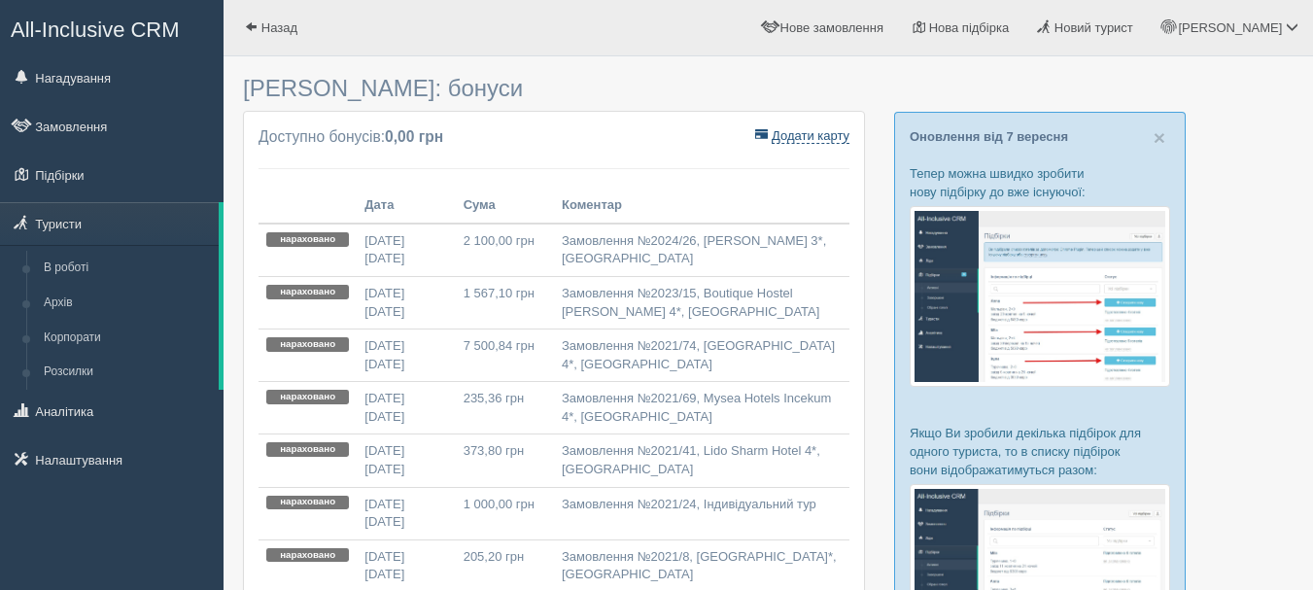
click at [842, 138] on span "Додати карту" at bounding box center [811, 136] width 78 height 16
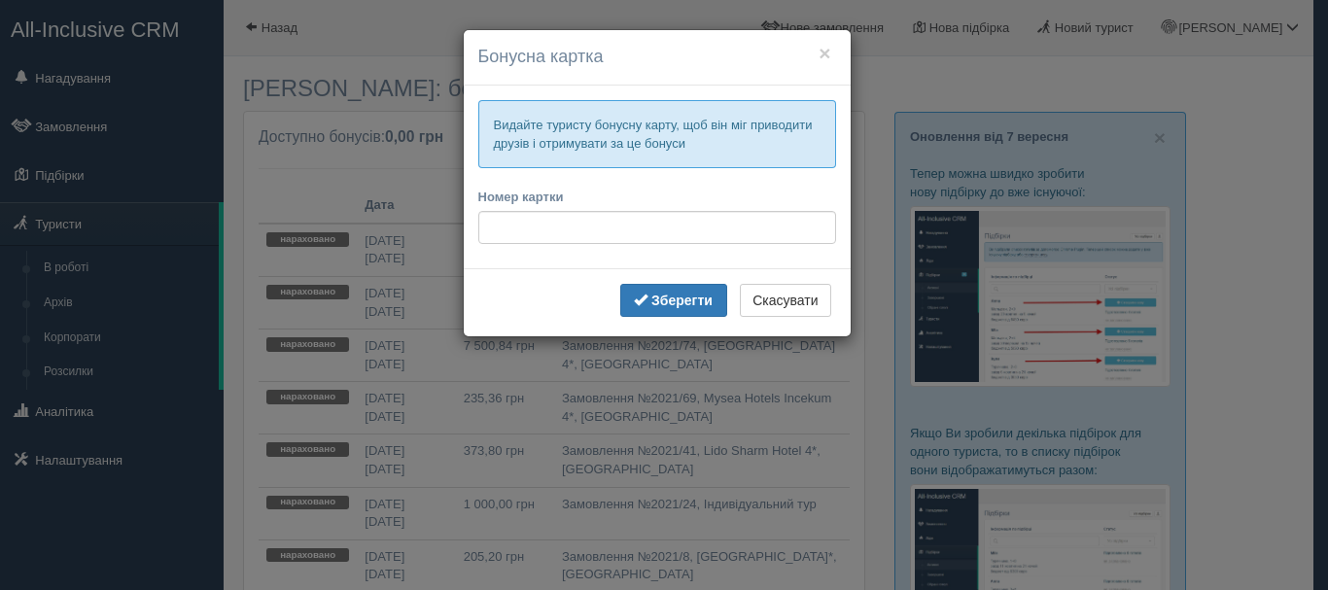
click at [879, 142] on div "× Бонусна картка Видайте туристу бонусну карту, щоб він міг приводити друзів і …" at bounding box center [664, 295] width 1328 height 590
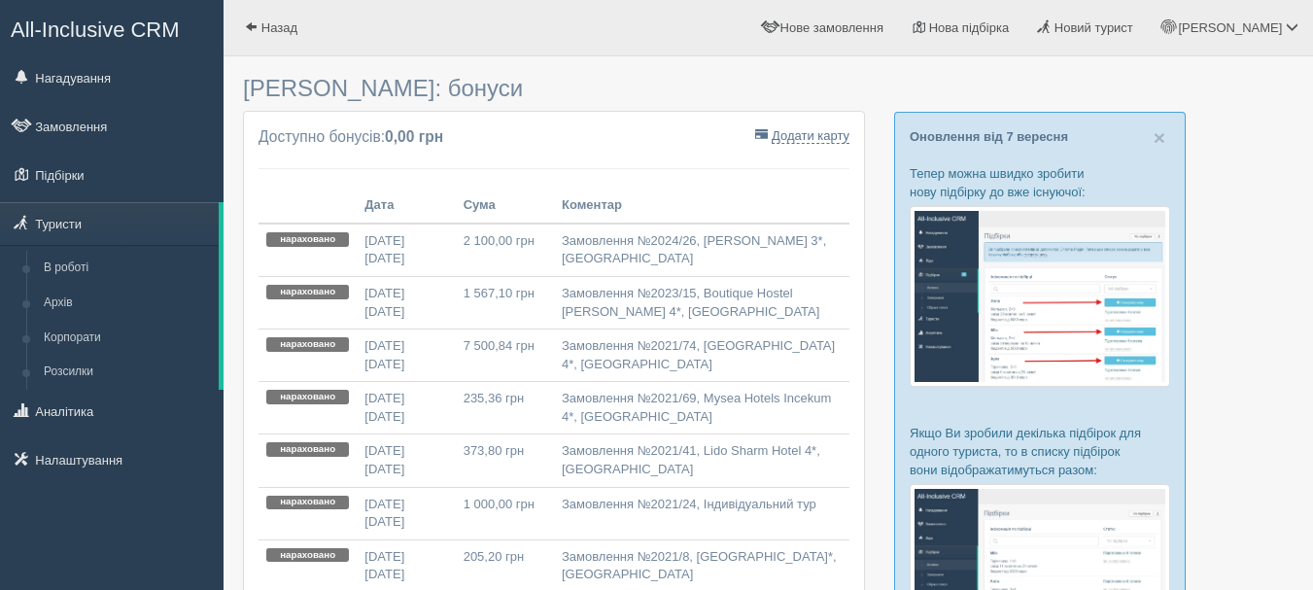
click at [129, 20] on span "All-Inclusive CRM" at bounding box center [95, 29] width 169 height 24
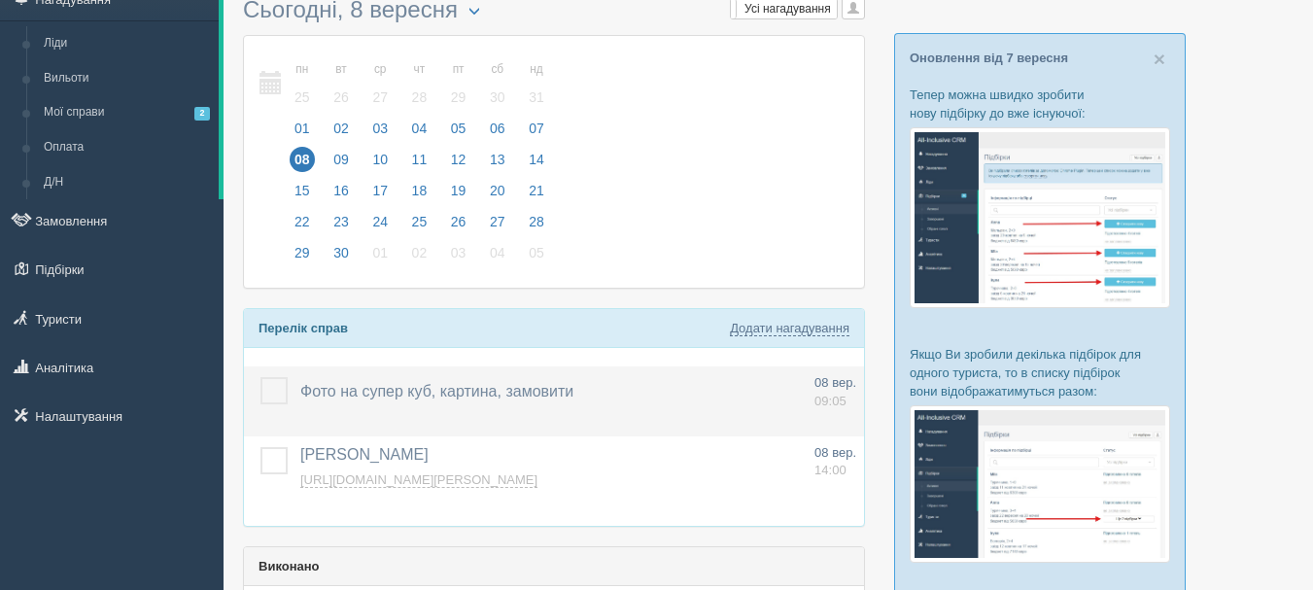
scroll to position [194, 0]
